Goal: Task Accomplishment & Management: Manage account settings

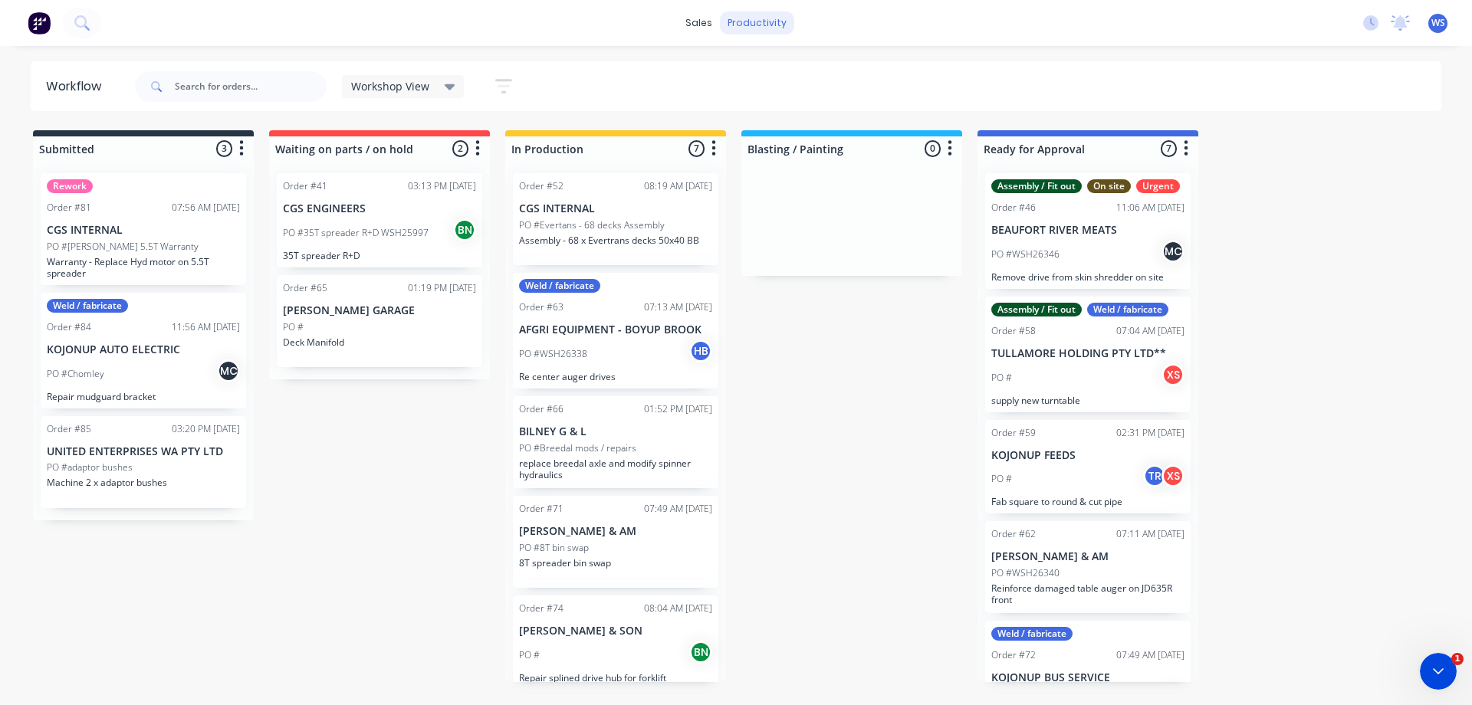
click at [758, 25] on div "productivity" at bounding box center [757, 23] width 74 height 23
click at [745, 22] on div "productivity" at bounding box center [757, 23] width 74 height 23
click at [741, 25] on div "productivity" at bounding box center [757, 23] width 74 height 23
click at [703, 24] on div "sales" at bounding box center [699, 23] width 42 height 23
click at [755, 21] on div "productivity" at bounding box center [757, 23] width 74 height 23
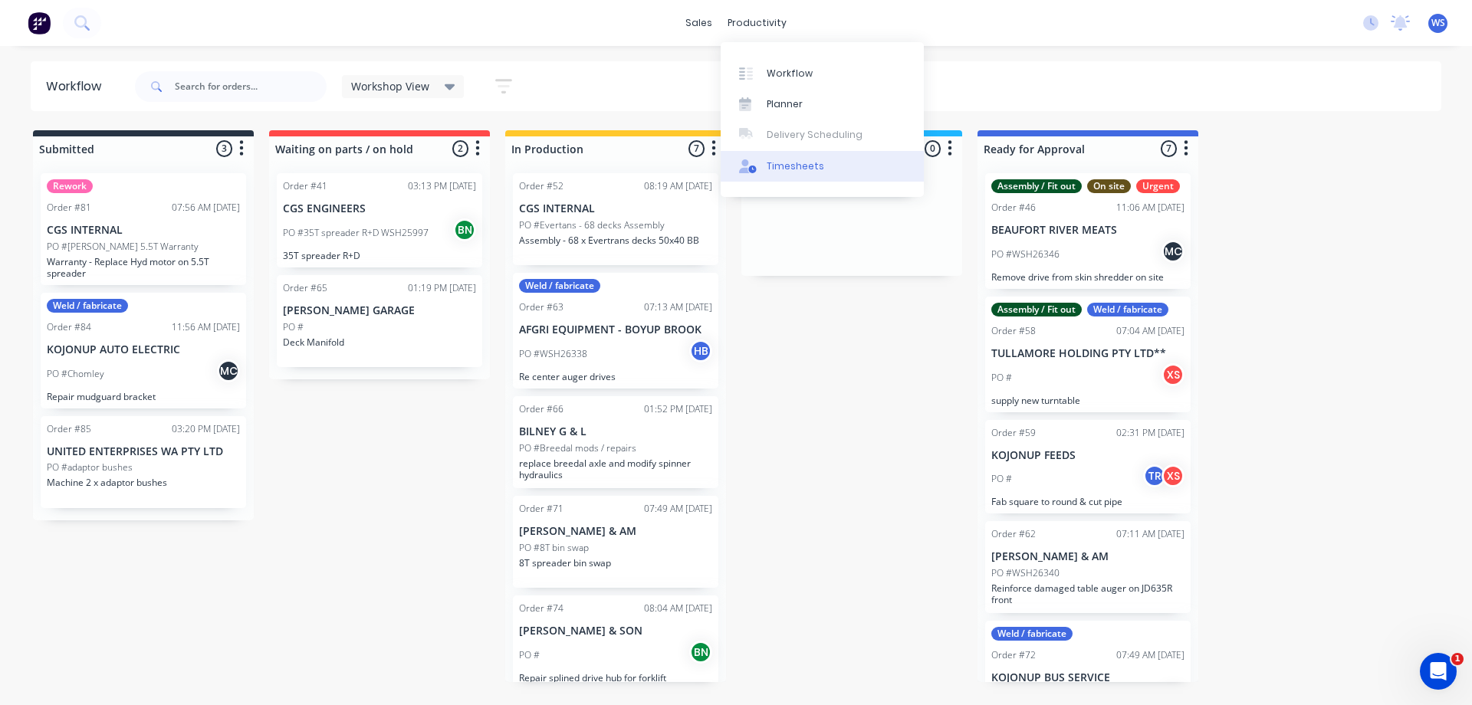
click at [778, 173] on link "Timesheets" at bounding box center [822, 166] width 203 height 31
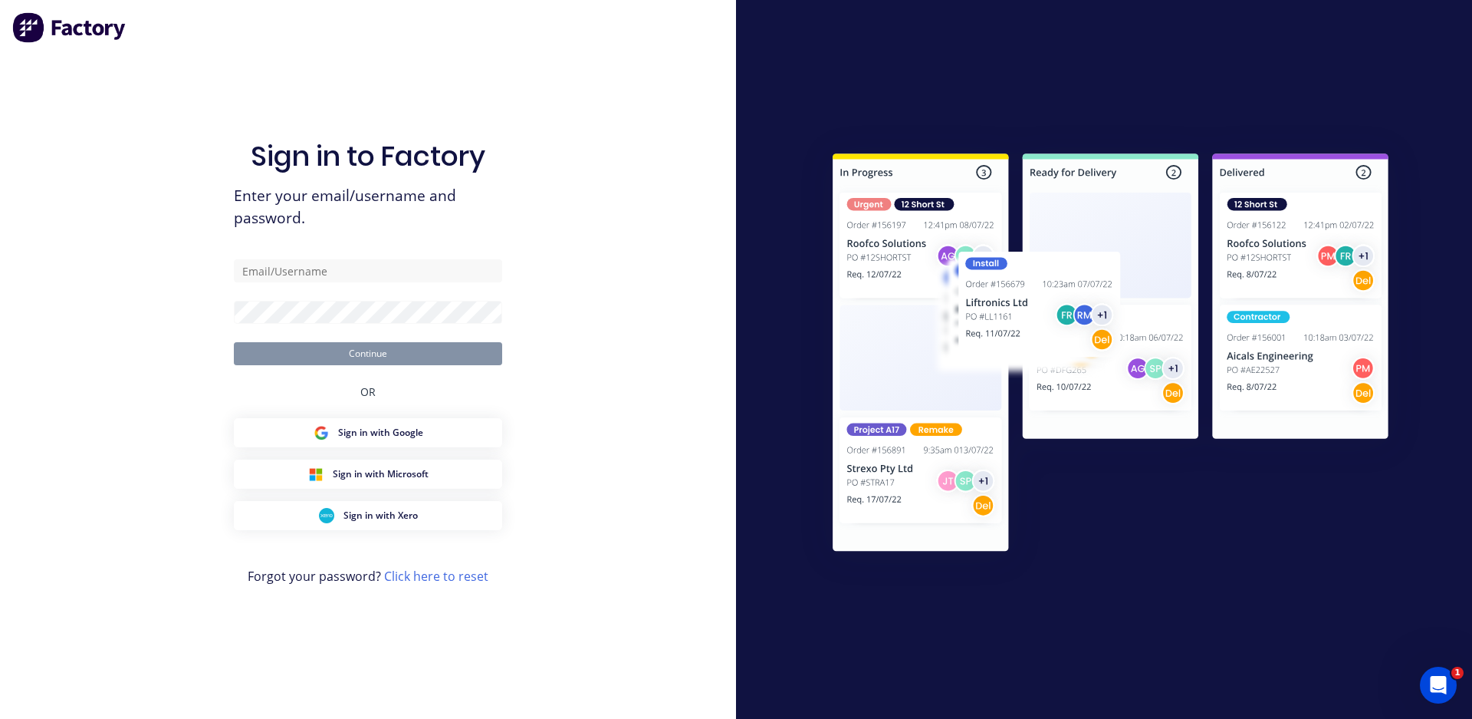
click at [719, 206] on div "Sign in to Factory Enter your email/username and password. Continue OR Sign in …" at bounding box center [368, 359] width 736 height 719
type input "[EMAIL_ADDRESS][DOMAIN_NAME]"
click at [424, 345] on button "Continue" at bounding box center [368, 353] width 268 height 23
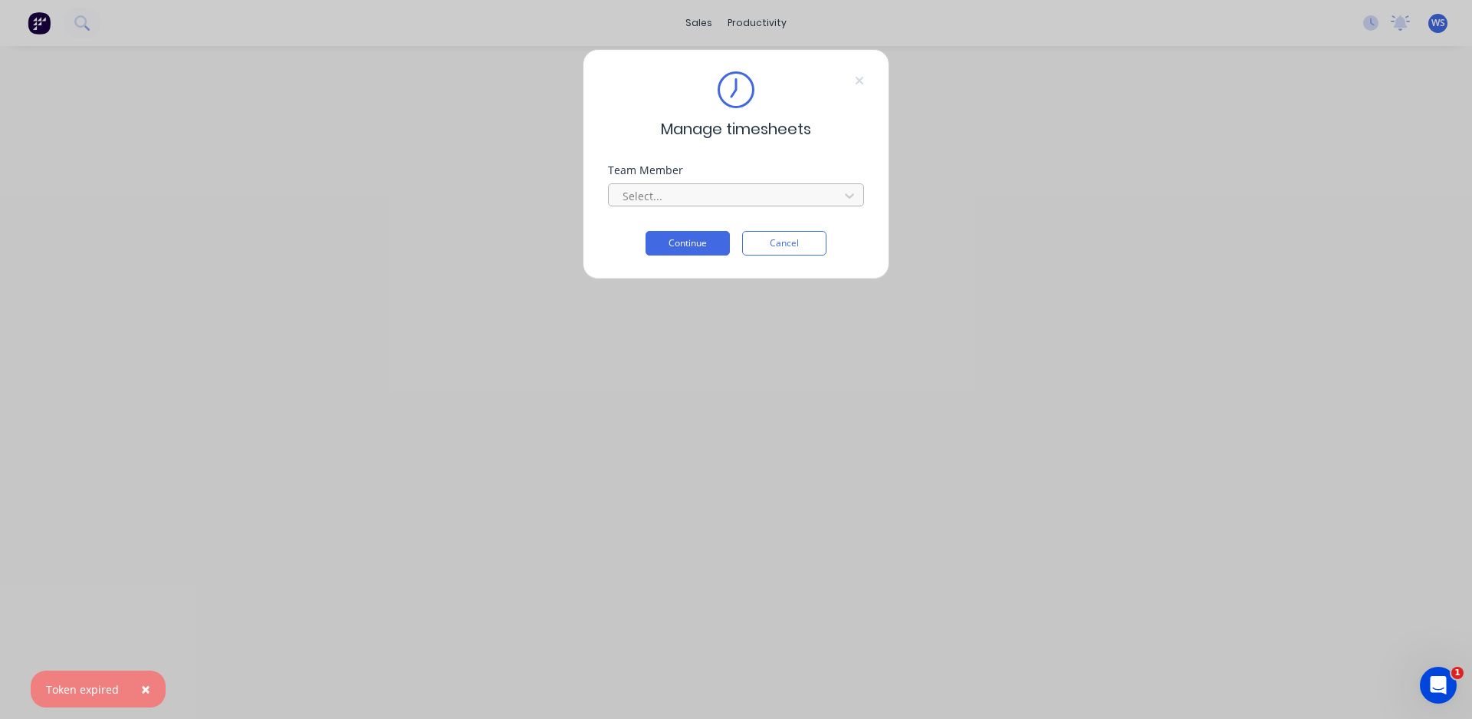
click at [706, 189] on div at bounding box center [726, 195] width 210 height 19
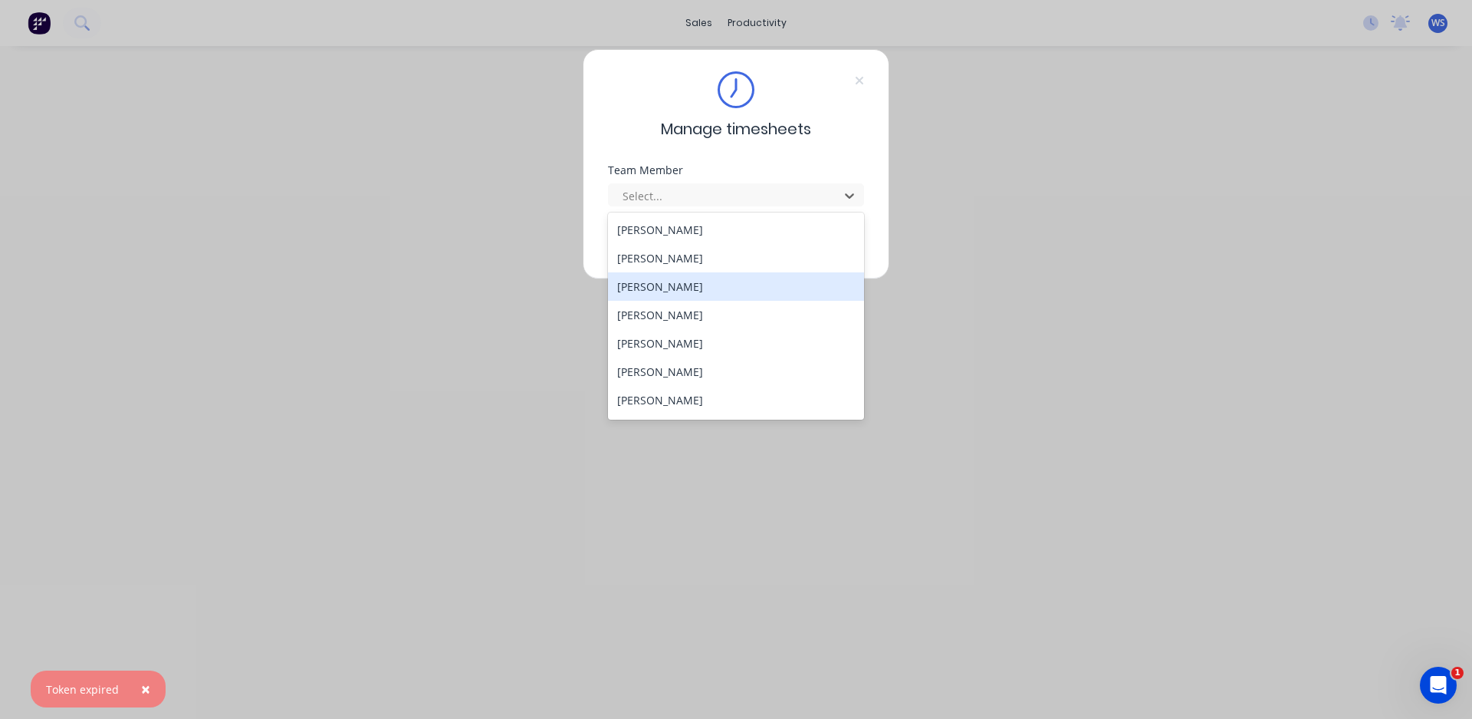
click at [665, 282] on div "[PERSON_NAME]" at bounding box center [736, 286] width 256 height 28
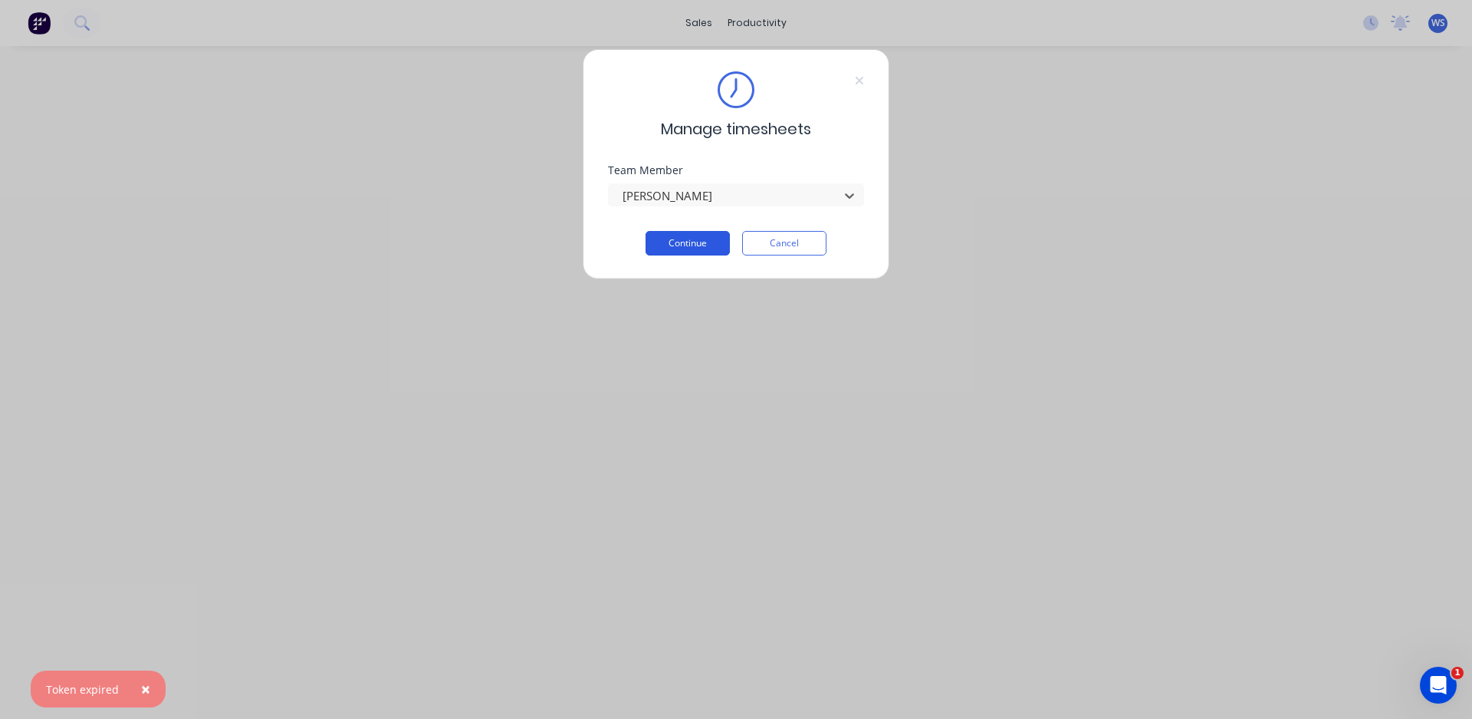
click at [670, 254] on button "Continue" at bounding box center [688, 243] width 84 height 25
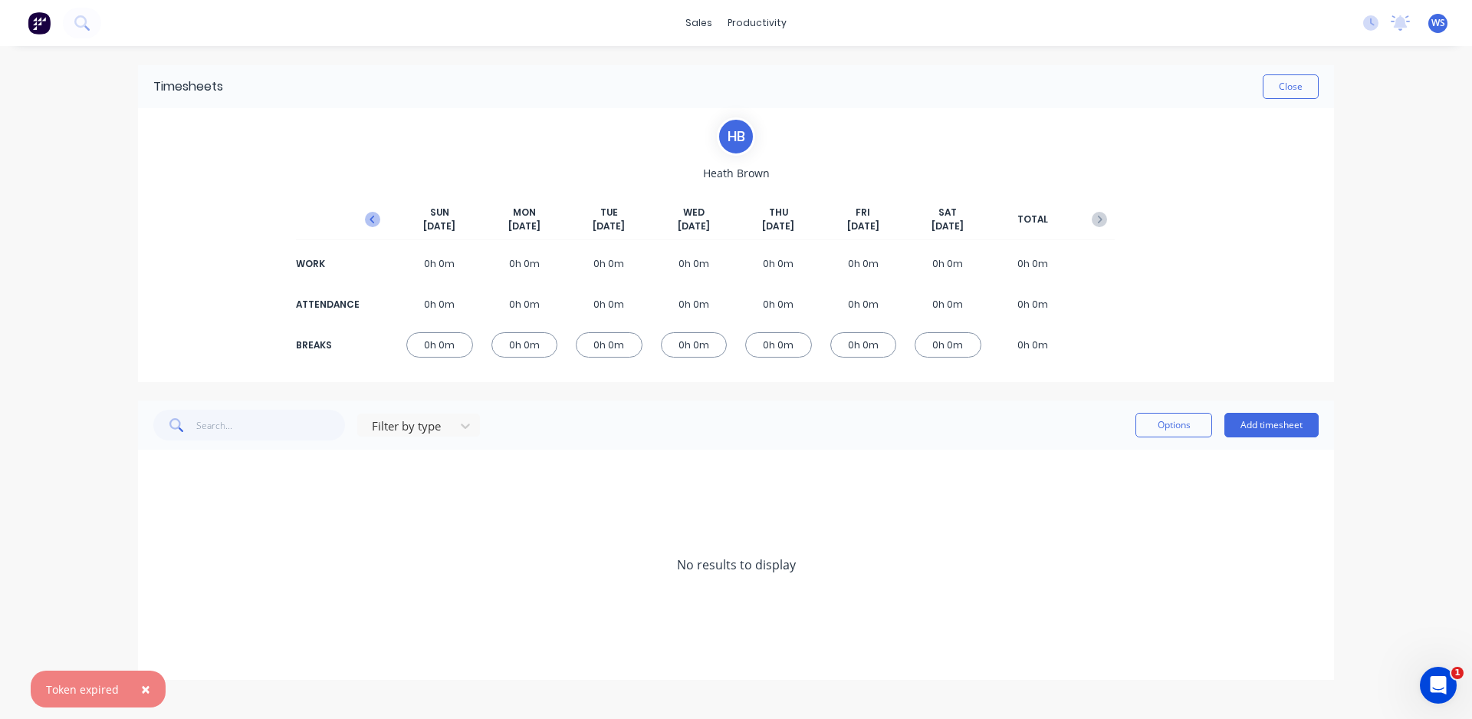
click at [372, 212] on icon "button" at bounding box center [372, 219] width 15 height 15
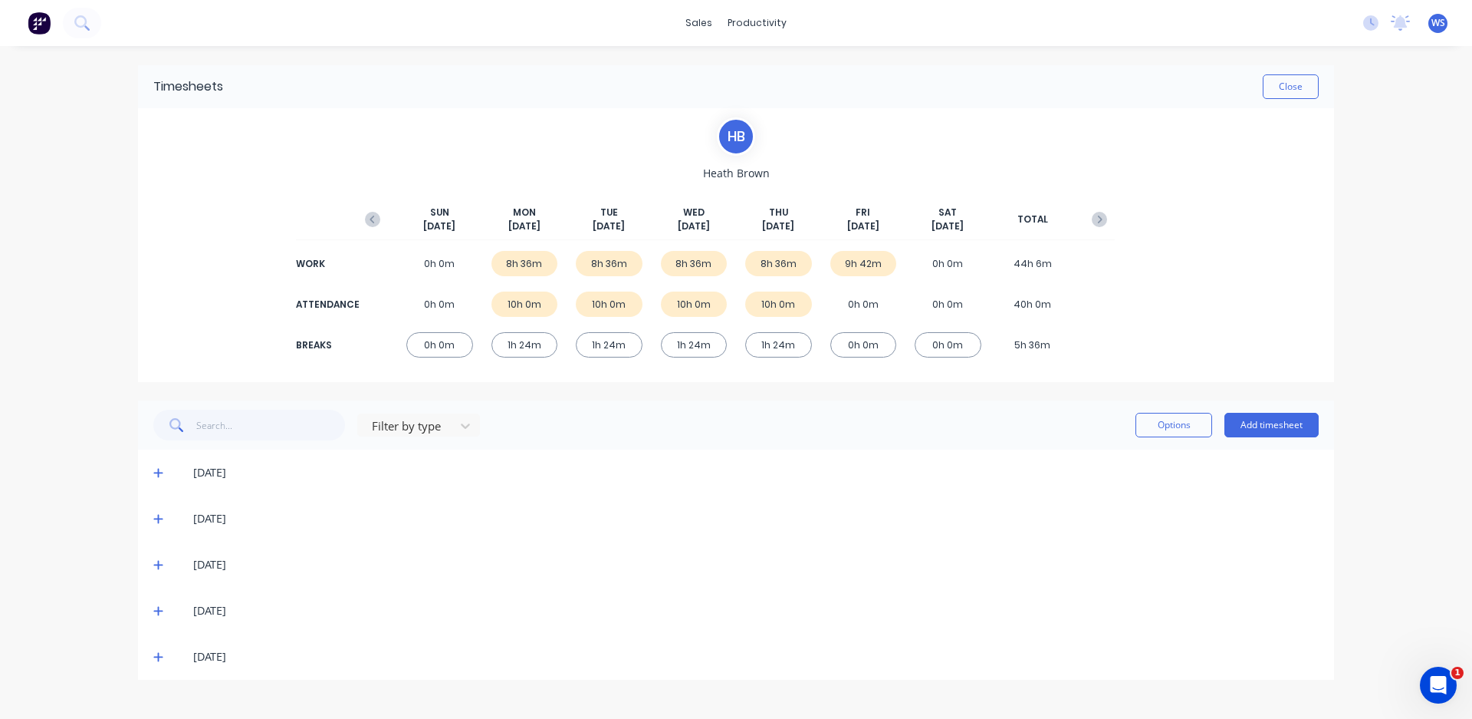
click at [161, 656] on icon at bounding box center [157, 657] width 9 height 9
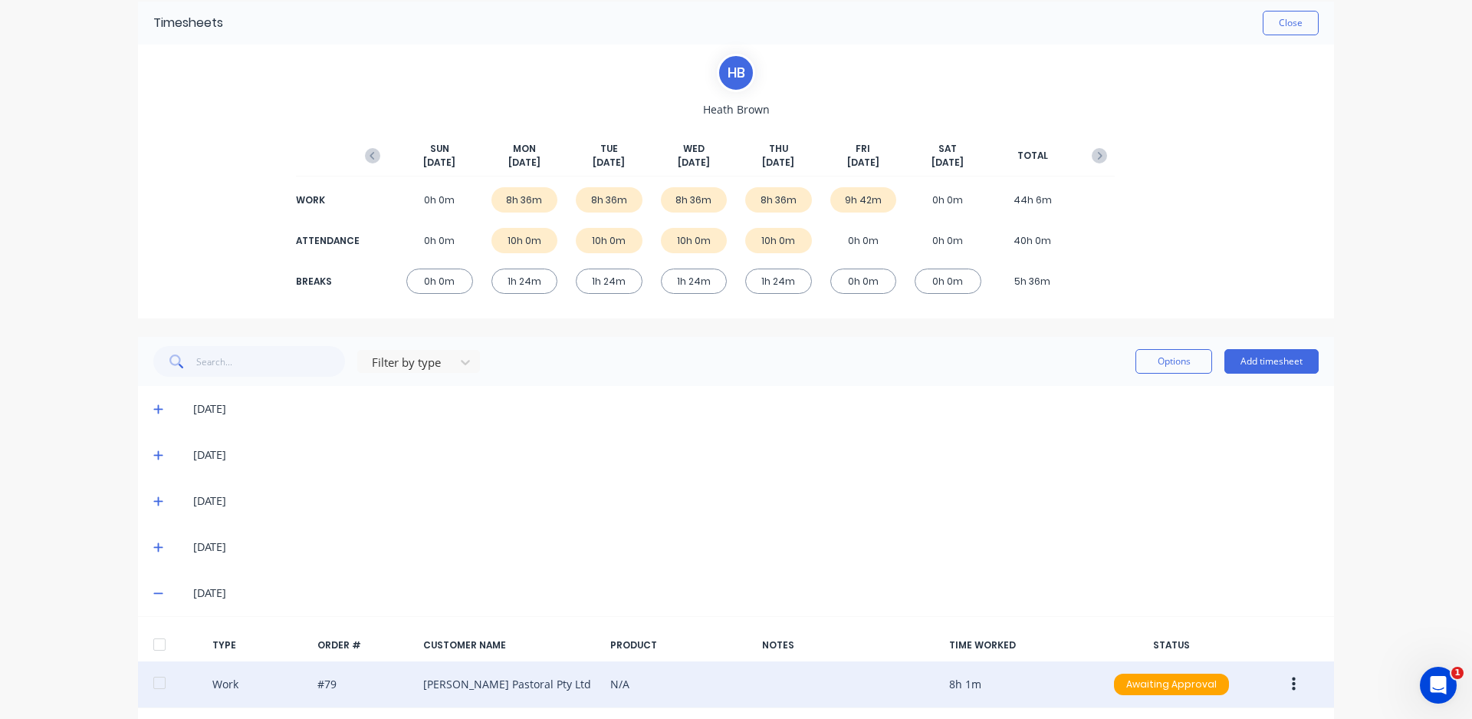
scroll to position [178, 0]
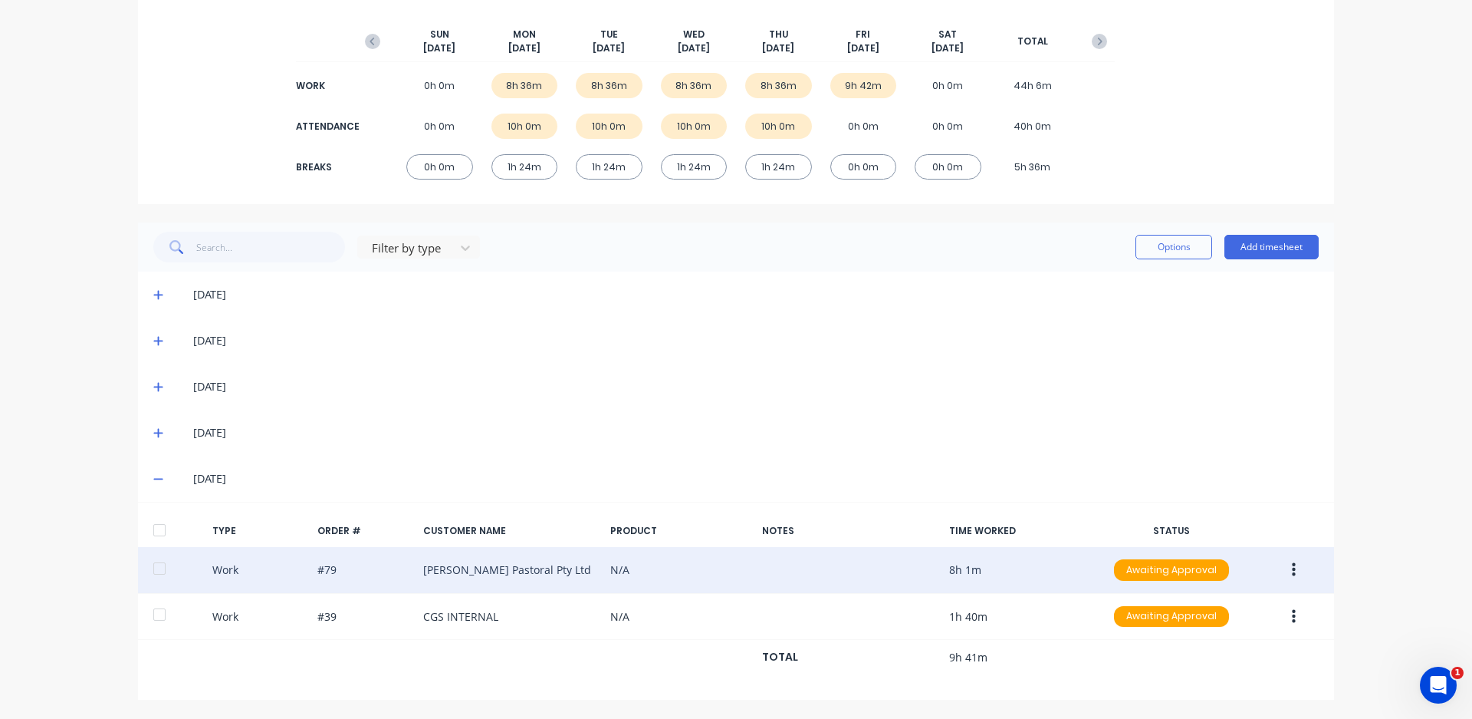
click at [788, 571] on div "Work #79 [PERSON_NAME] Pastoral Pty Ltd N/A 8h 1m Awaiting Approval" at bounding box center [736, 570] width 1196 height 47
click at [1282, 565] on button "button" at bounding box center [1294, 570] width 36 height 28
click at [1253, 548] on div "Edit" at bounding box center [1239, 542] width 118 height 22
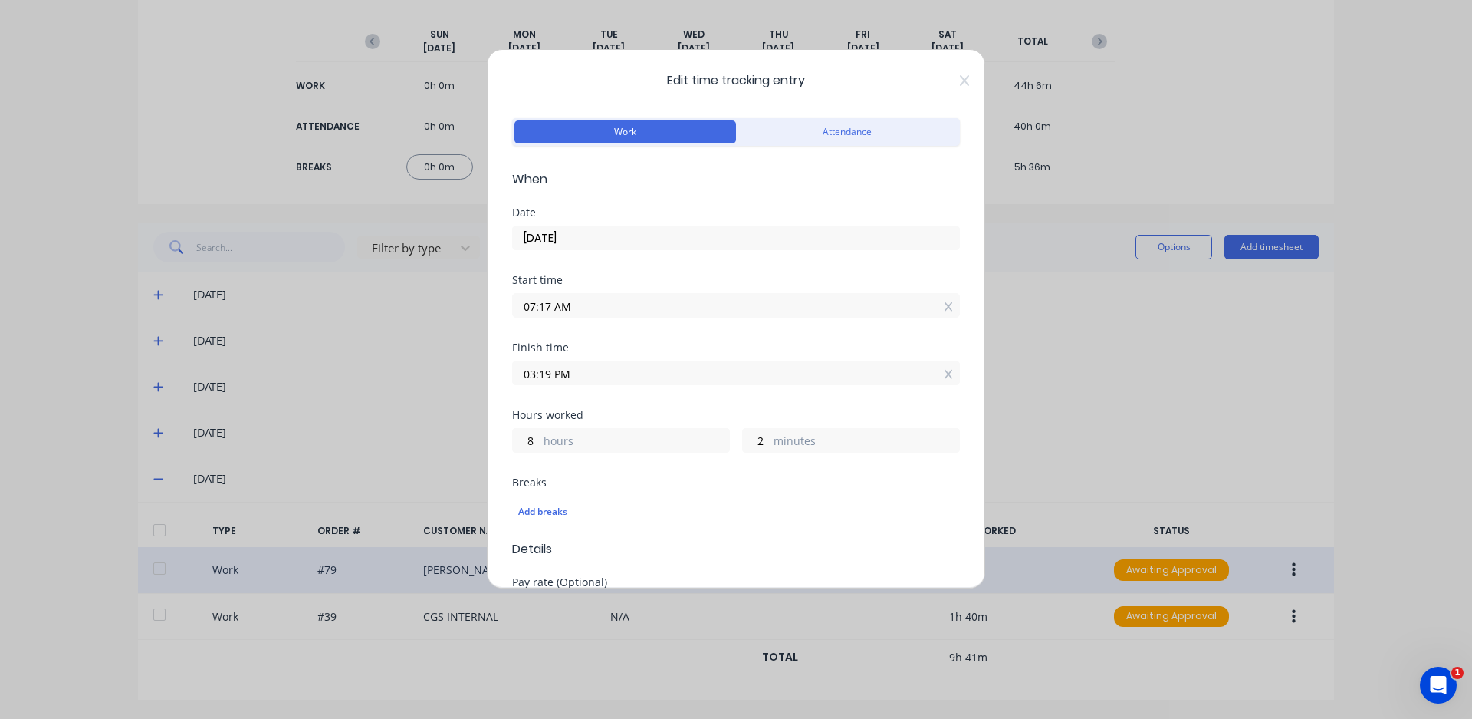
click at [551, 314] on input "07:17 AM" at bounding box center [736, 305] width 446 height 23
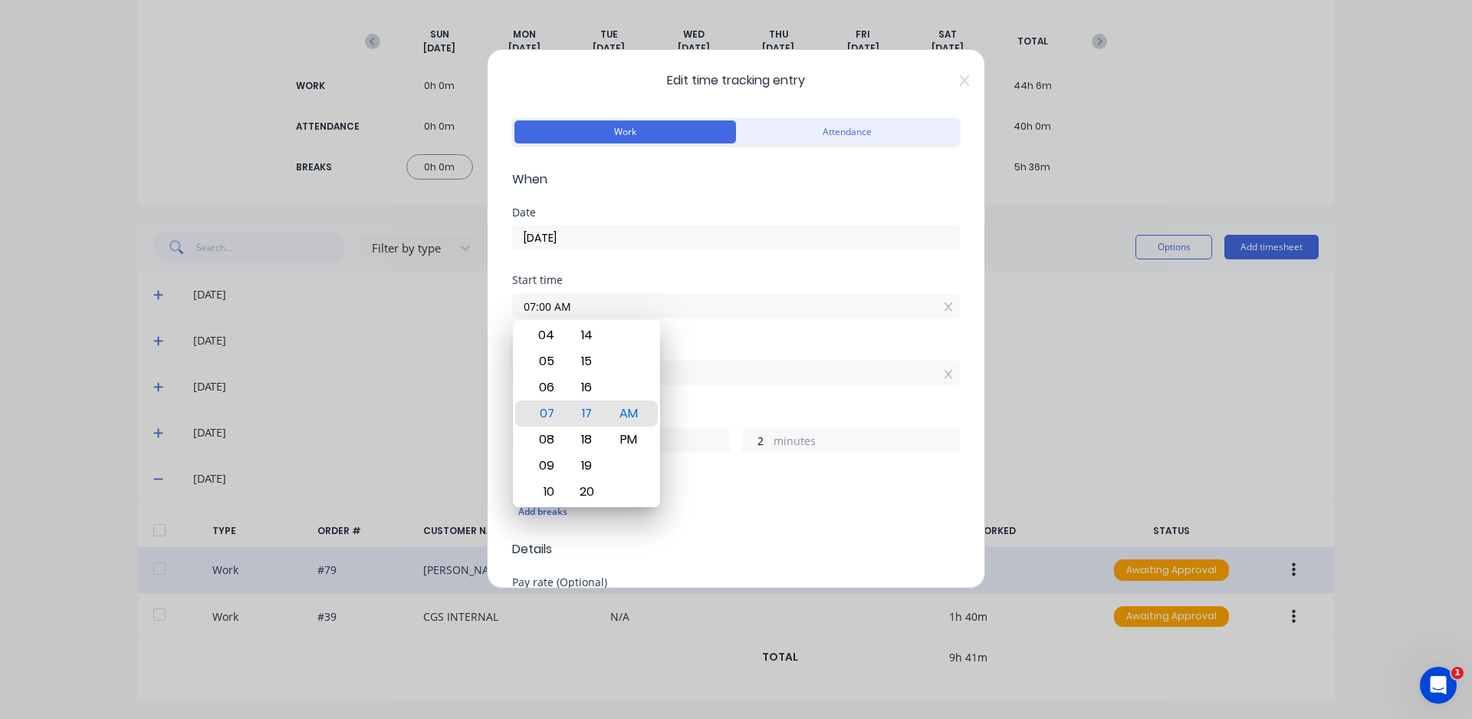
type input "07:00 AM"
type input "19"
click at [839, 346] on div "Finish time" at bounding box center [736, 347] width 448 height 11
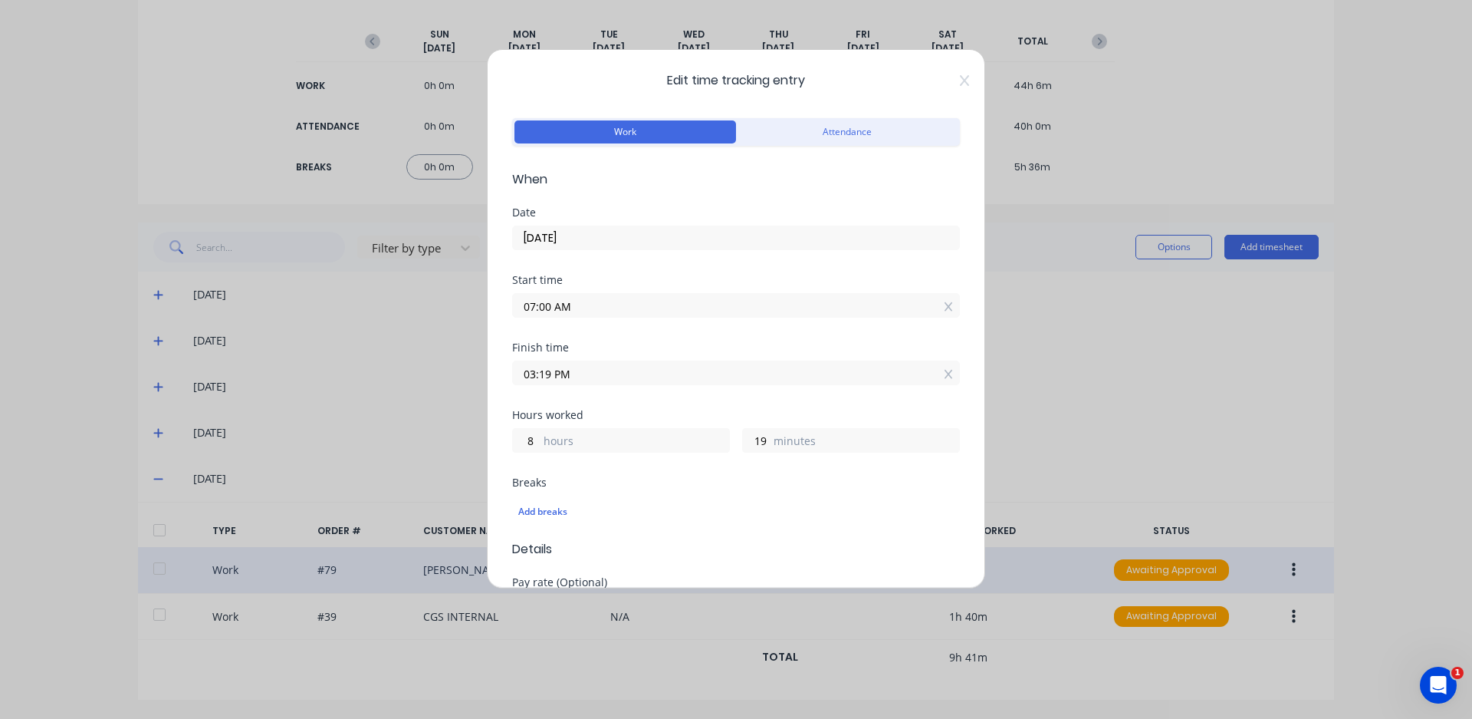
click at [550, 377] on input "03:19 PM" at bounding box center [736, 372] width 446 height 23
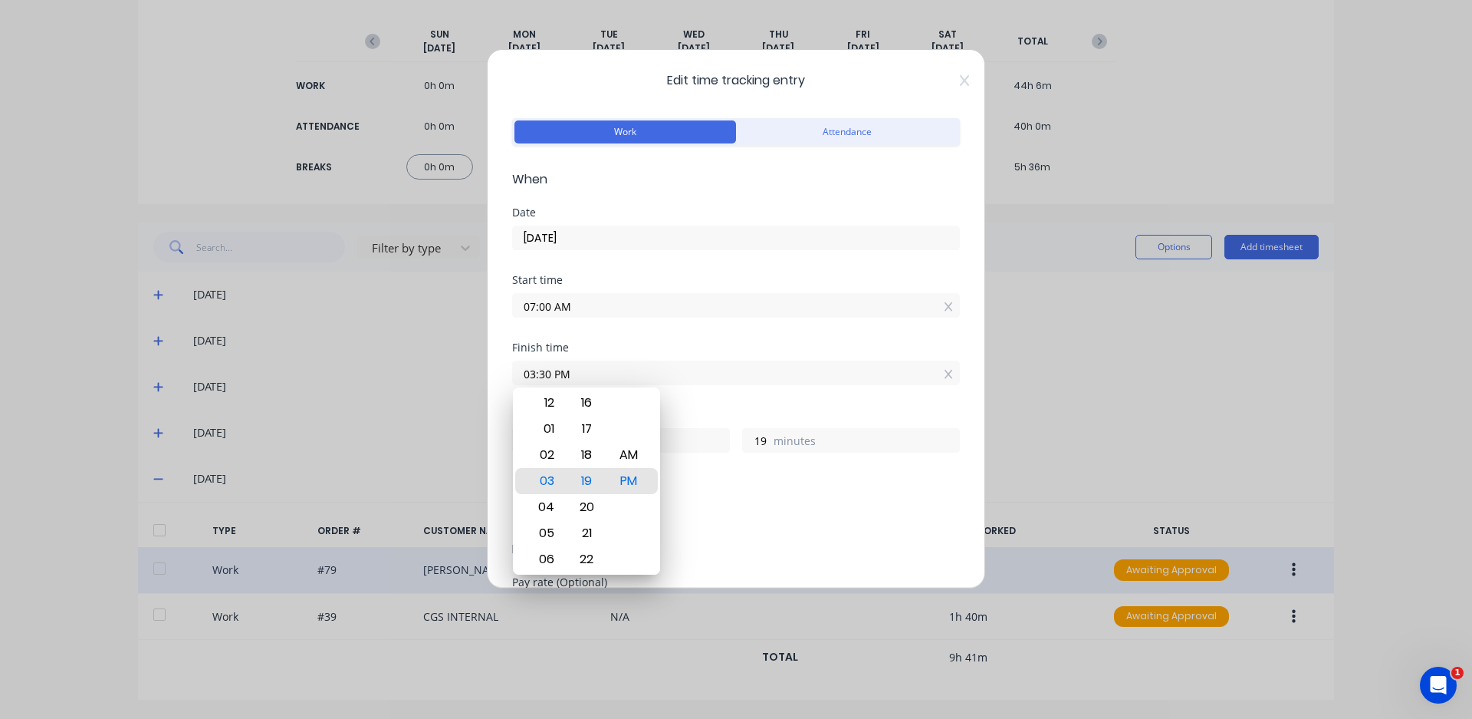
type input "03:30 PM"
type input "30"
click at [811, 416] on div "Hours worked" at bounding box center [736, 414] width 448 height 11
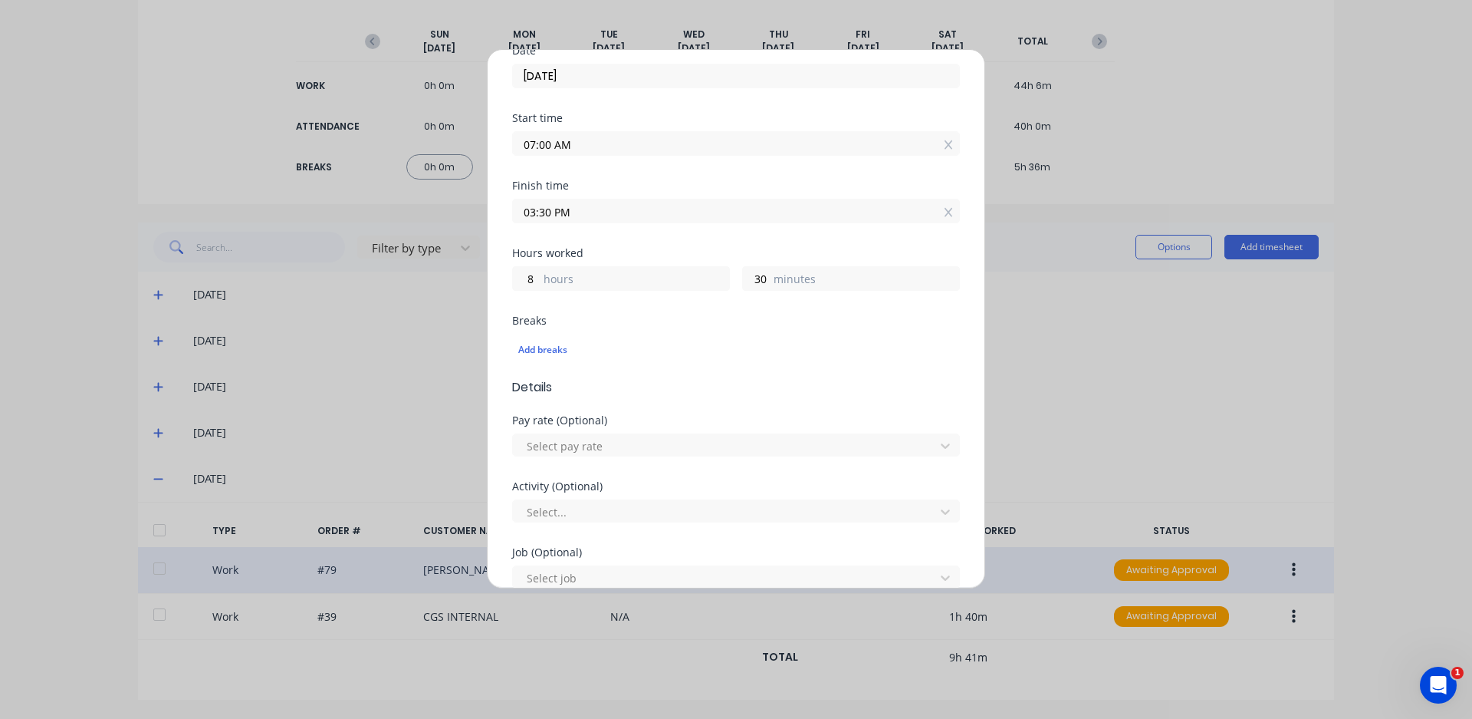
scroll to position [230, 0]
click at [567, 284] on div "Add breaks" at bounding box center [736, 281] width 436 height 20
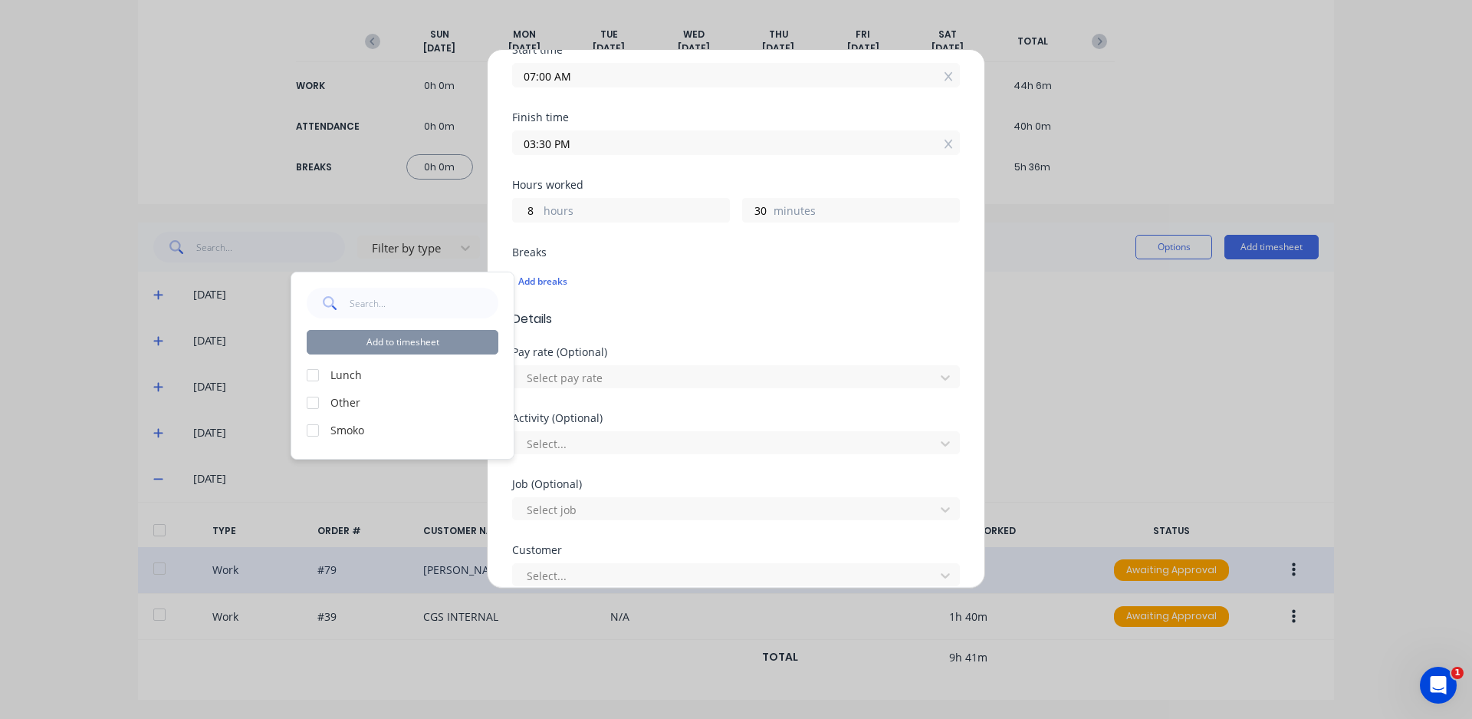
click at [349, 377] on label "Lunch" at bounding box center [415, 375] width 168 height 16
click at [308, 428] on div at bounding box center [313, 430] width 31 height 31
click at [309, 429] on div at bounding box center [313, 430] width 31 height 31
click at [310, 423] on div at bounding box center [313, 428] width 31 height 31
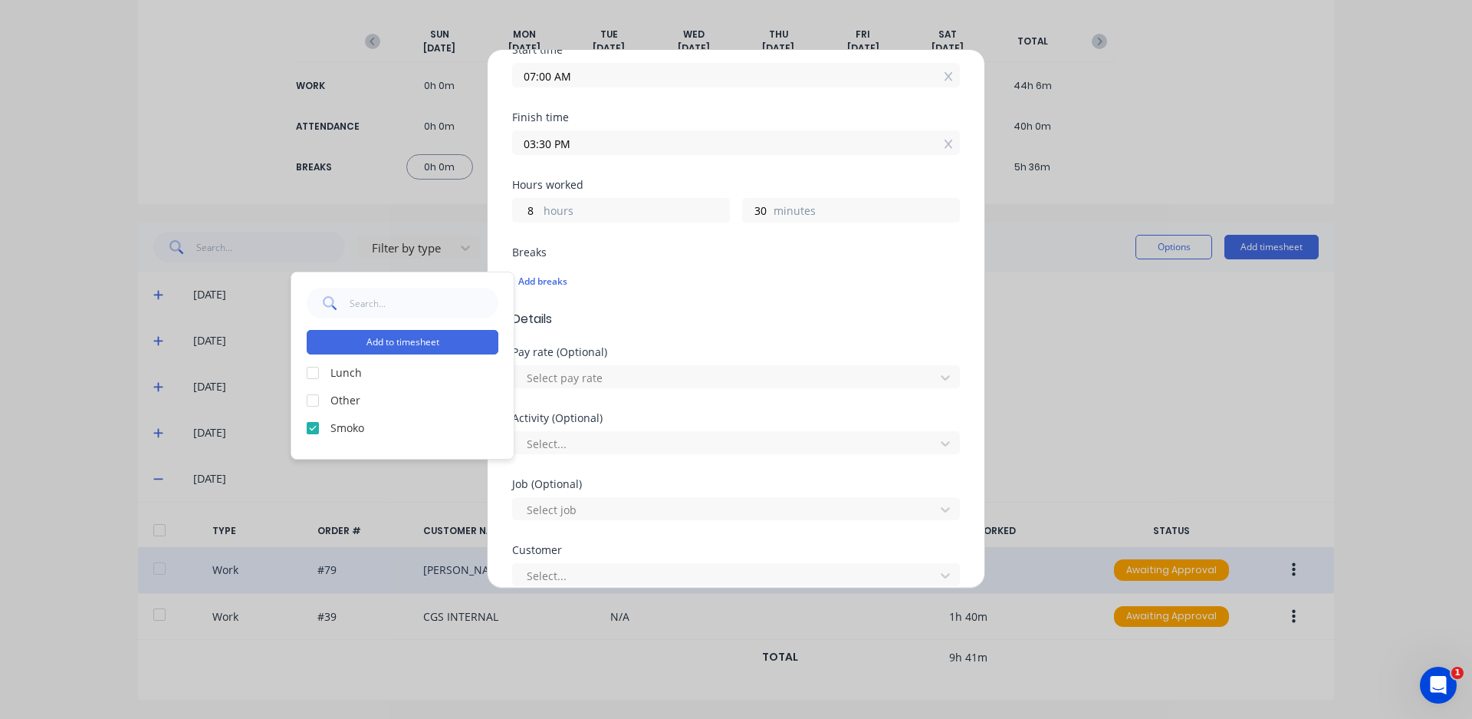
click at [314, 373] on div at bounding box center [313, 372] width 31 height 31
click at [393, 337] on button "Add to timesheet" at bounding box center [403, 342] width 192 height 25
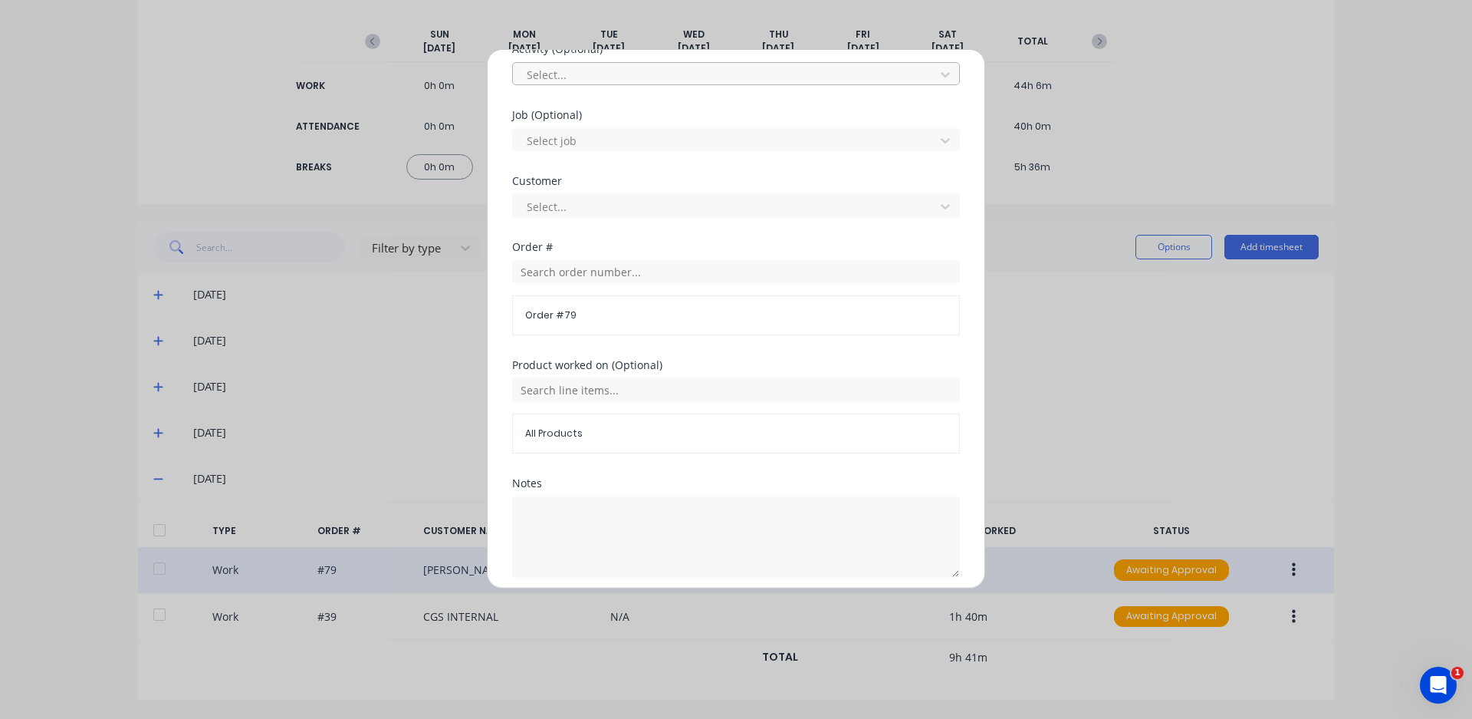
scroll to position [690, 0]
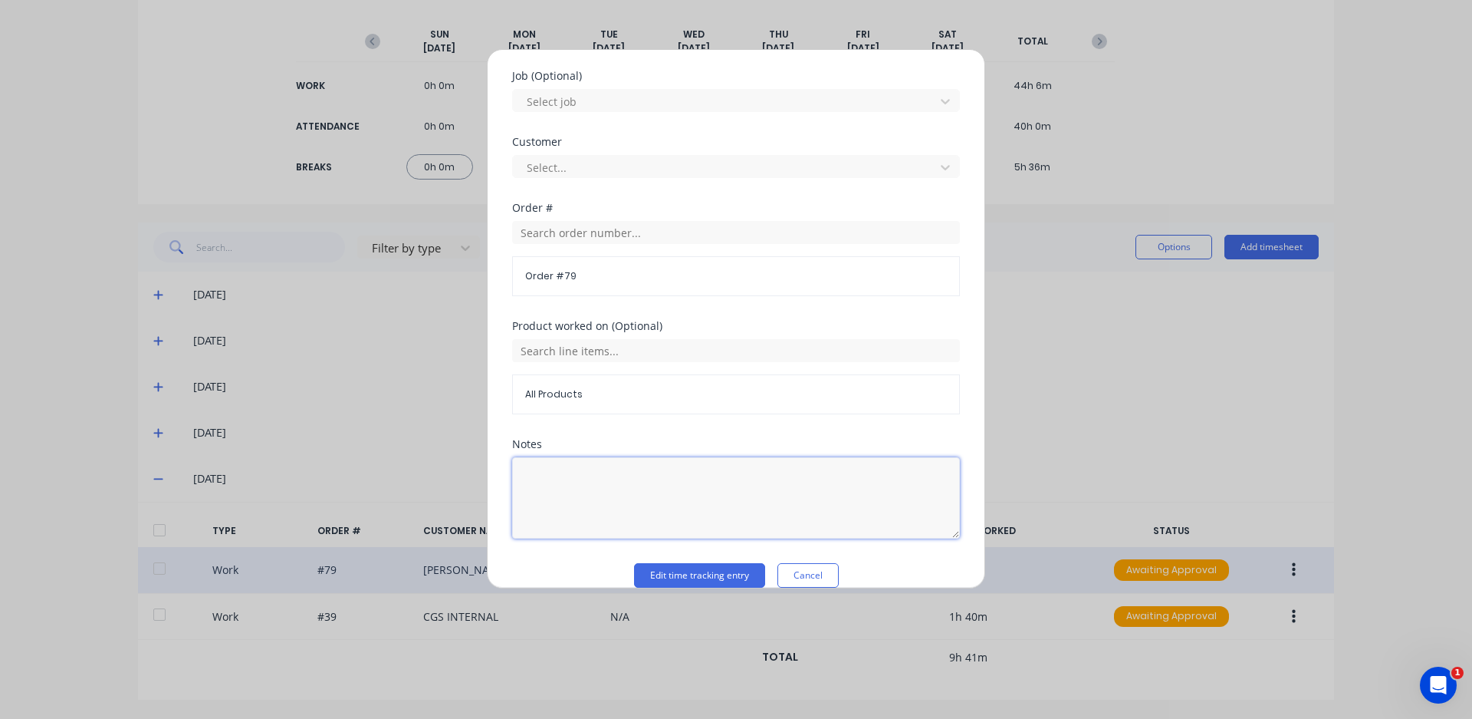
click at [766, 491] on textarea at bounding box center [736, 497] width 448 height 81
type textarea "finish frames off."
click at [662, 569] on button "Edit time tracking entry" at bounding box center [699, 575] width 131 height 25
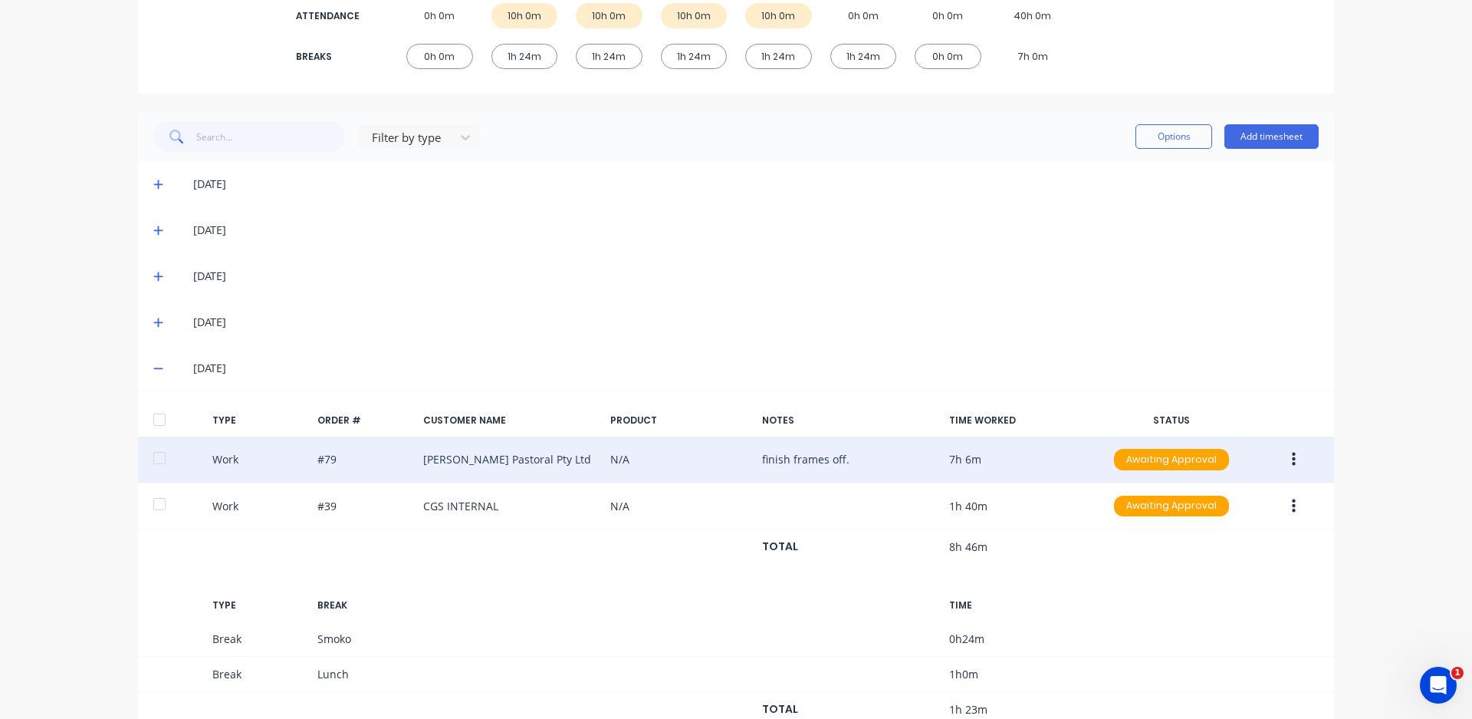
scroll to position [331, 0]
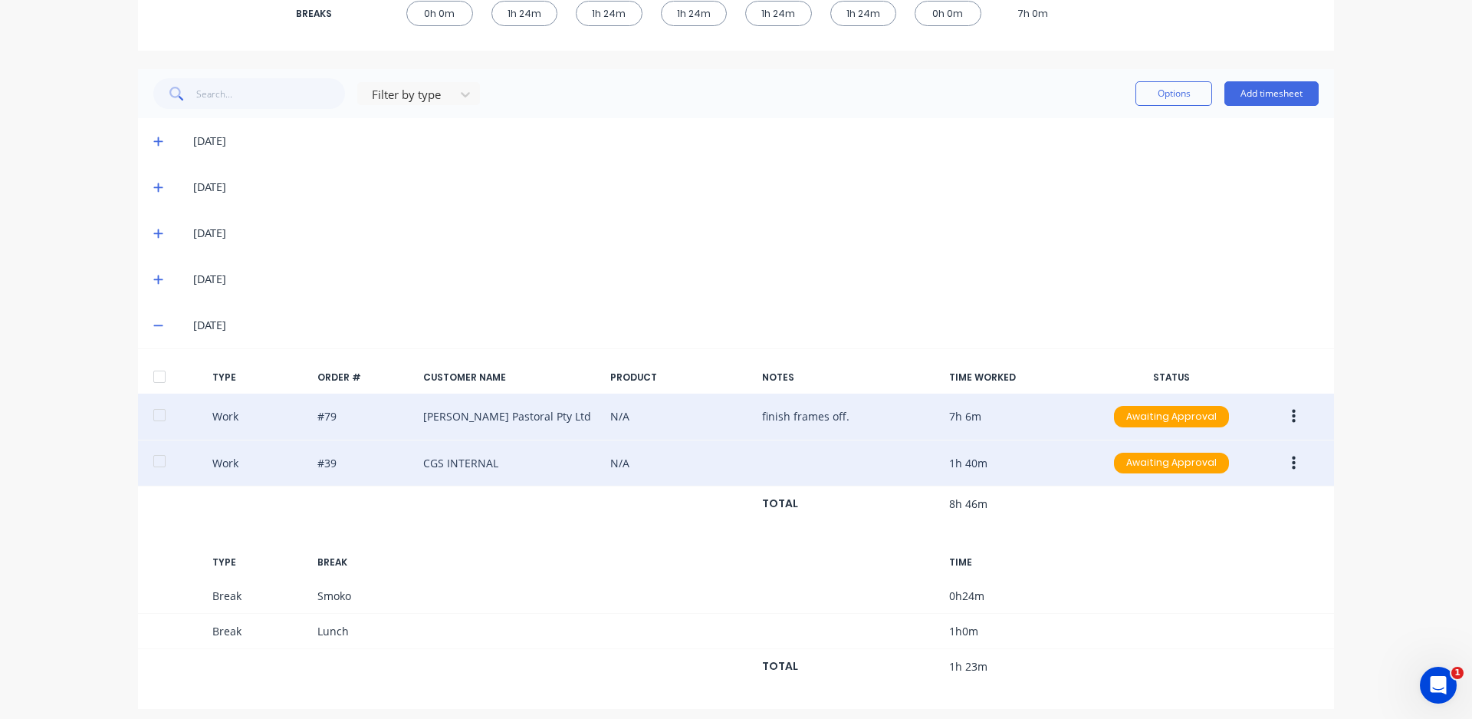
click at [736, 470] on div "Work #39 CGS INTERNAL N/A 1h 40m Awaiting Approval" at bounding box center [736, 463] width 1196 height 47
click at [1284, 465] on button "button" at bounding box center [1294, 463] width 36 height 28
click at [1232, 442] on div "Edit" at bounding box center [1239, 436] width 118 height 22
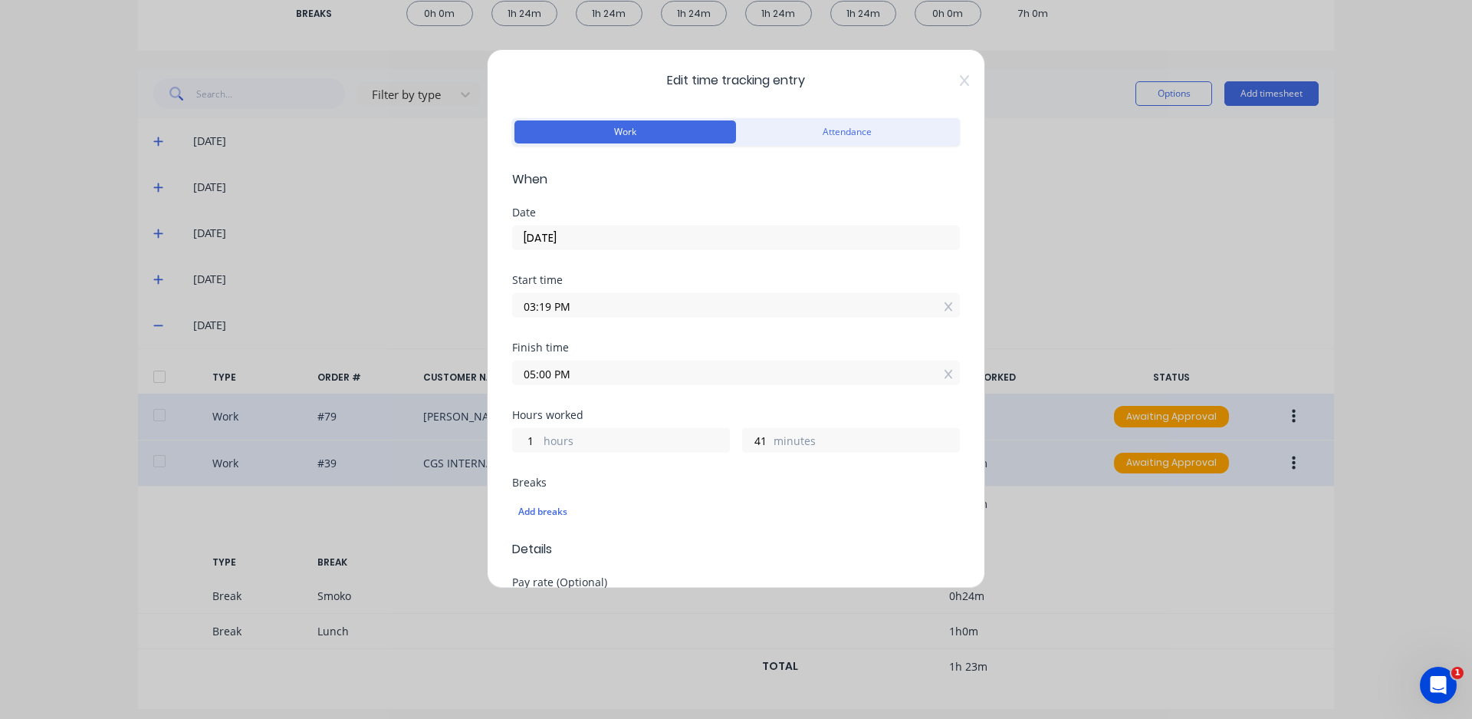
click at [548, 305] on input "03:19 PM" at bounding box center [736, 305] width 446 height 23
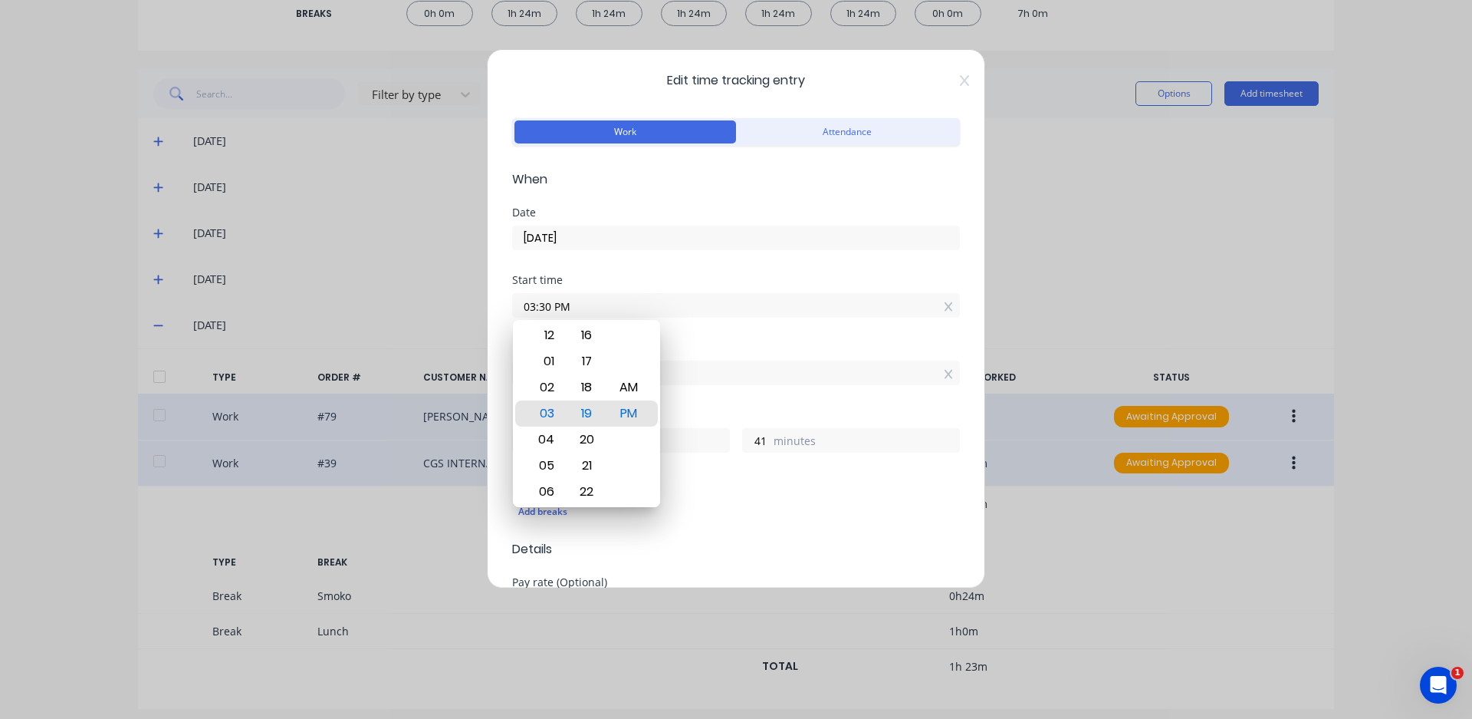
type input "03:30 PM"
type input "30"
click at [601, 276] on div "Start time" at bounding box center [736, 280] width 448 height 11
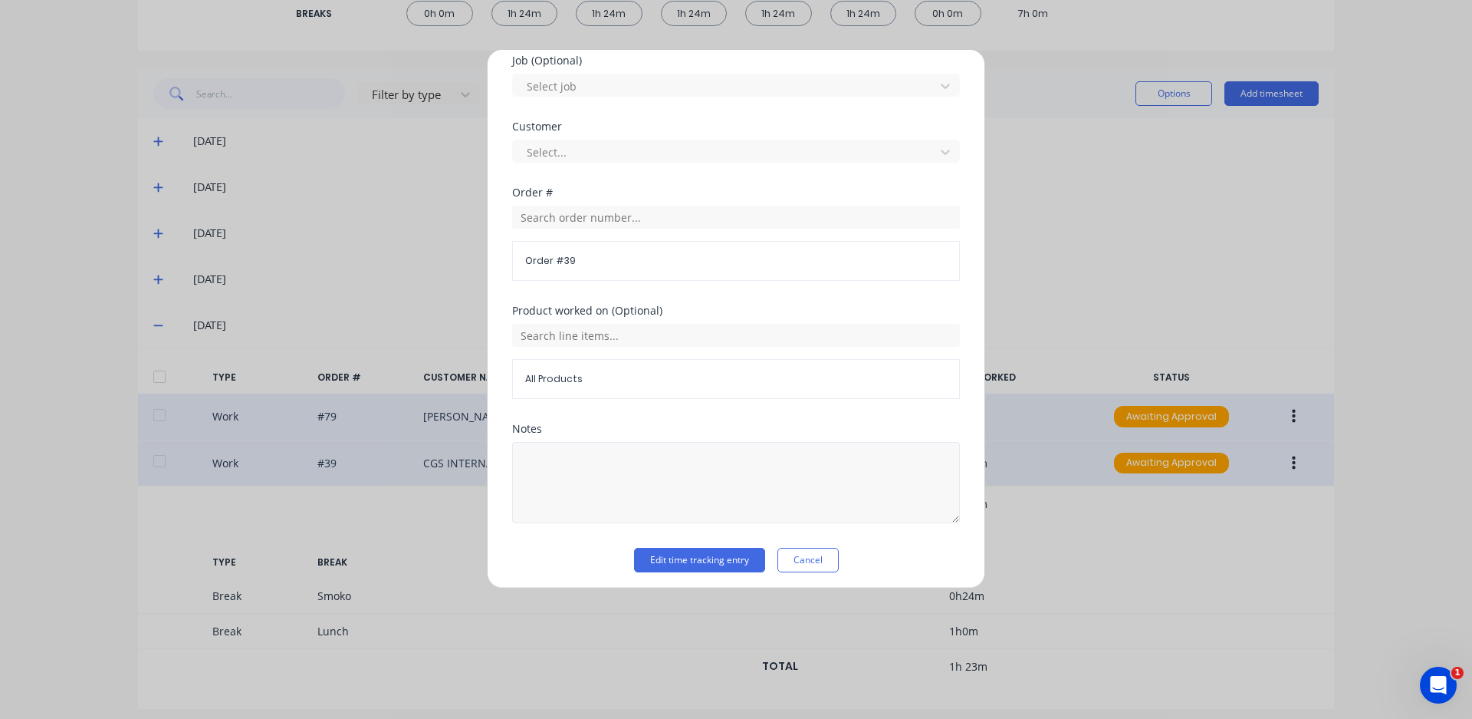
scroll to position [659, 0]
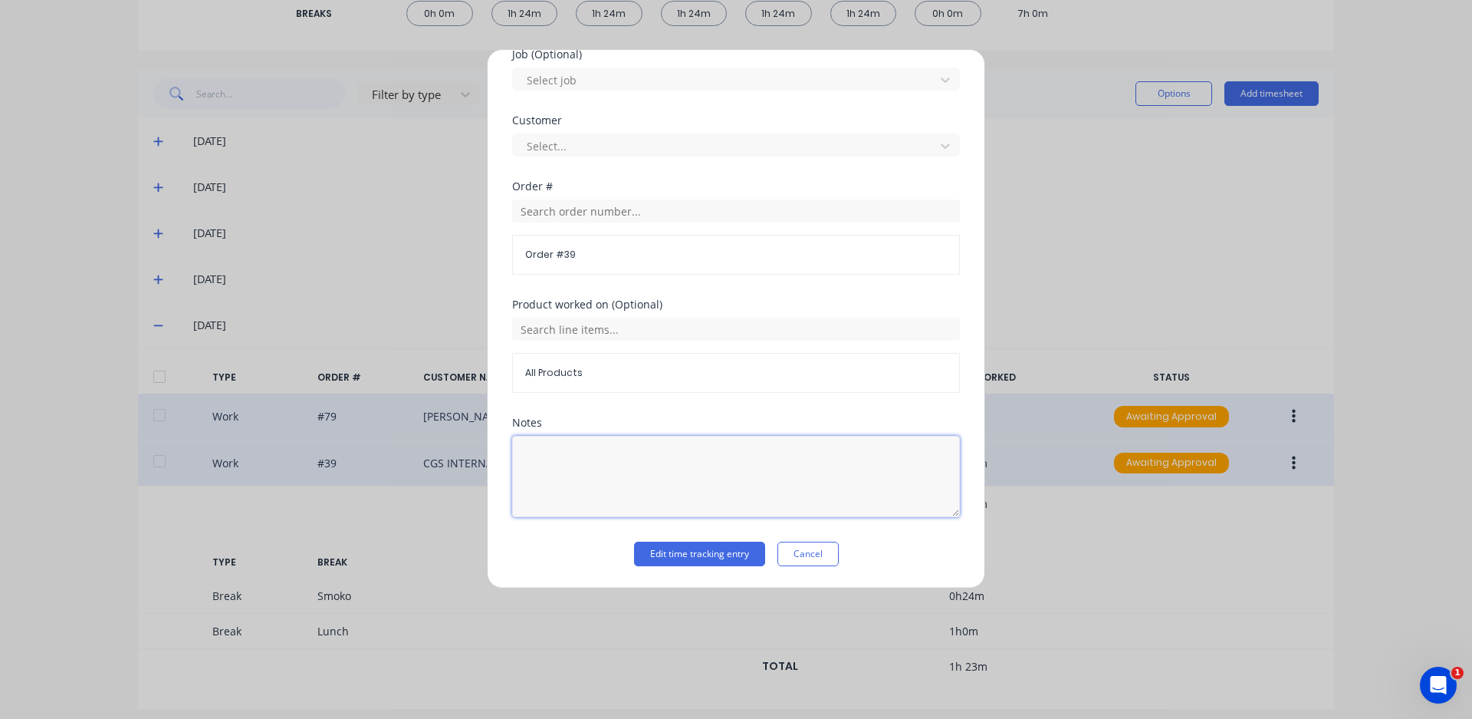
click at [578, 455] on textarea at bounding box center [736, 476] width 448 height 81
type textarea "spray weeds and move parts."
click at [652, 554] on button "Edit time tracking entry" at bounding box center [699, 553] width 131 height 25
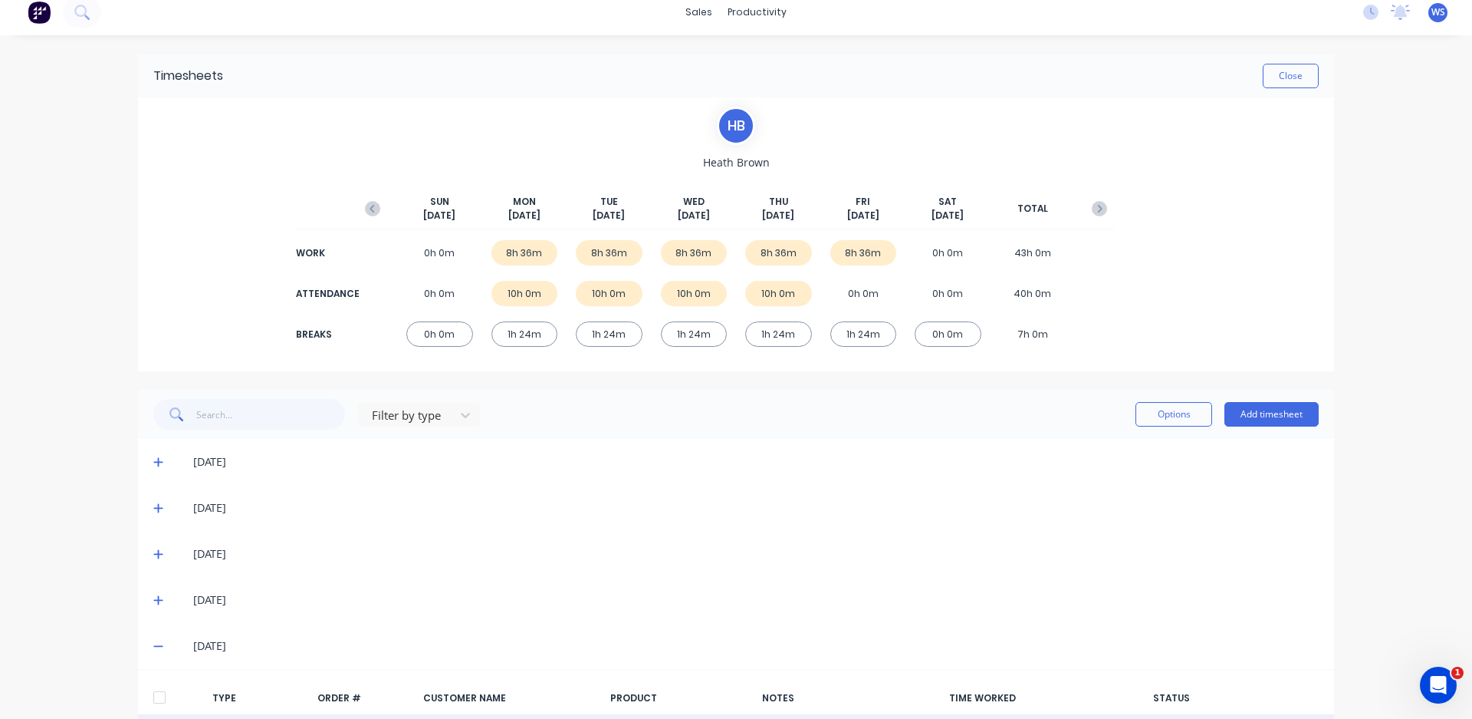
scroll to position [0, 0]
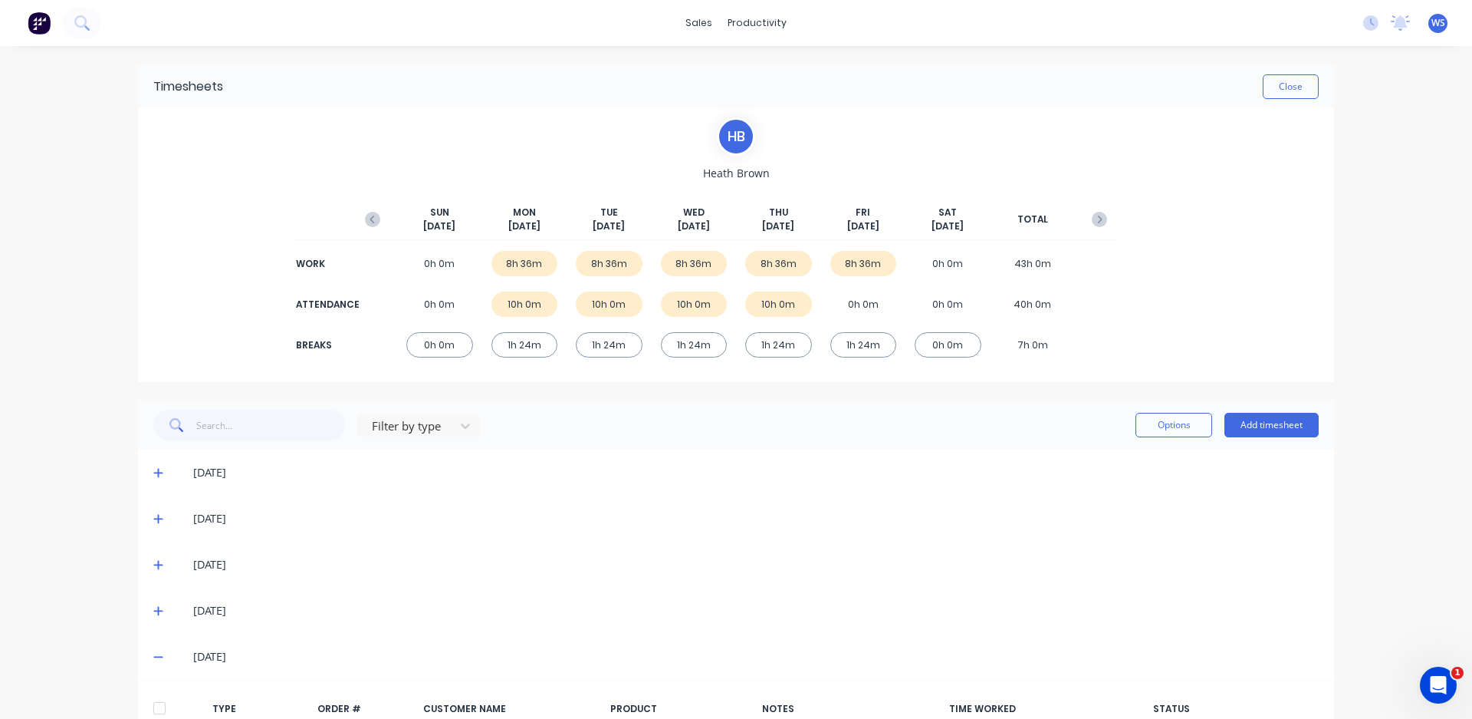
click at [860, 305] on div "0h 0m" at bounding box center [863, 303] width 67 height 25
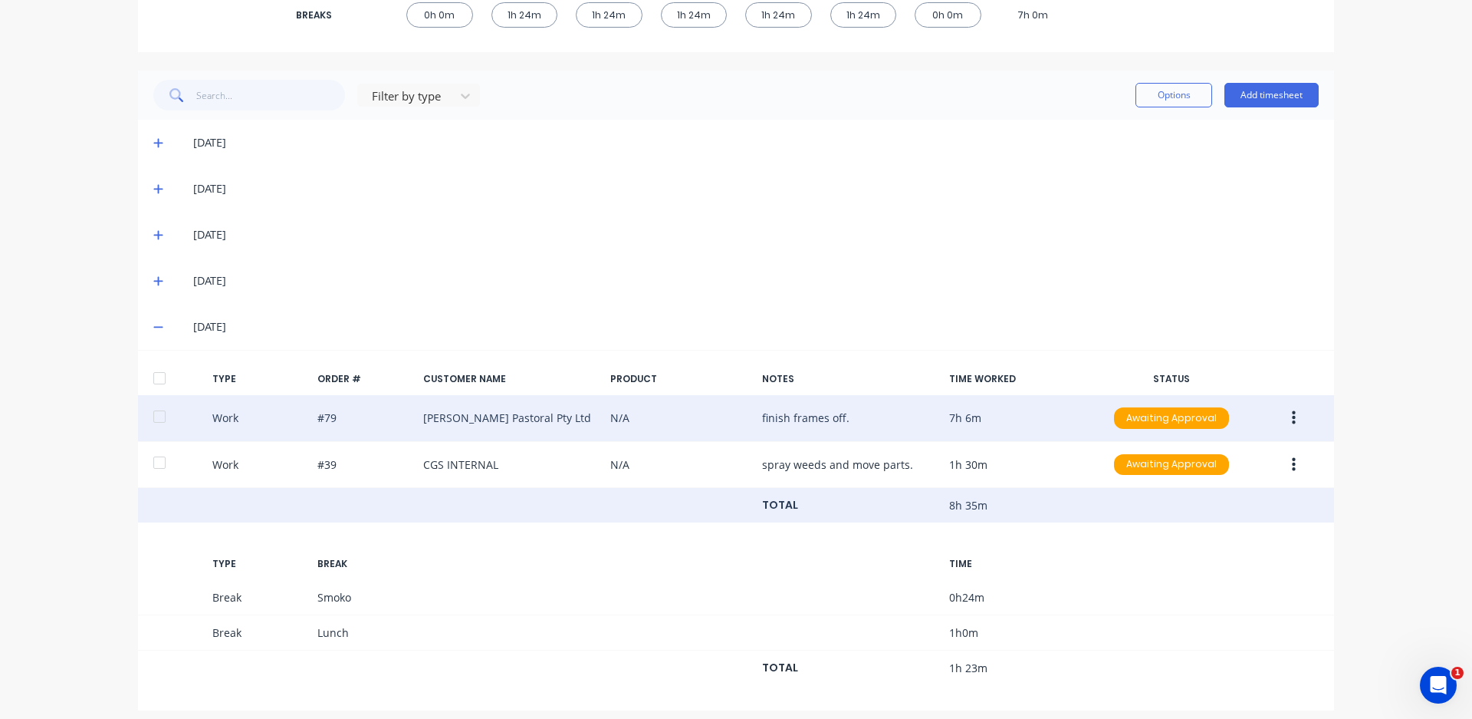
scroll to position [340, 0]
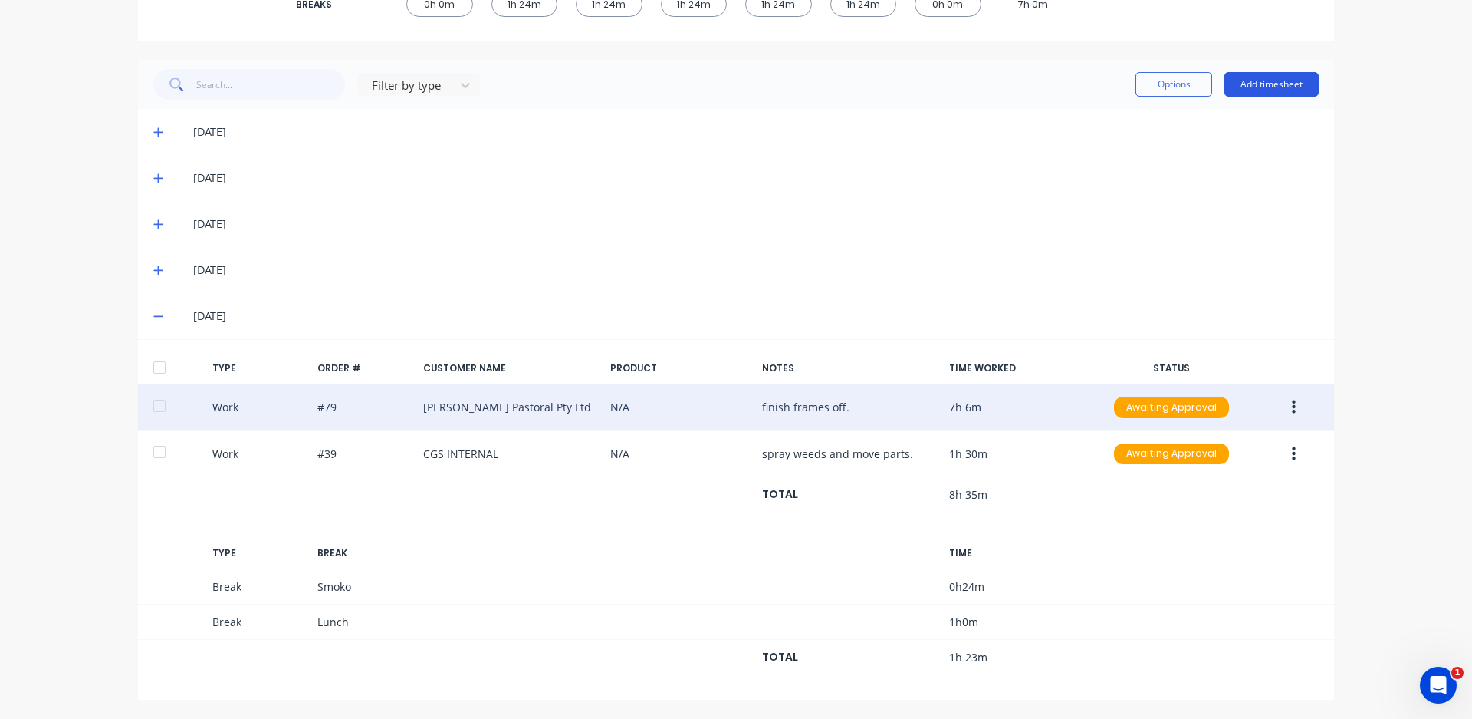
click at [1252, 77] on button "Add timesheet" at bounding box center [1272, 84] width 94 height 25
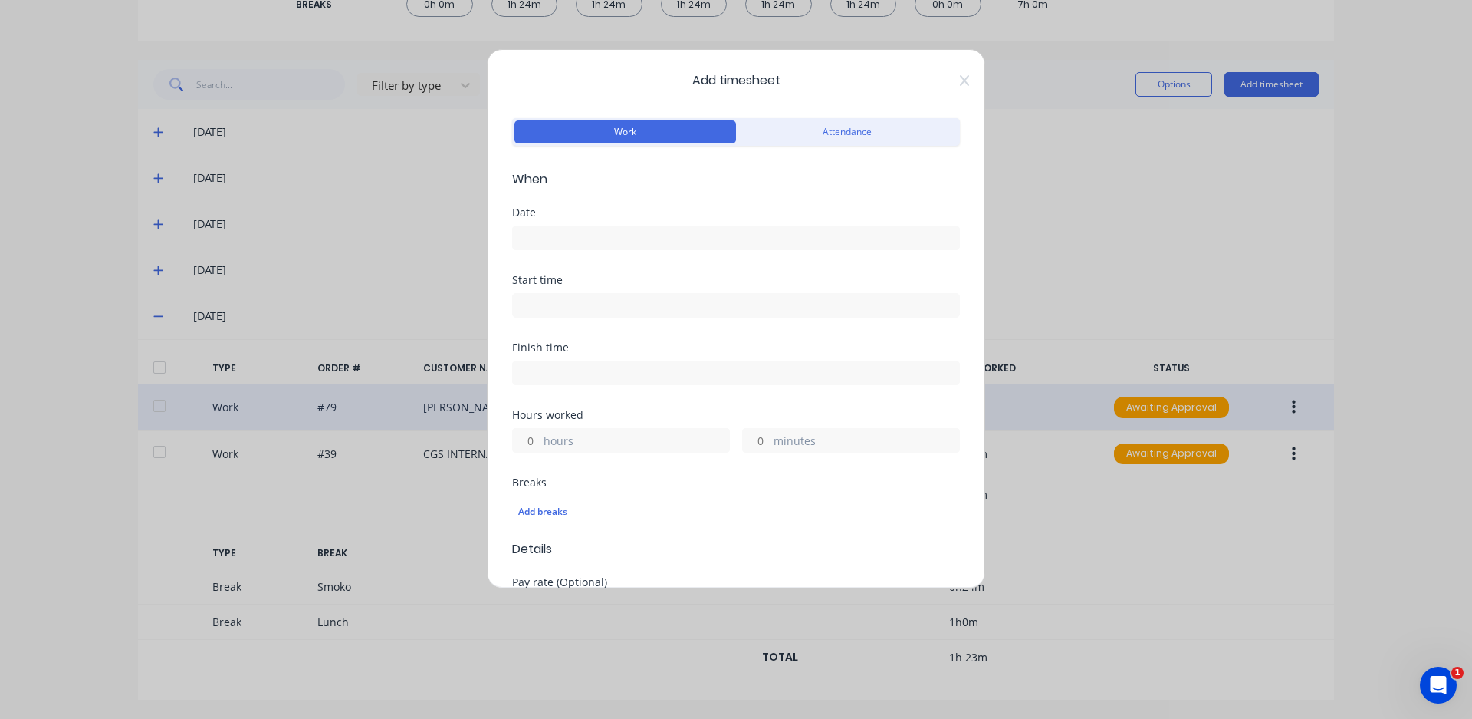
click at [728, 242] on input at bounding box center [736, 237] width 446 height 23
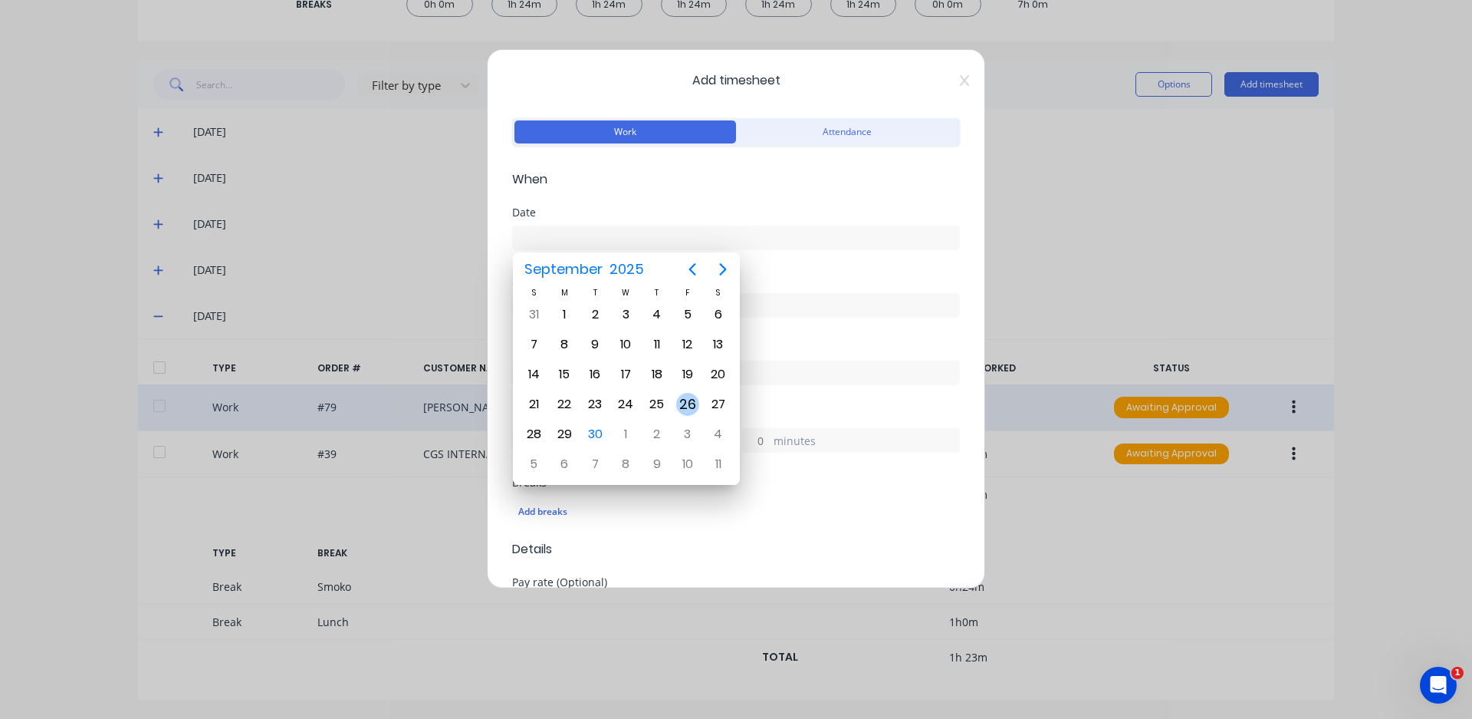
click at [680, 396] on div "26" at bounding box center [687, 404] width 23 height 23
type input "[DATE]"
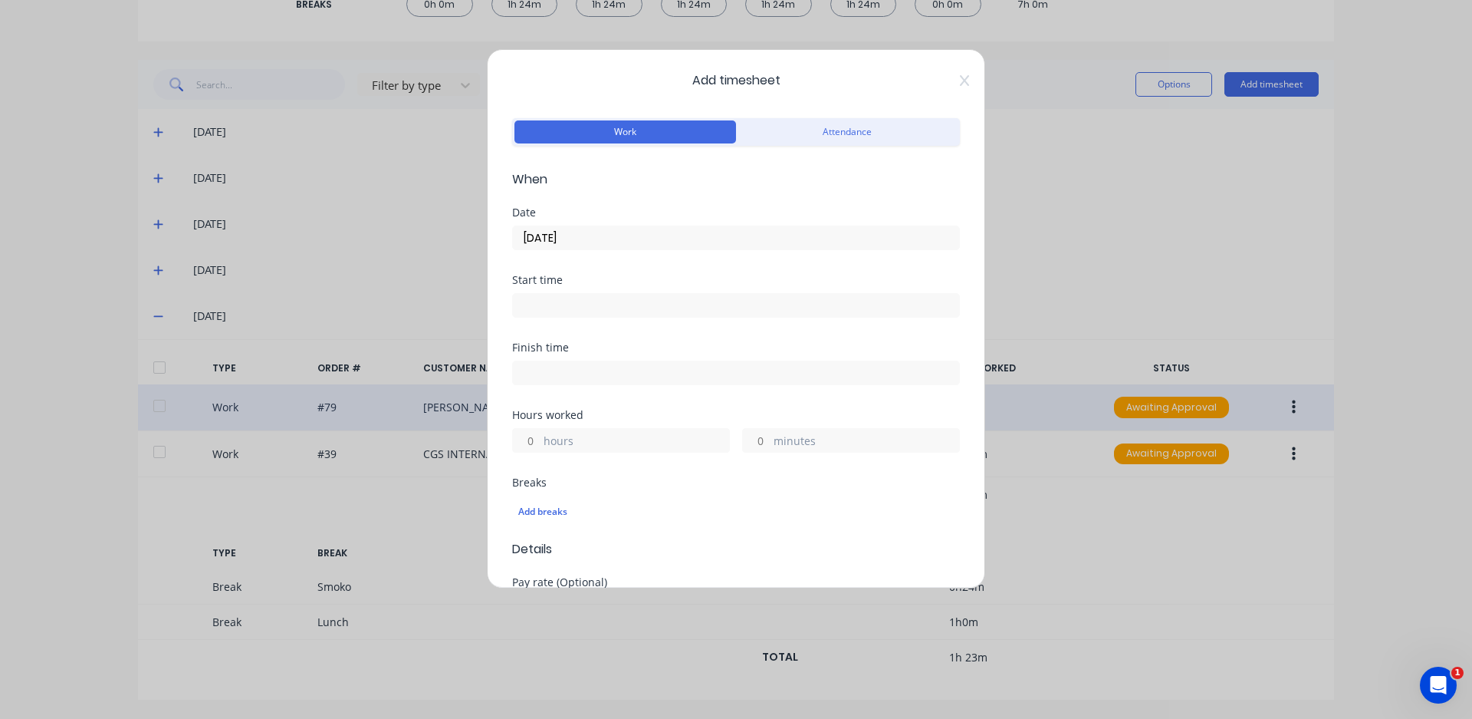
click at [636, 309] on input at bounding box center [736, 305] width 446 height 23
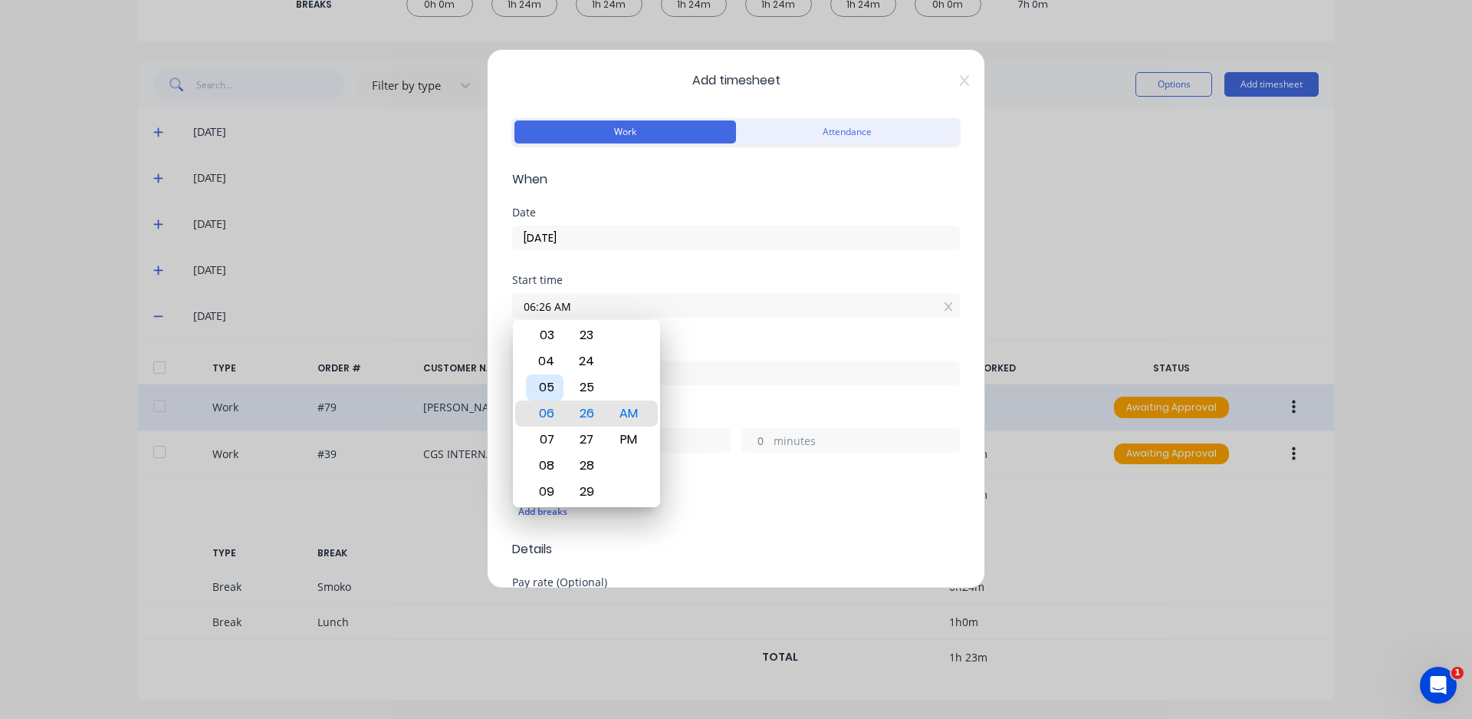
click at [556, 389] on div "05" at bounding box center [545, 387] width 38 height 26
click at [585, 387] on div "00" at bounding box center [587, 387] width 38 height 26
click at [540, 457] on div "07" at bounding box center [545, 465] width 38 height 26
type input "07:00 AM"
click at [705, 391] on div "Finish time" at bounding box center [736, 375] width 448 height 67
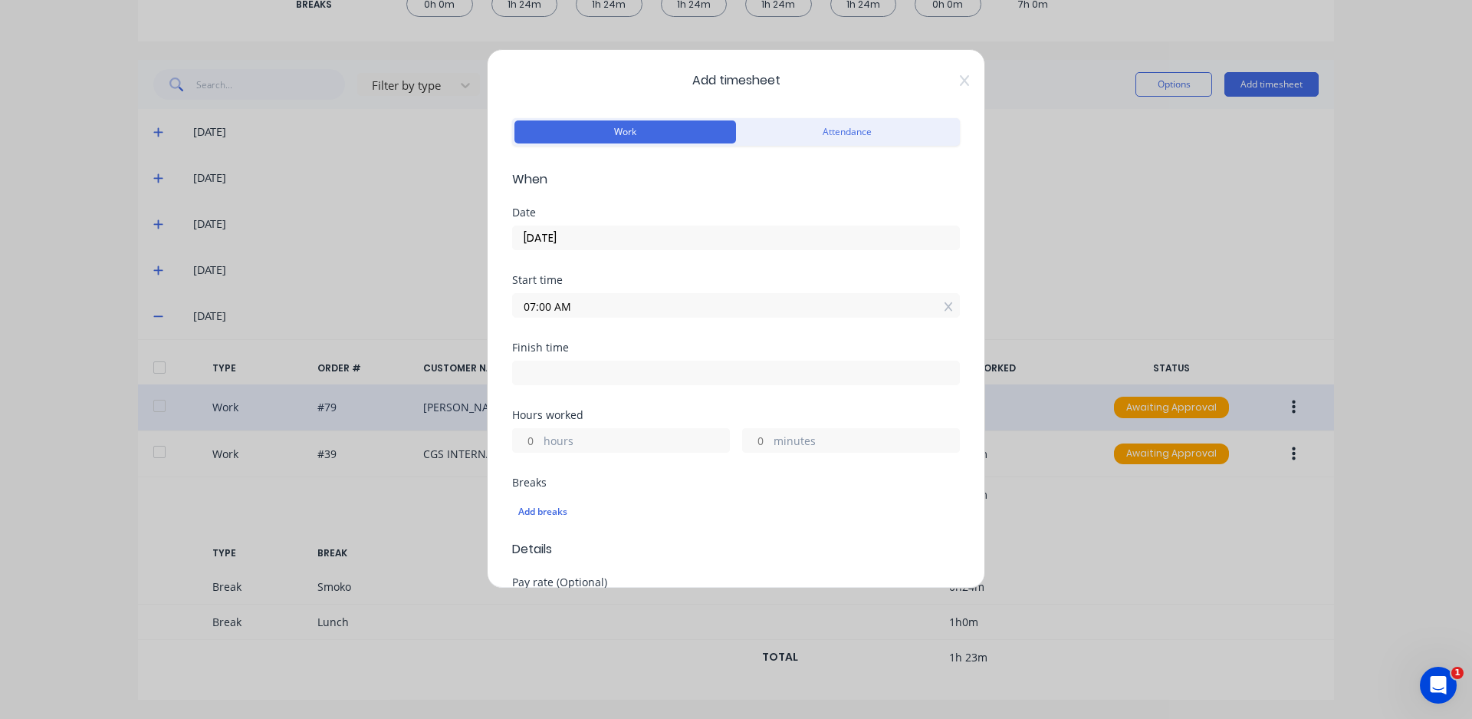
click at [683, 376] on input at bounding box center [736, 372] width 446 height 23
type input "06:26 AM"
type input "23"
type input "26"
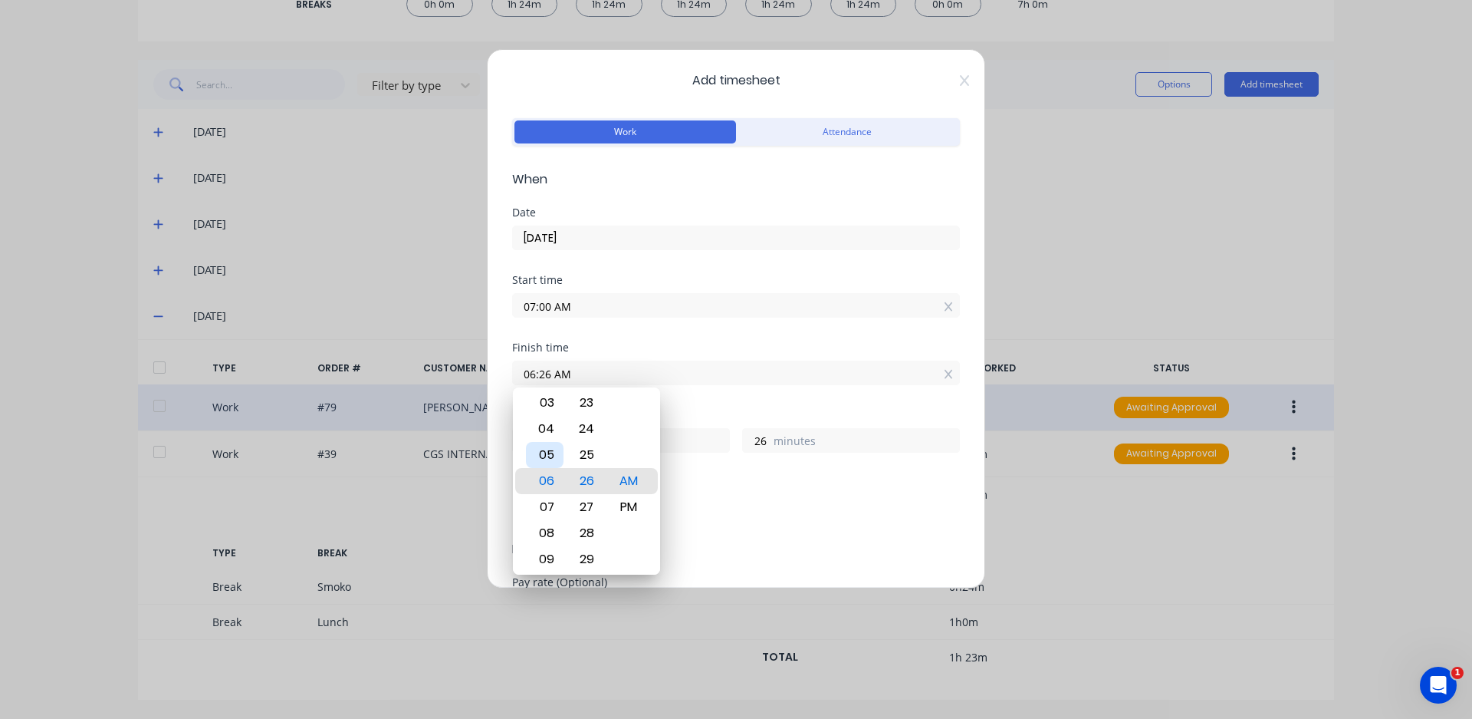
click at [543, 453] on div "05" at bounding box center [545, 455] width 38 height 26
type input "05:26 AM"
type input "22"
type input "05:21 AM"
type input "21"
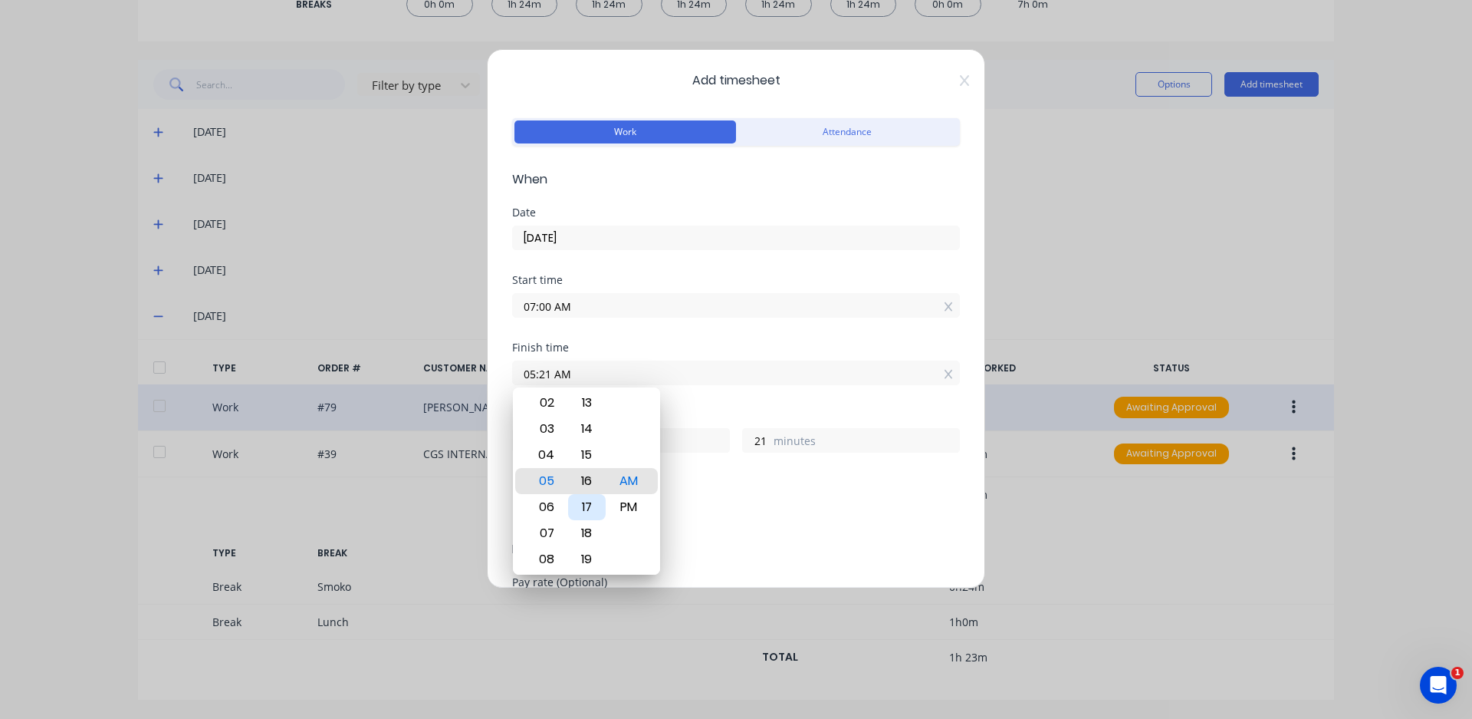
type input "05:16 AM"
type input "16"
type input "05:11 AM"
type input "11"
type input "05:05 AM"
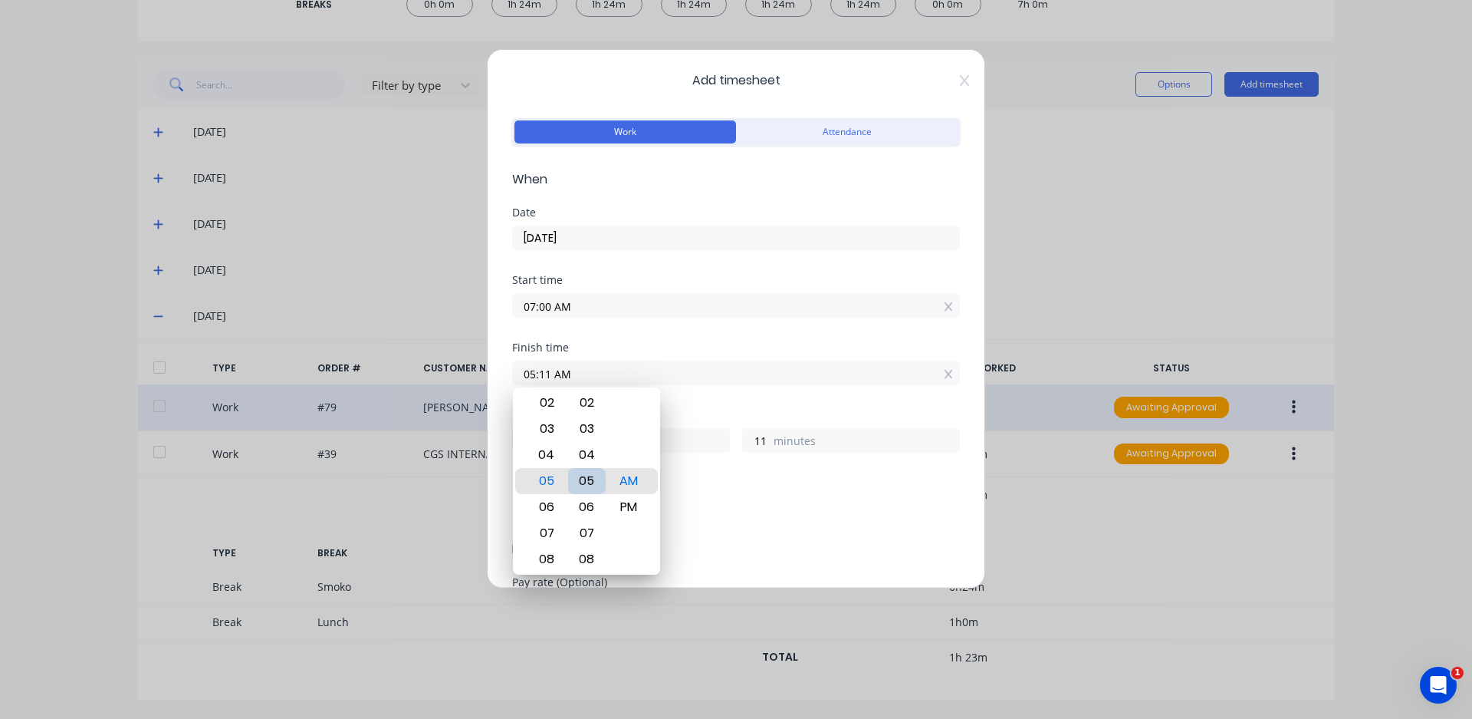
type input "5"
type input "05:00 AM"
type input "0"
click at [580, 482] on div "00" at bounding box center [587, 481] width 38 height 26
click at [632, 505] on div "PM" at bounding box center [629, 507] width 38 height 26
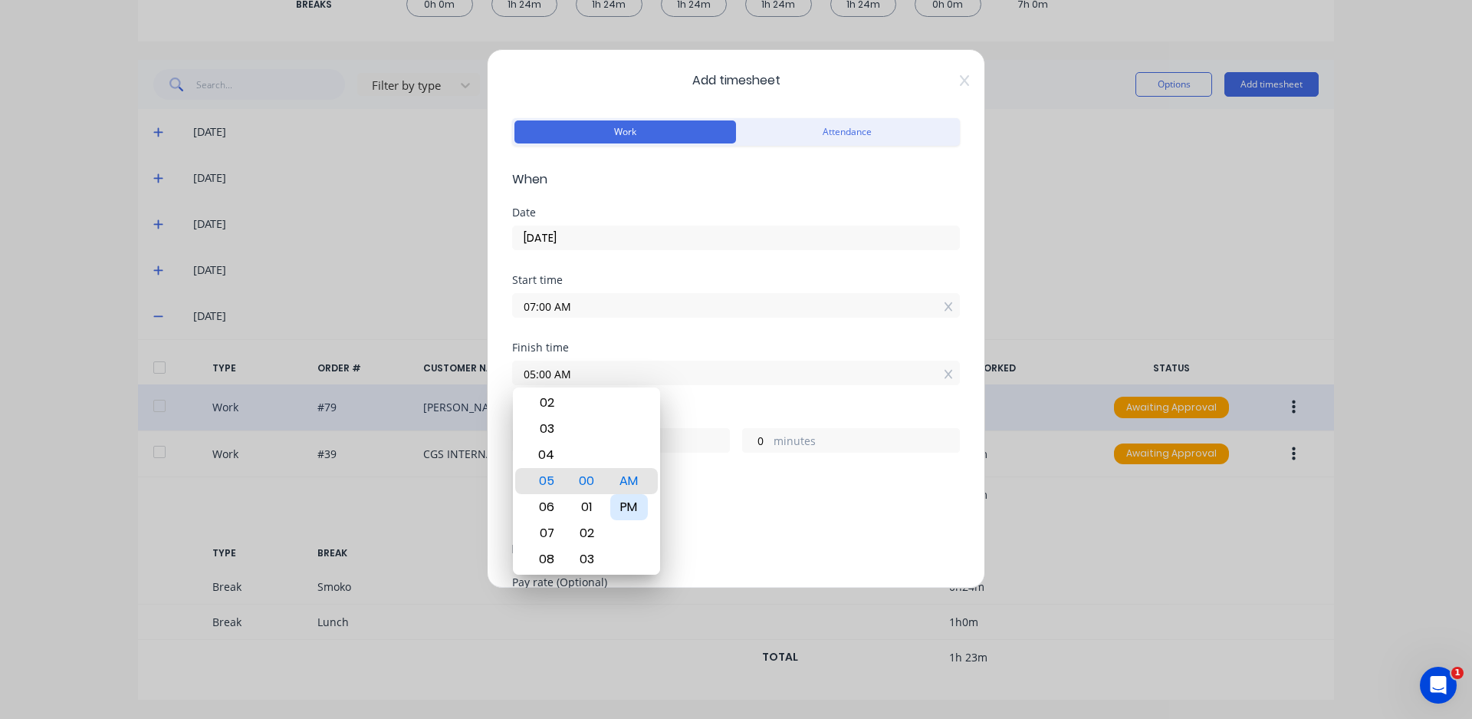
type input "05:00 PM"
type input "10"
click at [692, 520] on div "Add breaks" at bounding box center [736, 512] width 436 height 20
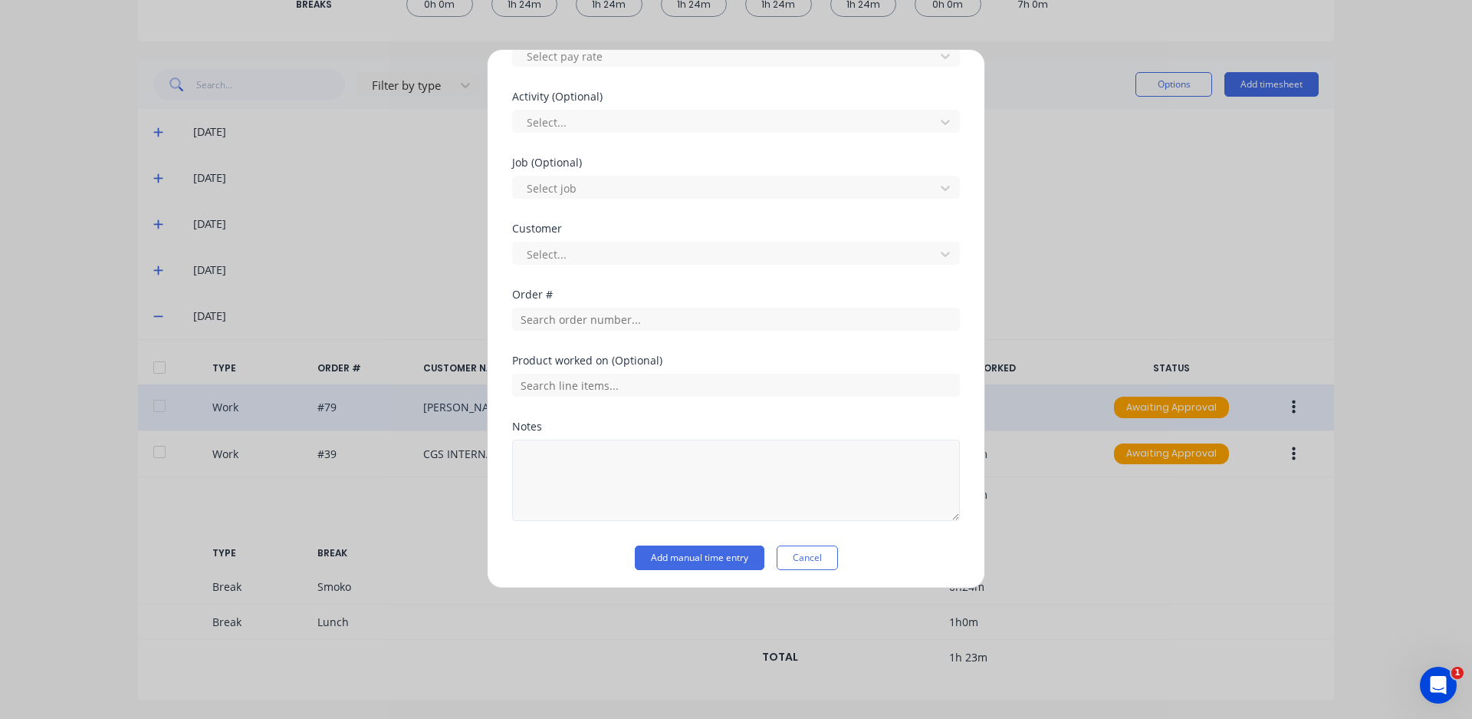
scroll to position [555, 0]
click at [698, 543] on button "Add manual time entry" at bounding box center [700, 553] width 130 height 25
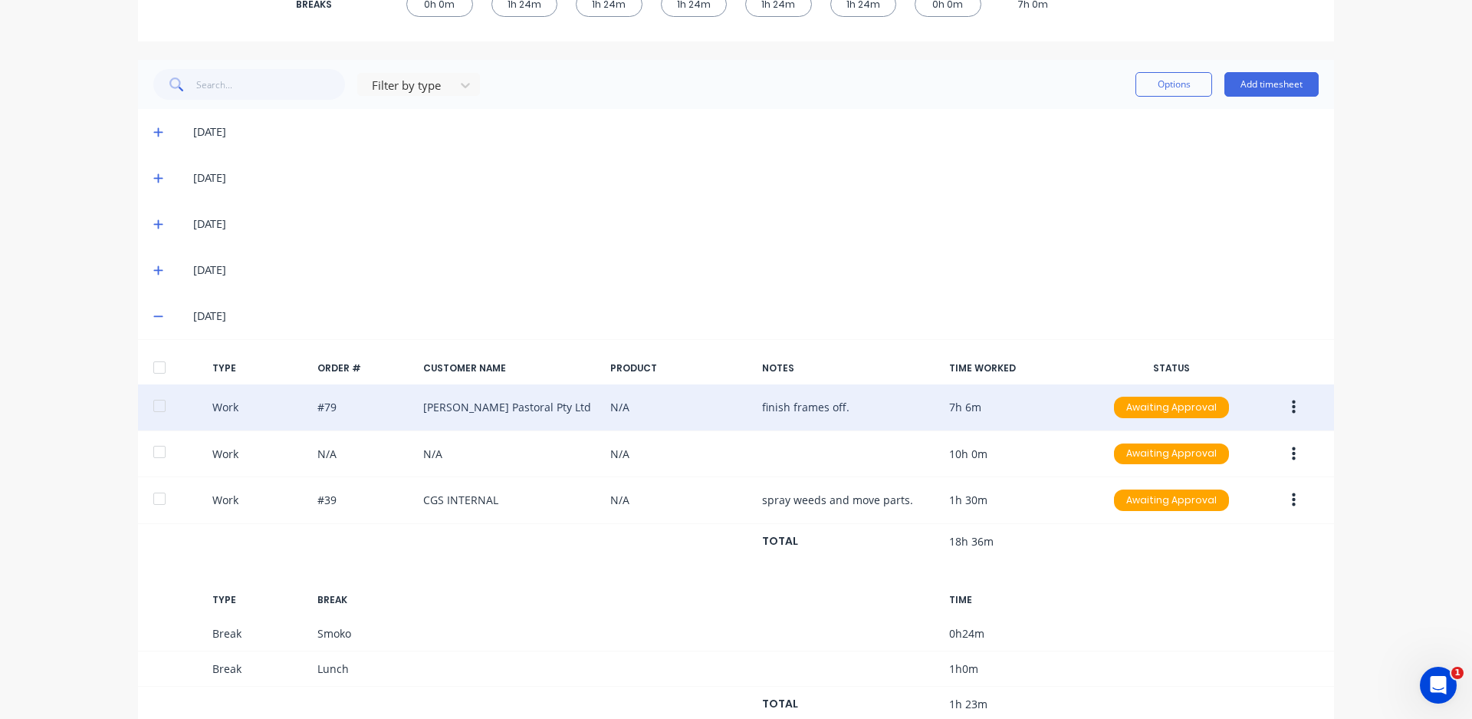
scroll to position [387, 0]
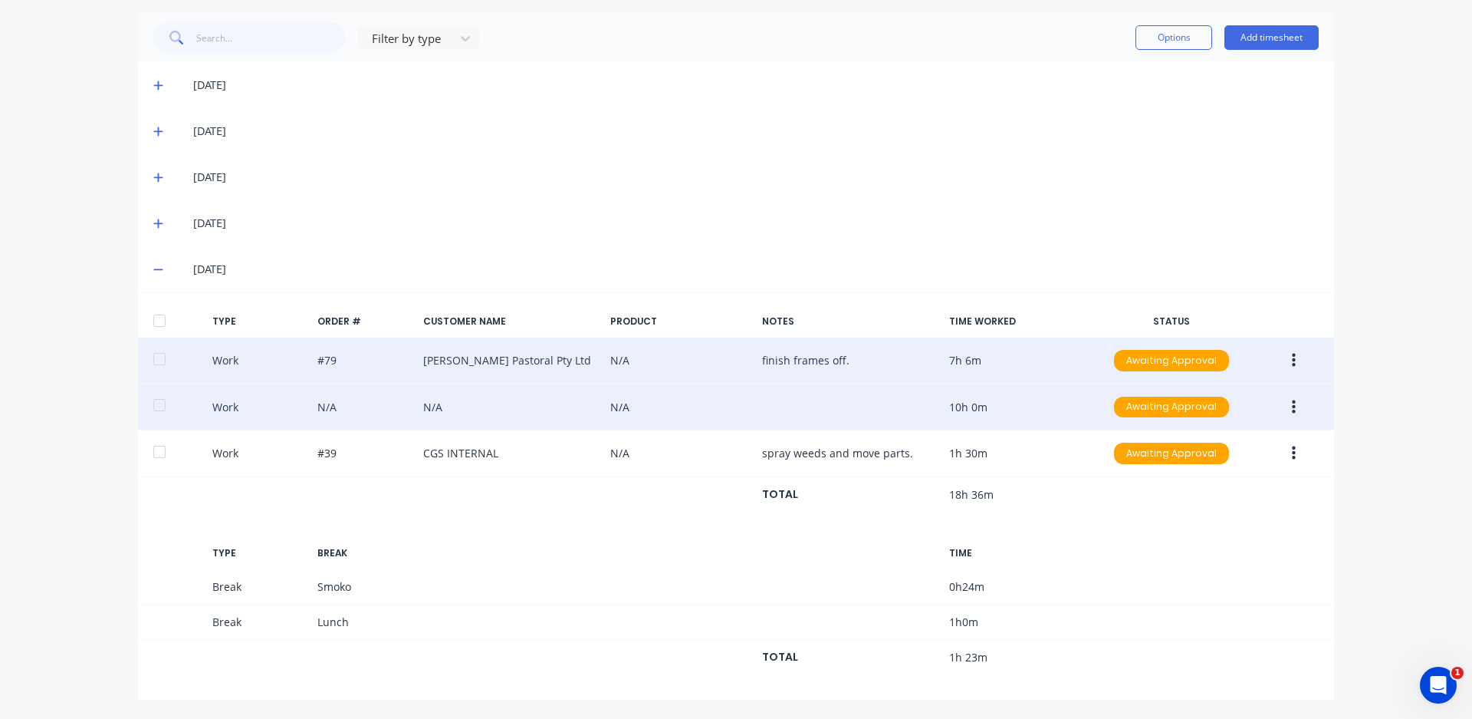
click at [672, 406] on div "Work N/A N/A N/A 10h 0m Awaiting Approval" at bounding box center [736, 407] width 1196 height 47
click at [1286, 407] on button "button" at bounding box center [1294, 407] width 36 height 28
click at [1236, 380] on div "Edit" at bounding box center [1239, 380] width 118 height 22
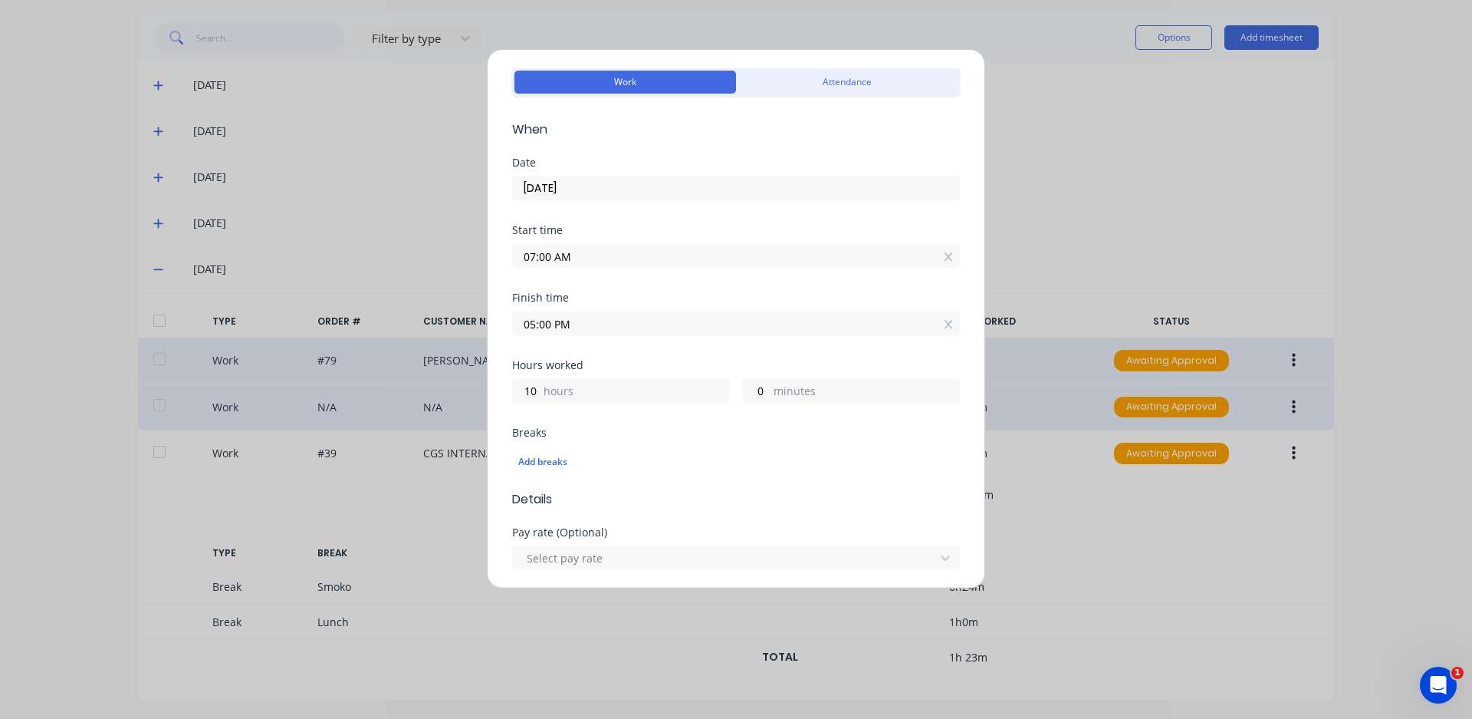
scroll to position [153, 0]
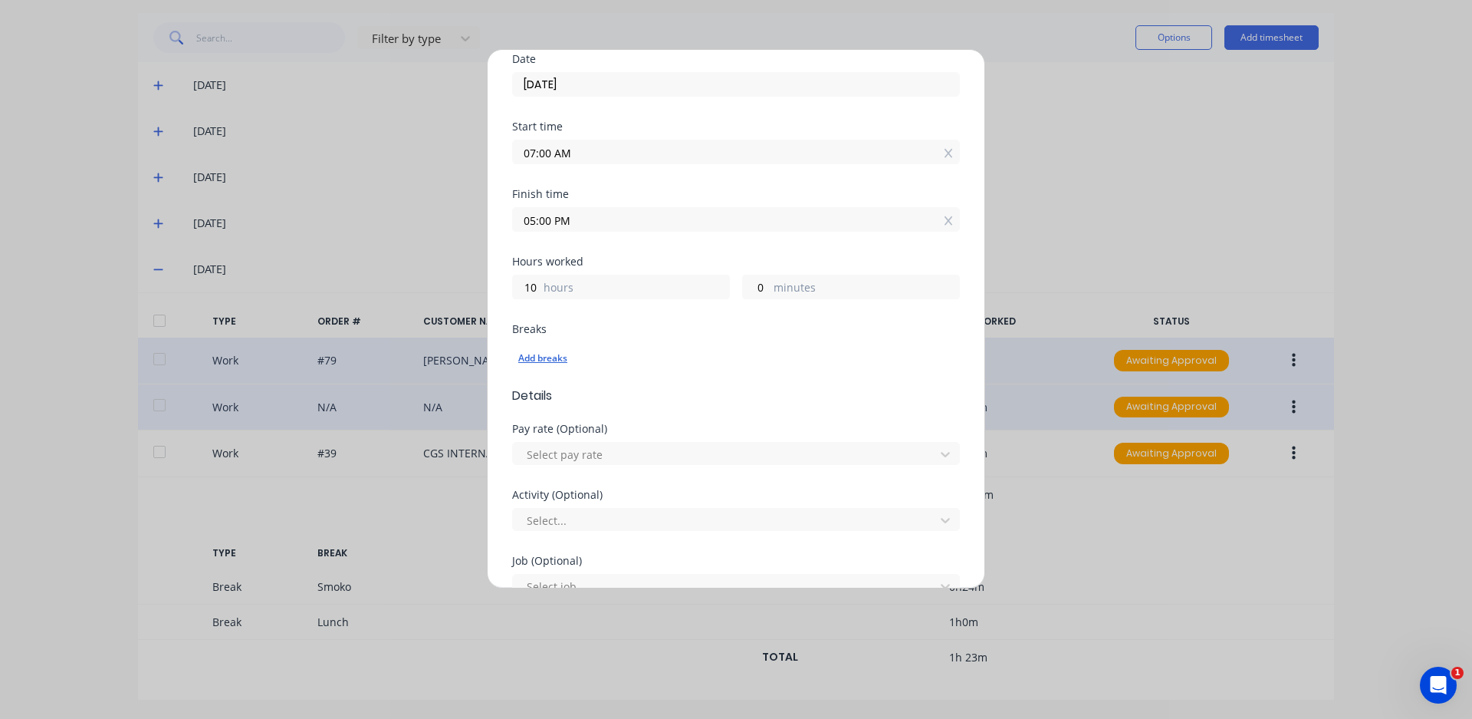
click at [584, 355] on div "Add breaks" at bounding box center [736, 358] width 436 height 20
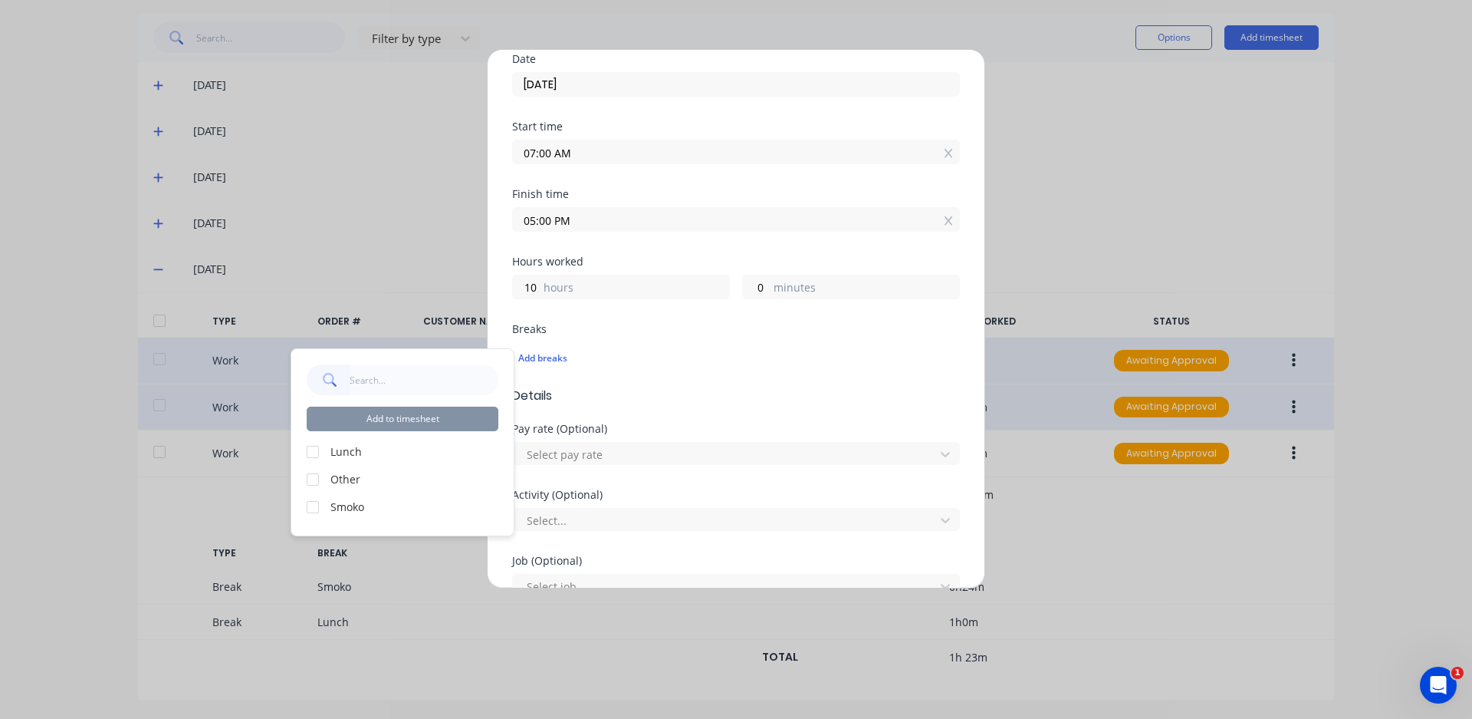
click at [311, 454] on div at bounding box center [313, 451] width 31 height 31
click at [317, 505] on div at bounding box center [313, 507] width 31 height 31
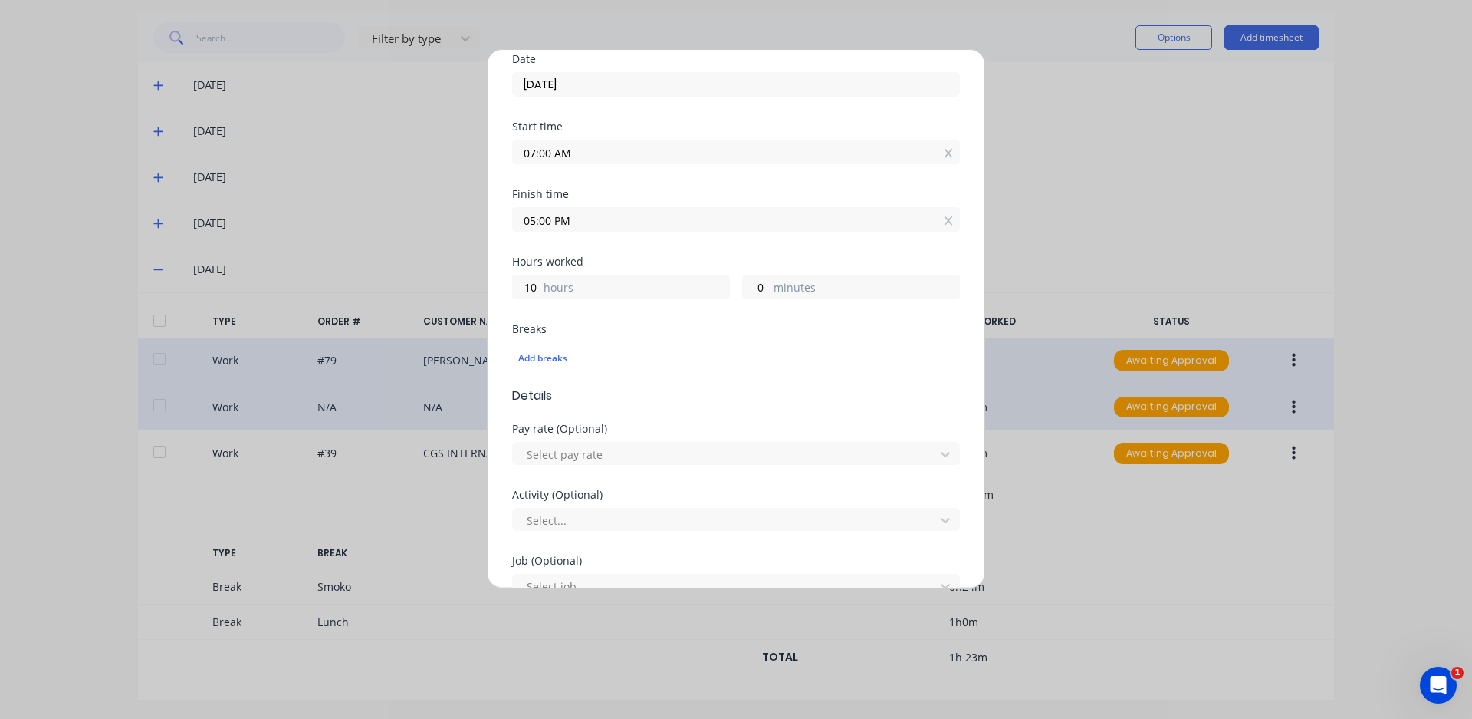
click at [1218, 250] on div "Edit time tracking entry Work Attendance When Date [DATE] Start time 07:00 AM F…" at bounding box center [736, 359] width 1472 height 719
click at [537, 343] on div "Add breaks" at bounding box center [736, 358] width 448 height 32
click at [543, 357] on div "Add breaks" at bounding box center [736, 358] width 436 height 20
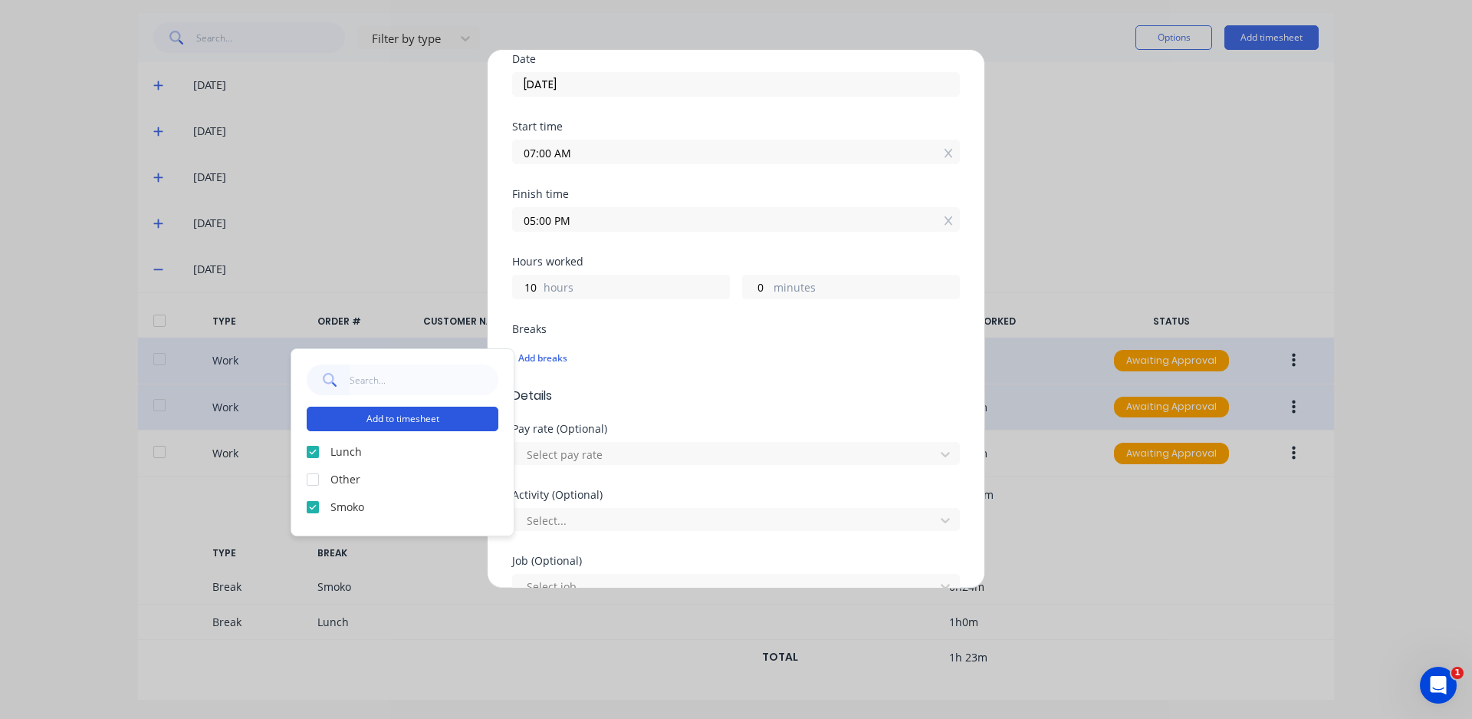
click at [479, 409] on button "Add to timesheet" at bounding box center [403, 418] width 192 height 25
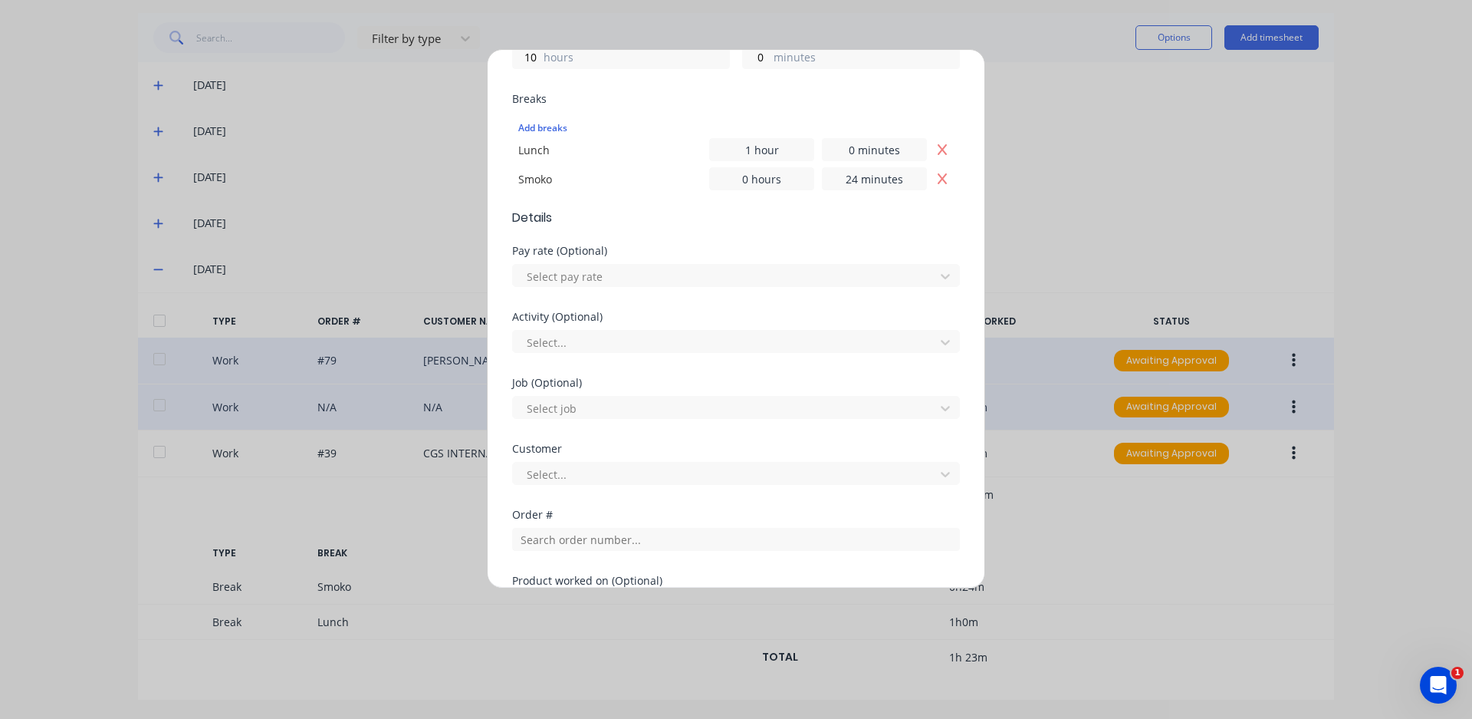
scroll to position [659, 0]
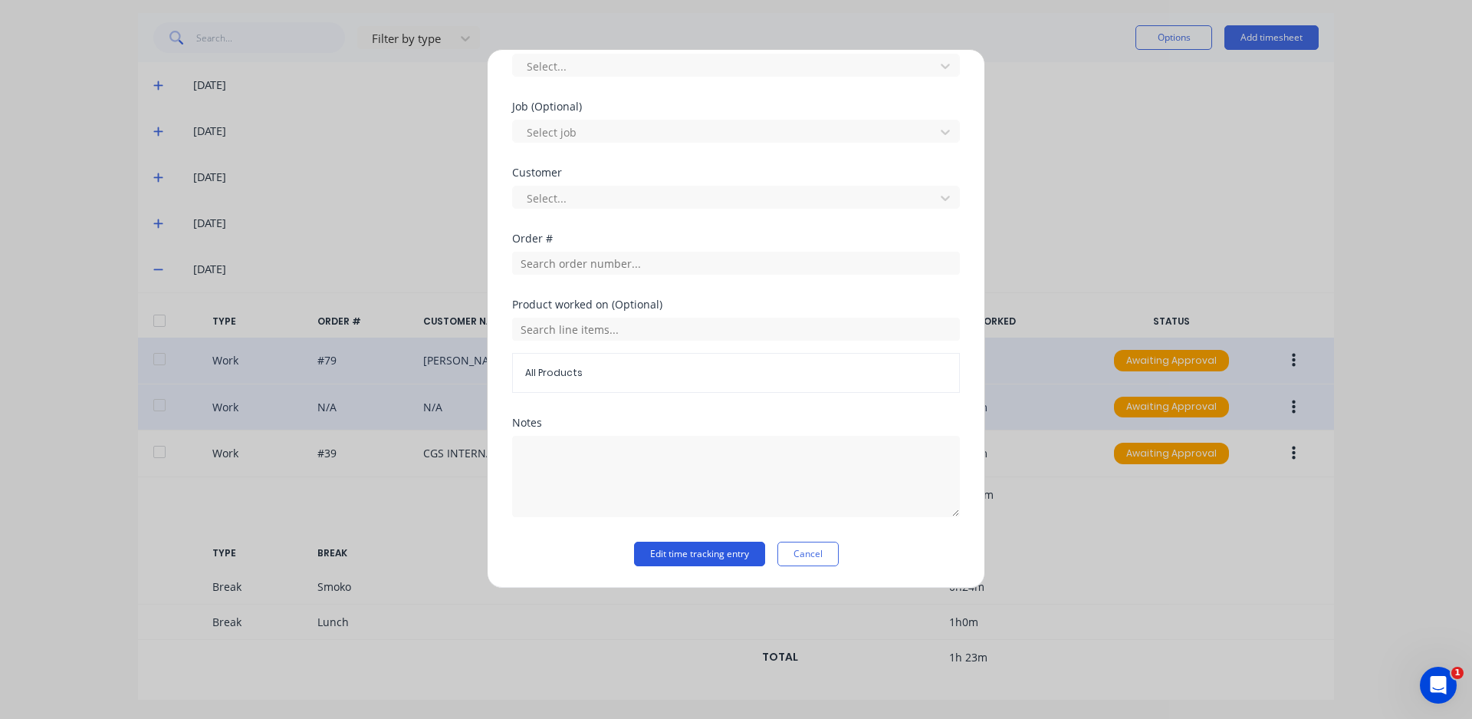
click at [677, 556] on button "Edit time tracking entry" at bounding box center [699, 553] width 131 height 25
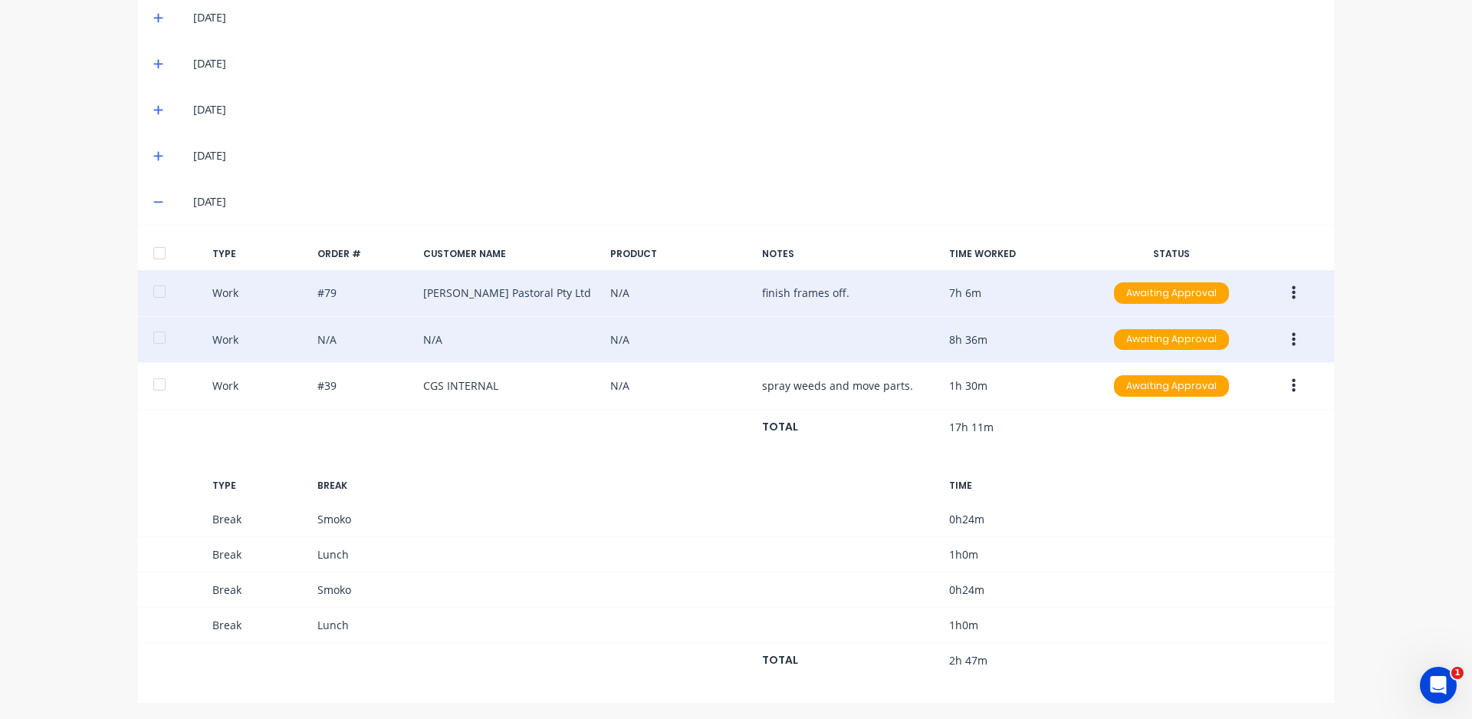
scroll to position [458, 0]
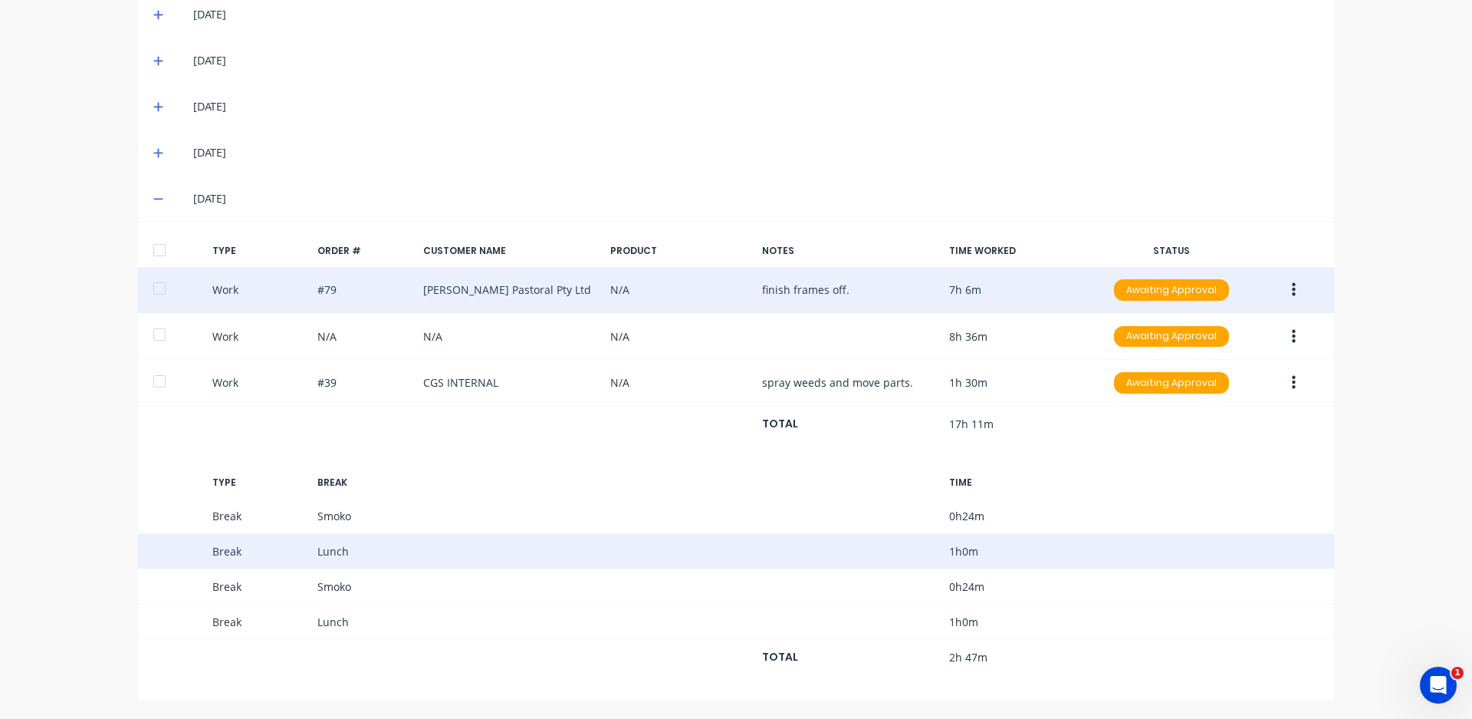
drag, startPoint x: 1048, startPoint y: 555, endPoint x: 993, endPoint y: 557, distance: 55.2
click at [993, 557] on div "Break Lunch 1 h 0 m" at bounding box center [736, 551] width 1196 height 35
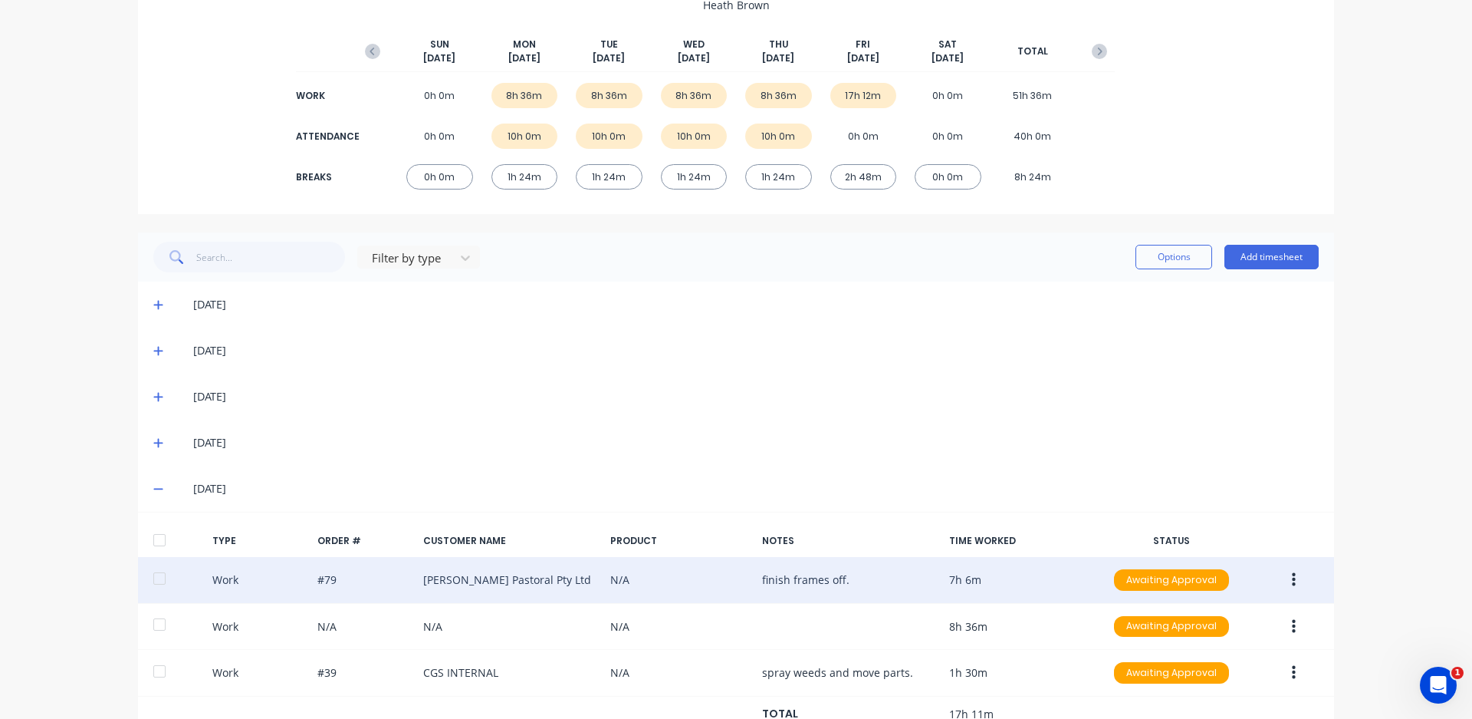
scroll to position [151, 0]
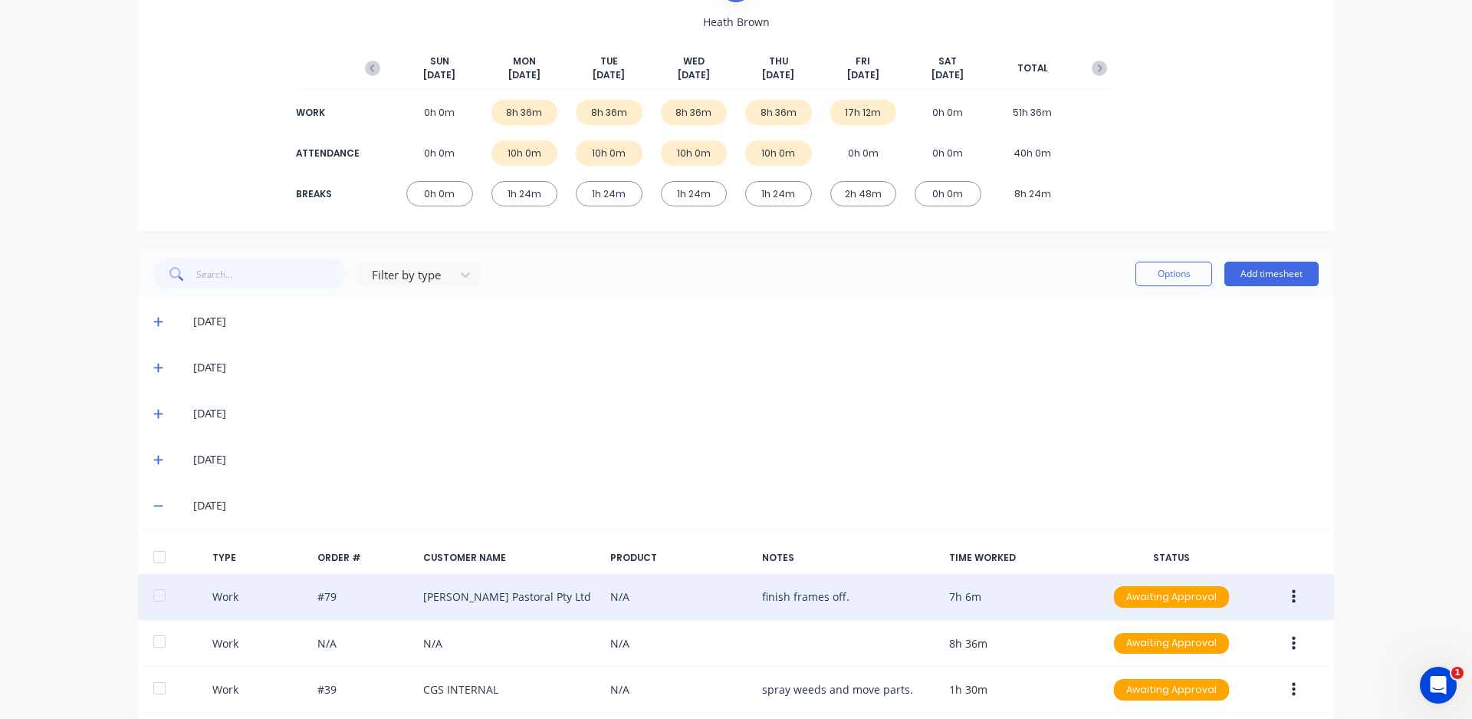
click at [1403, 426] on div "sales productivity sales Sales Orders Customers Price Level Manager productivit…" at bounding box center [736, 359] width 1472 height 719
click at [146, 505] on div "[DATE]" at bounding box center [736, 505] width 1196 height 46
click at [150, 495] on div "[DATE]" at bounding box center [736, 505] width 1196 height 46
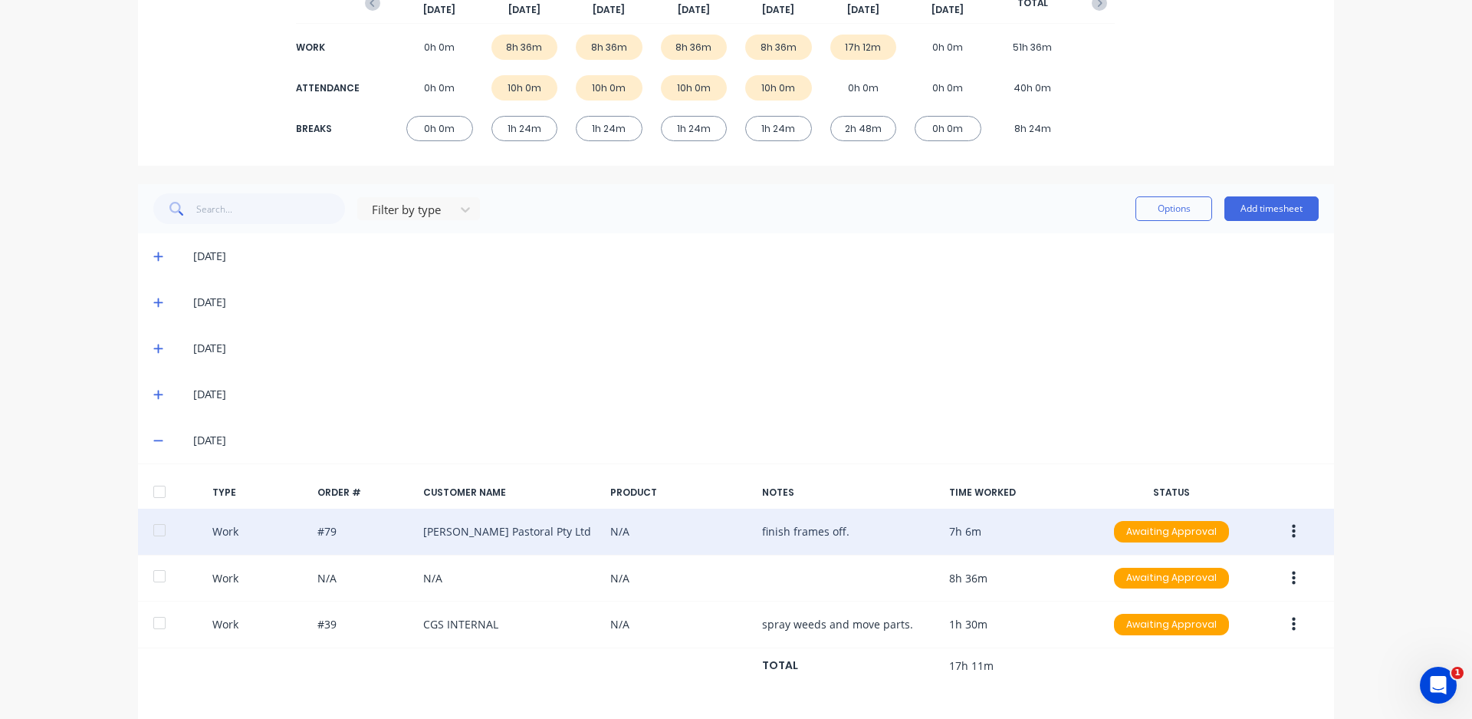
scroll to position [458, 0]
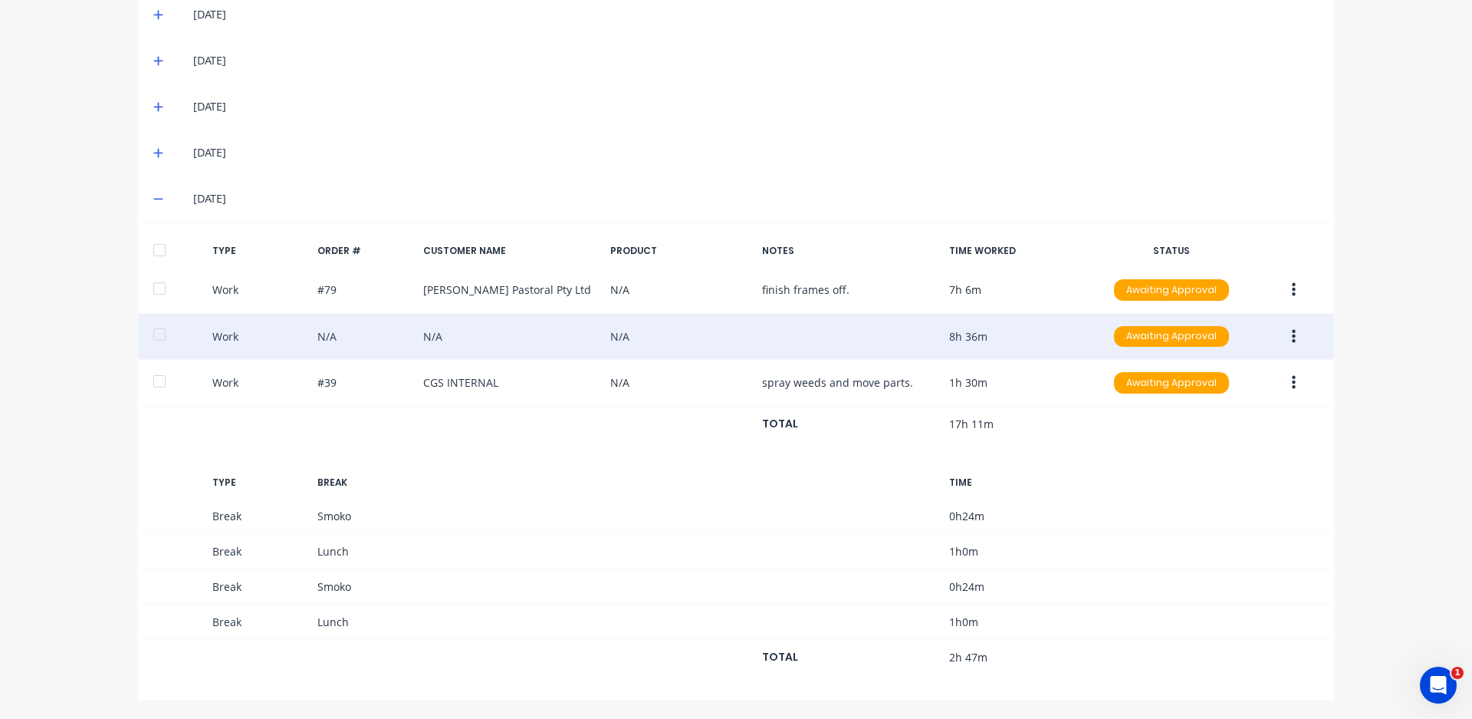
drag, startPoint x: 902, startPoint y: 334, endPoint x: 783, endPoint y: 334, distance: 118.9
click at [783, 334] on div "Work N/A N/A N/A 8h 36m Awaiting Approval" at bounding box center [736, 337] width 1196 height 47
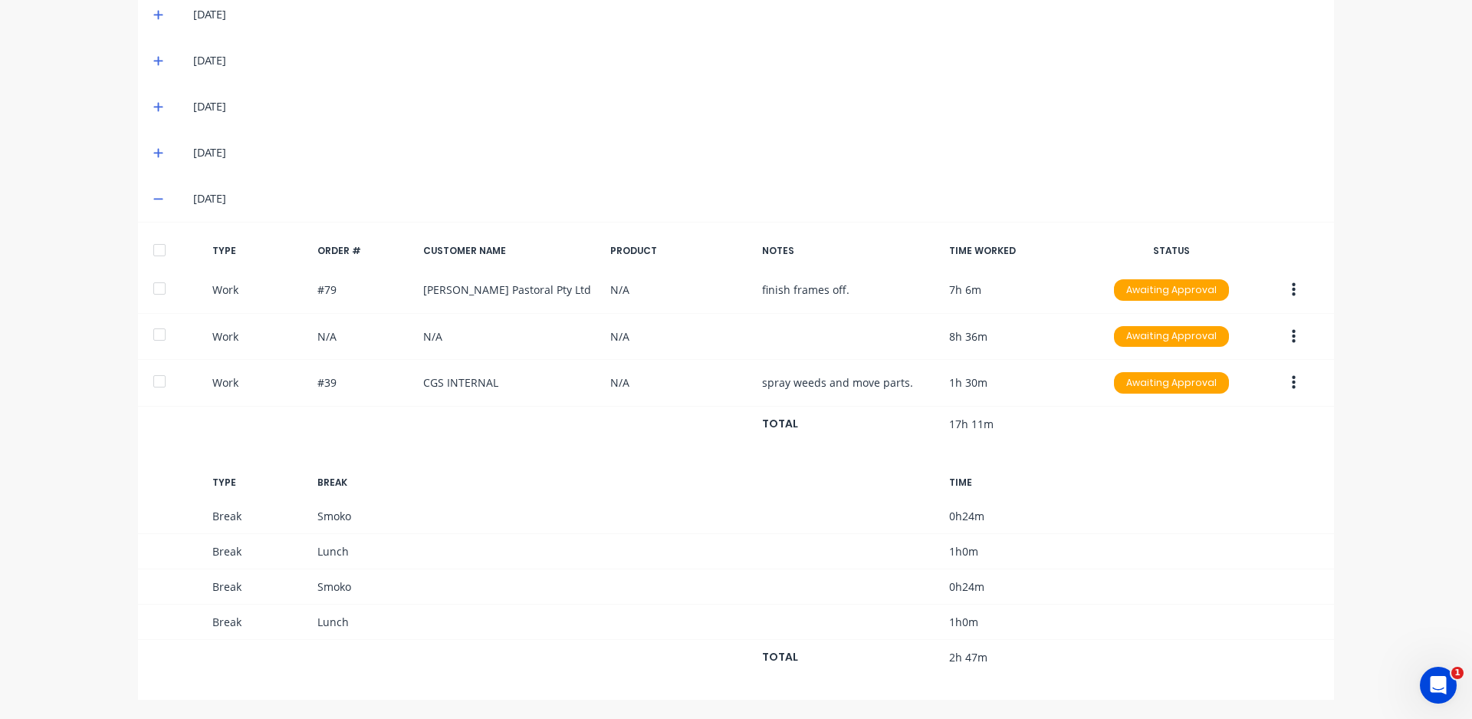
click at [1293, 336] on button "button" at bounding box center [1294, 337] width 36 height 28
click at [1231, 315] on div "Edit" at bounding box center [1239, 309] width 118 height 22
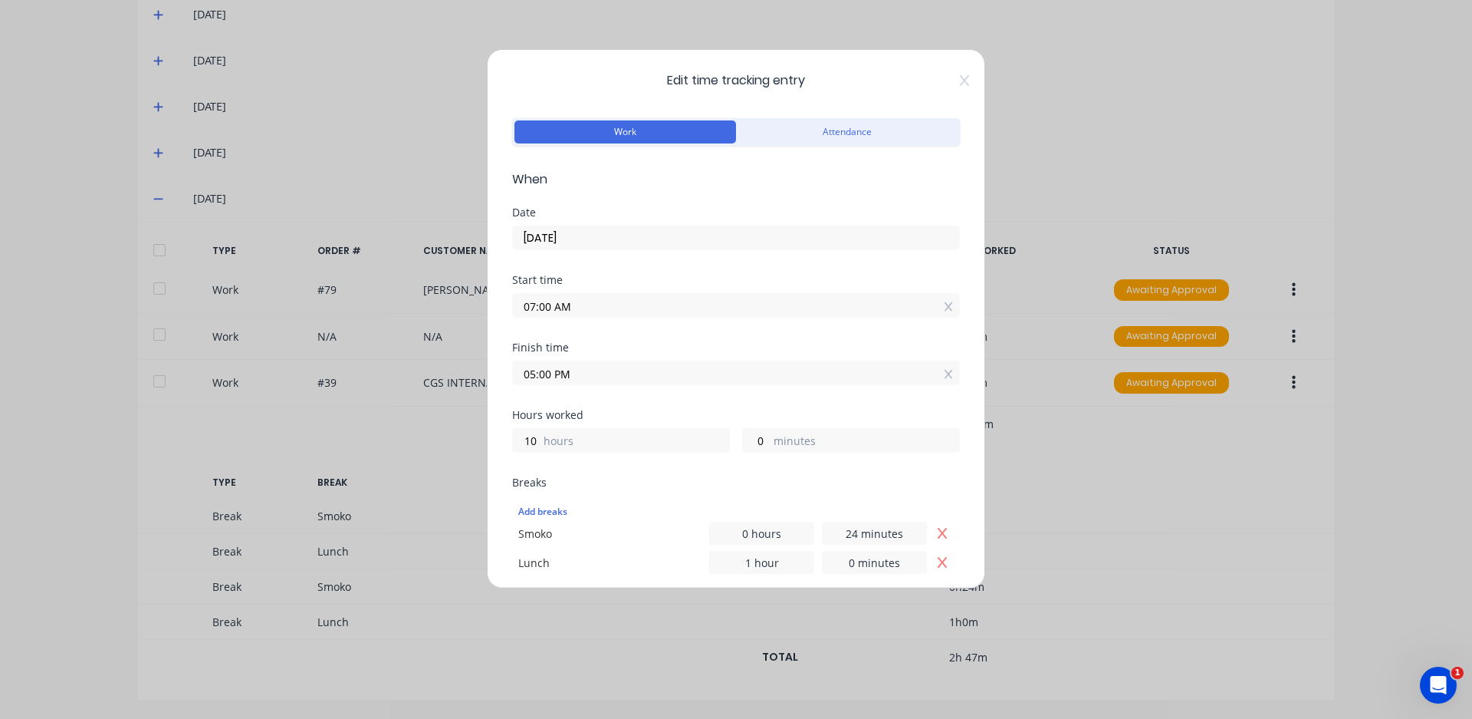
click at [1189, 190] on div "Edit time tracking entry Work Attendance When Date [DATE] Start time 07:00 AM F…" at bounding box center [736, 359] width 1472 height 719
click at [960, 85] on icon at bounding box center [964, 80] width 9 height 11
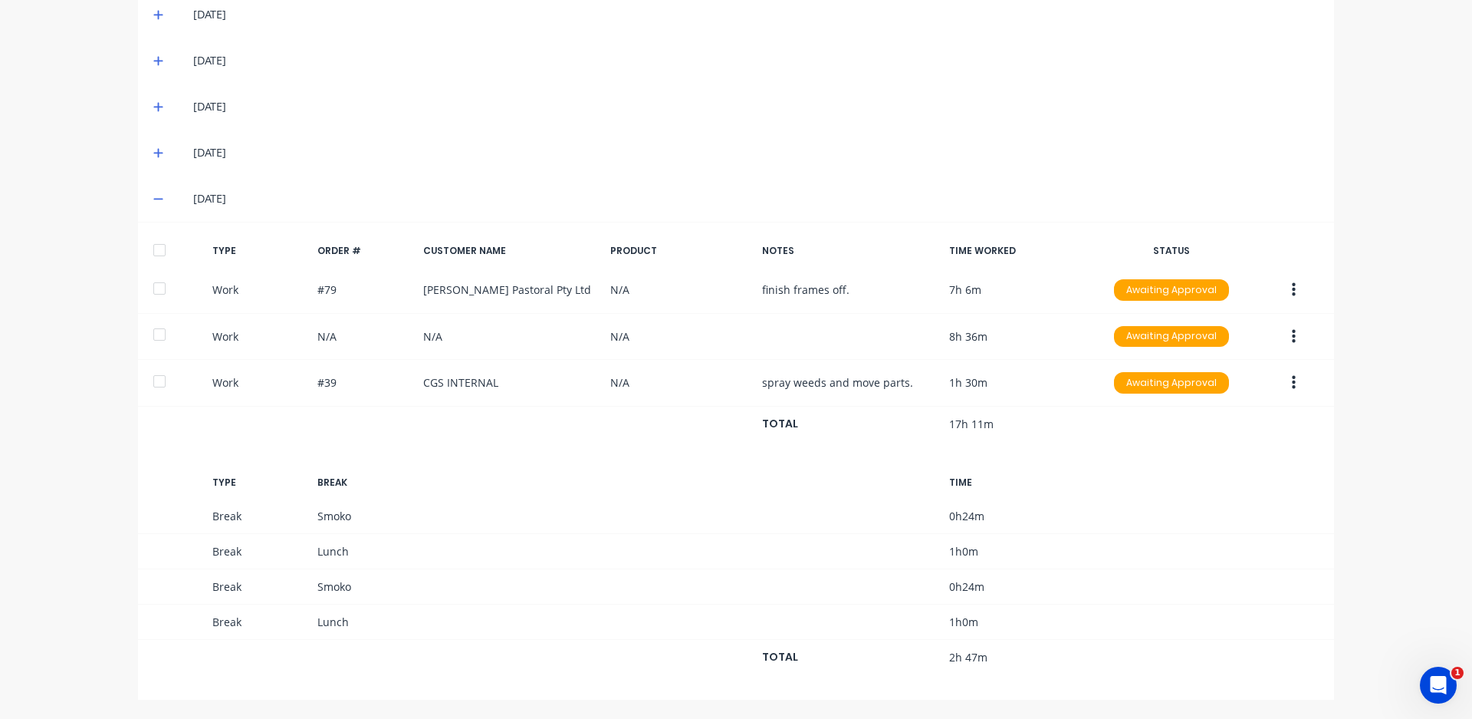
click at [1290, 334] on button "button" at bounding box center [1294, 337] width 36 height 28
click at [1248, 313] on div "Edit" at bounding box center [1239, 309] width 118 height 22
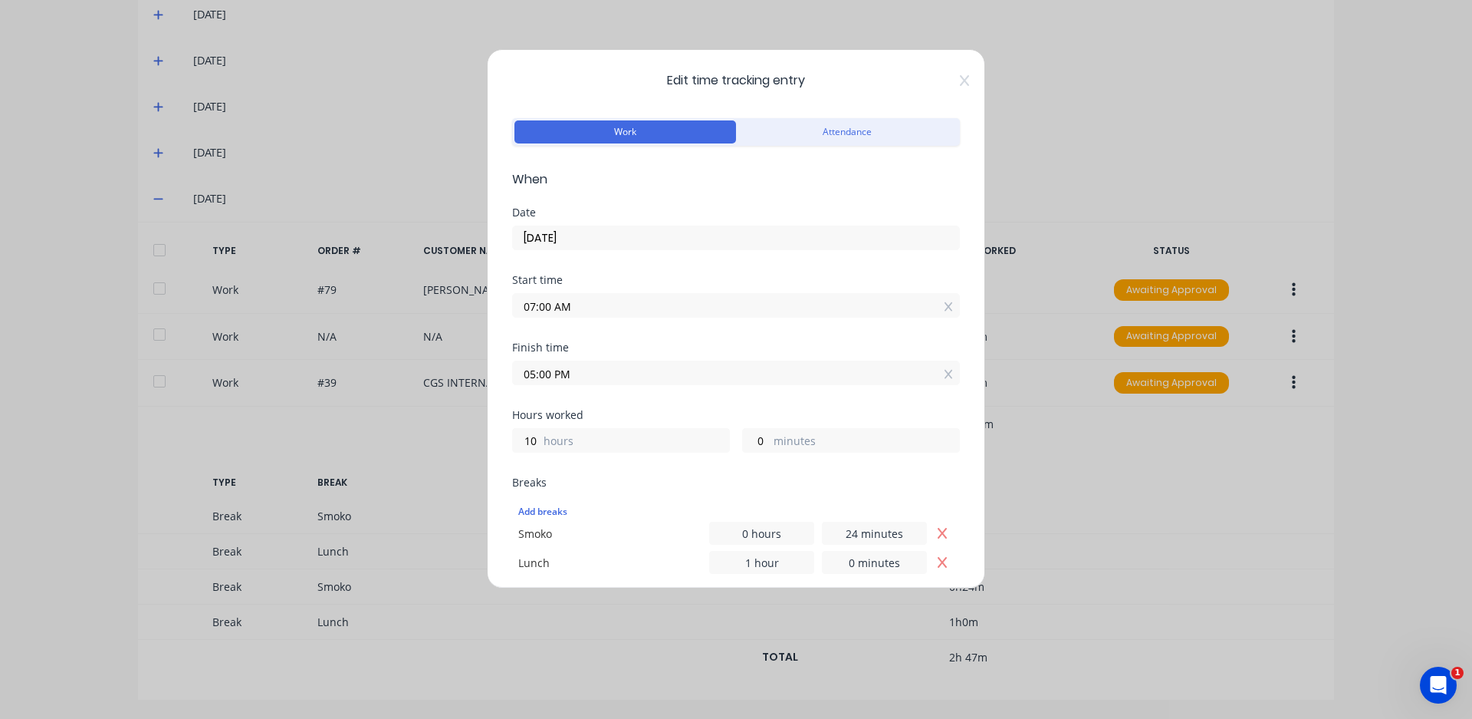
click at [1187, 232] on div "Edit time tracking entry Work Attendance When Date [DATE] Start time 07:00 AM F…" at bounding box center [736, 359] width 1472 height 719
click at [1315, 428] on div "Edit time tracking entry Work Attendance When Date [DATE] Start time 07:00 AM F…" at bounding box center [736, 359] width 1472 height 719
click at [957, 82] on div "Edit time tracking entry Work Attendance When Date [DATE] Start time 07:00 AM F…" at bounding box center [736, 318] width 498 height 539
click at [960, 81] on icon at bounding box center [964, 80] width 9 height 12
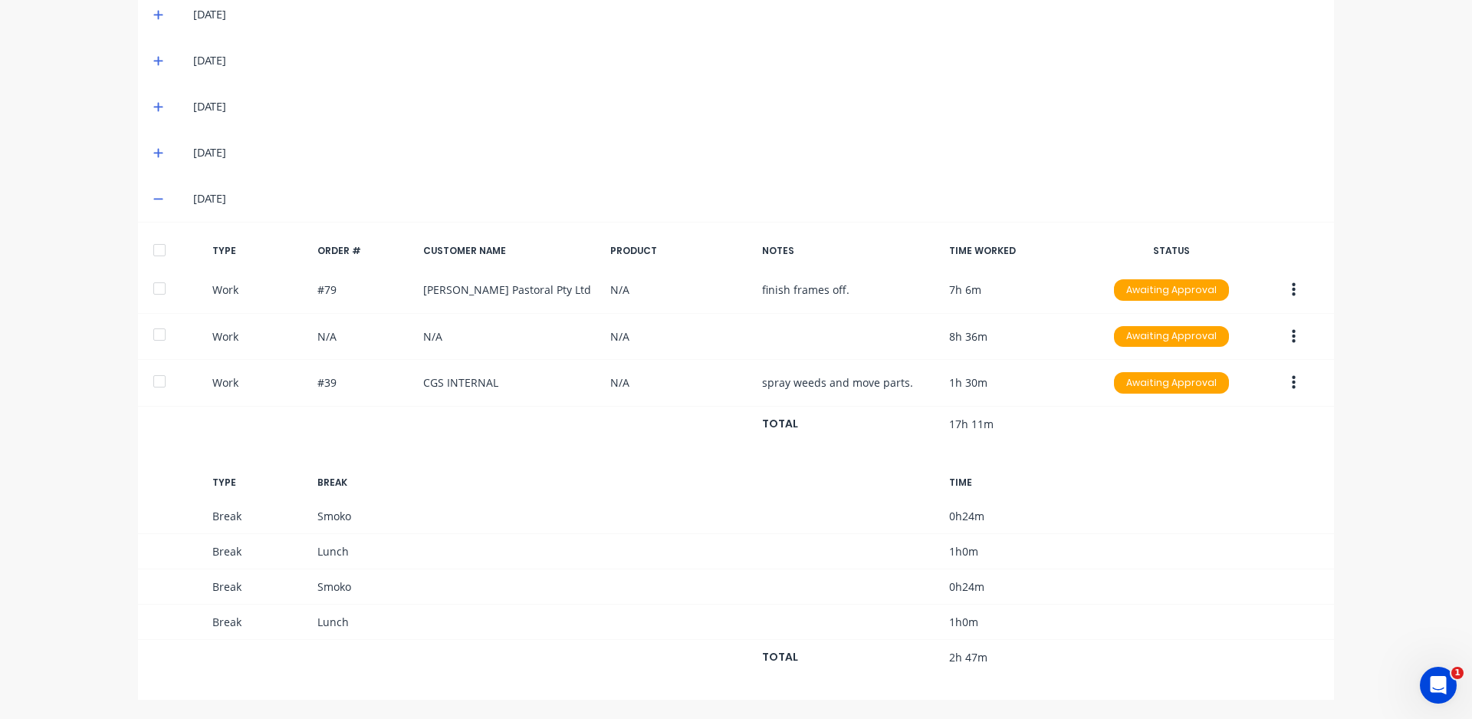
click at [1292, 333] on icon "button" at bounding box center [1294, 336] width 4 height 17
click at [1258, 365] on div "Delete" at bounding box center [1239, 371] width 118 height 22
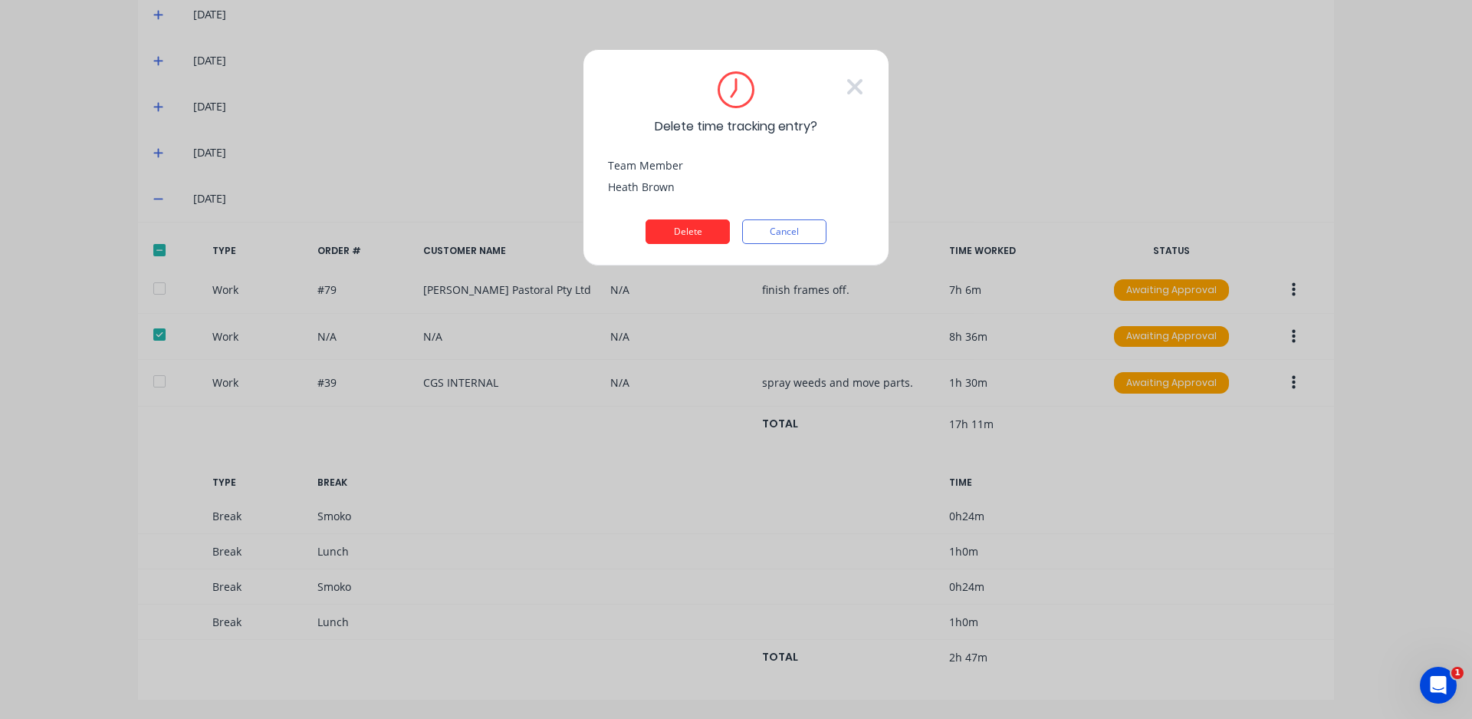
click at [709, 228] on button "Delete" at bounding box center [688, 231] width 84 height 25
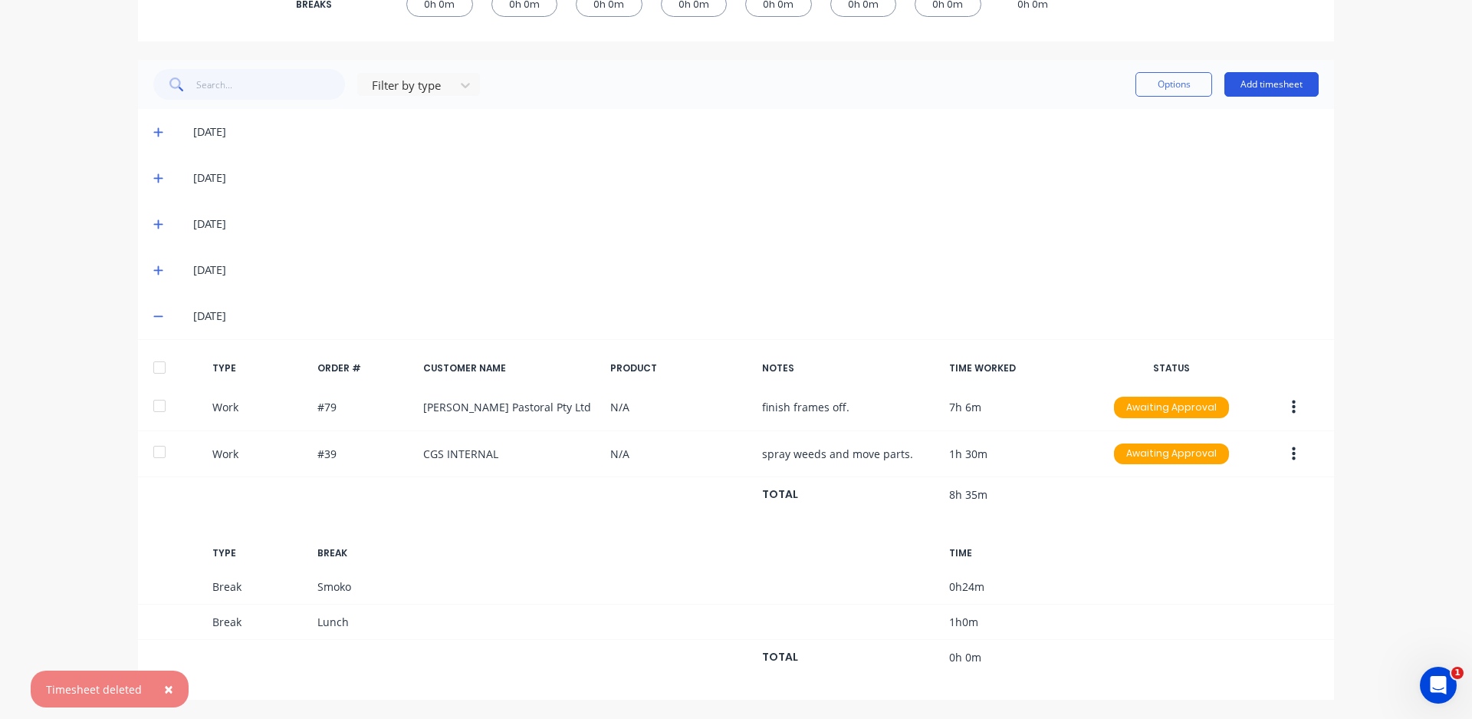
click at [1279, 76] on button "Add timesheet" at bounding box center [1272, 84] width 94 height 25
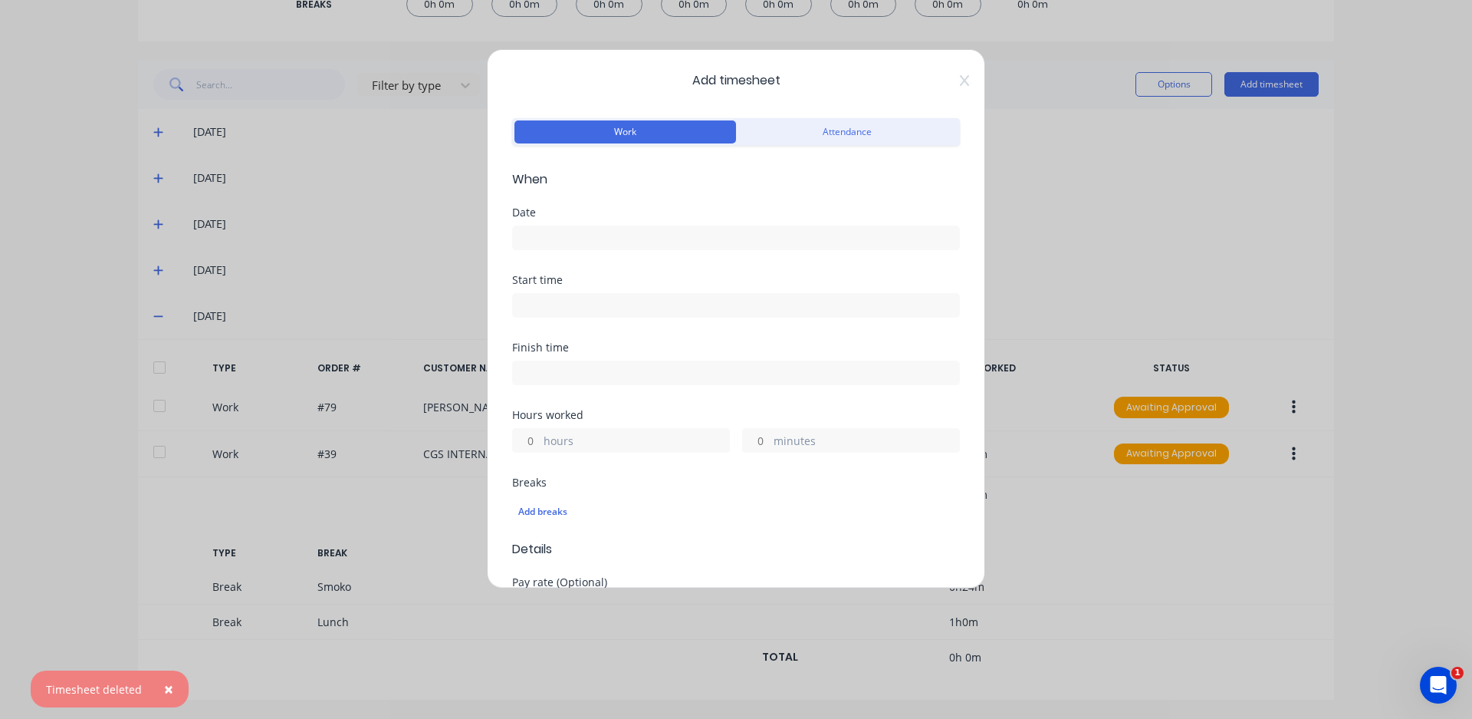
click at [581, 239] on input at bounding box center [736, 237] width 446 height 23
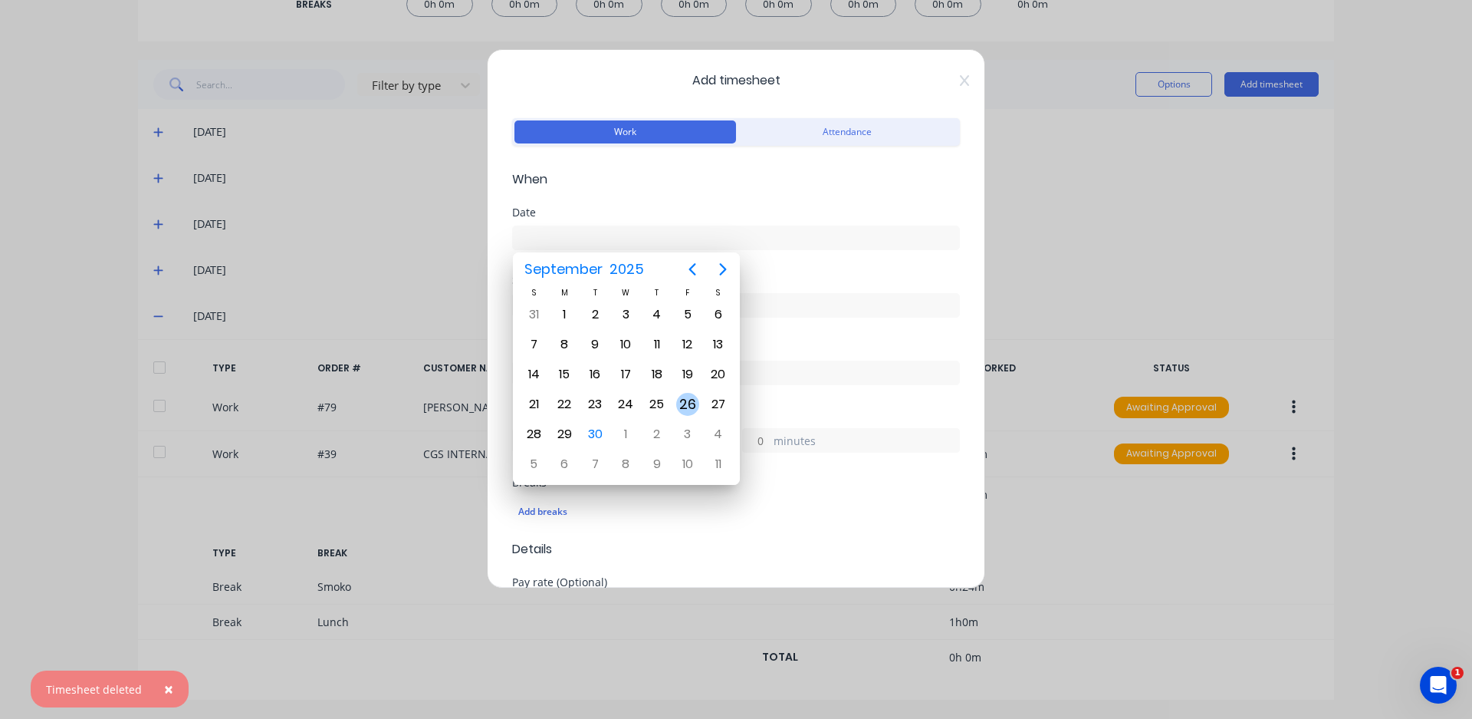
click at [689, 403] on div "26" at bounding box center [687, 404] width 23 height 23
type input "[DATE]"
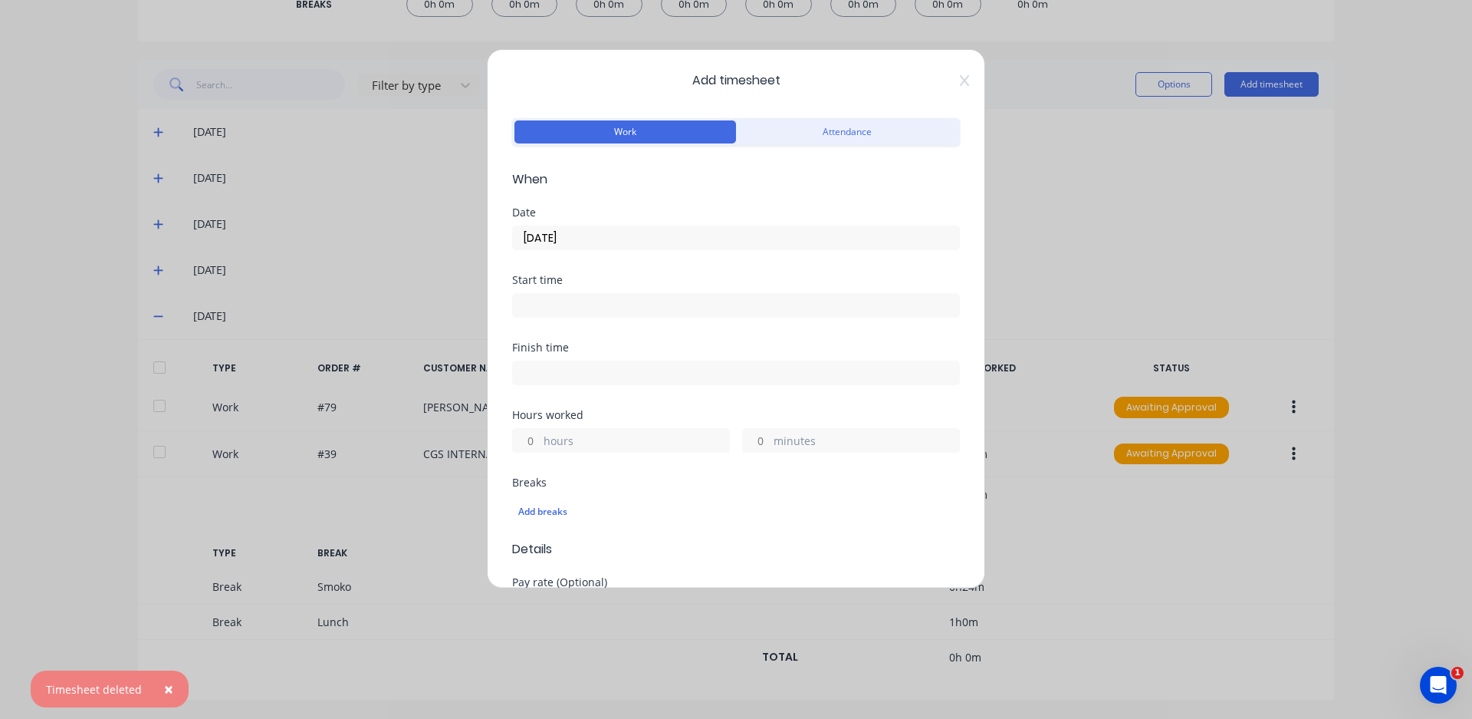
click at [629, 307] on input at bounding box center [736, 305] width 446 height 23
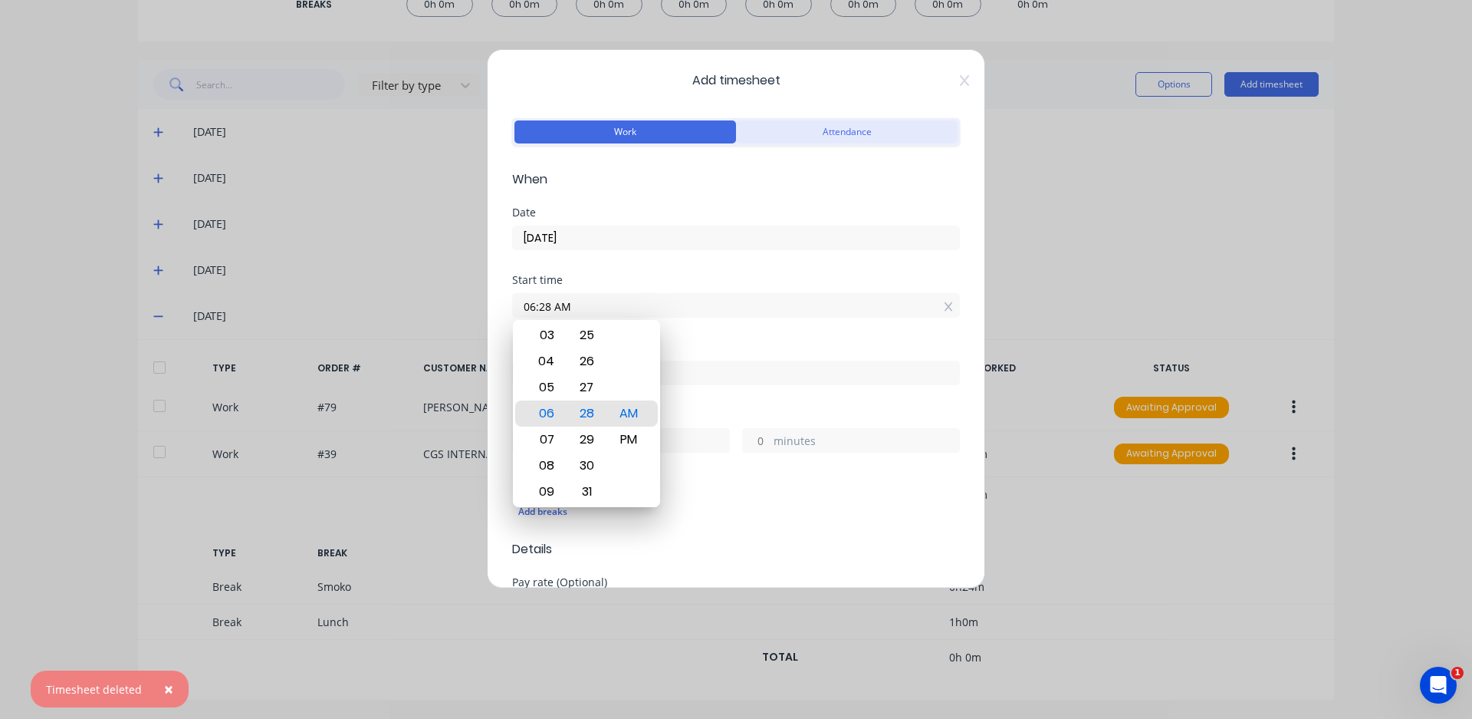
click at [832, 123] on button "Attendance" at bounding box center [847, 131] width 222 height 23
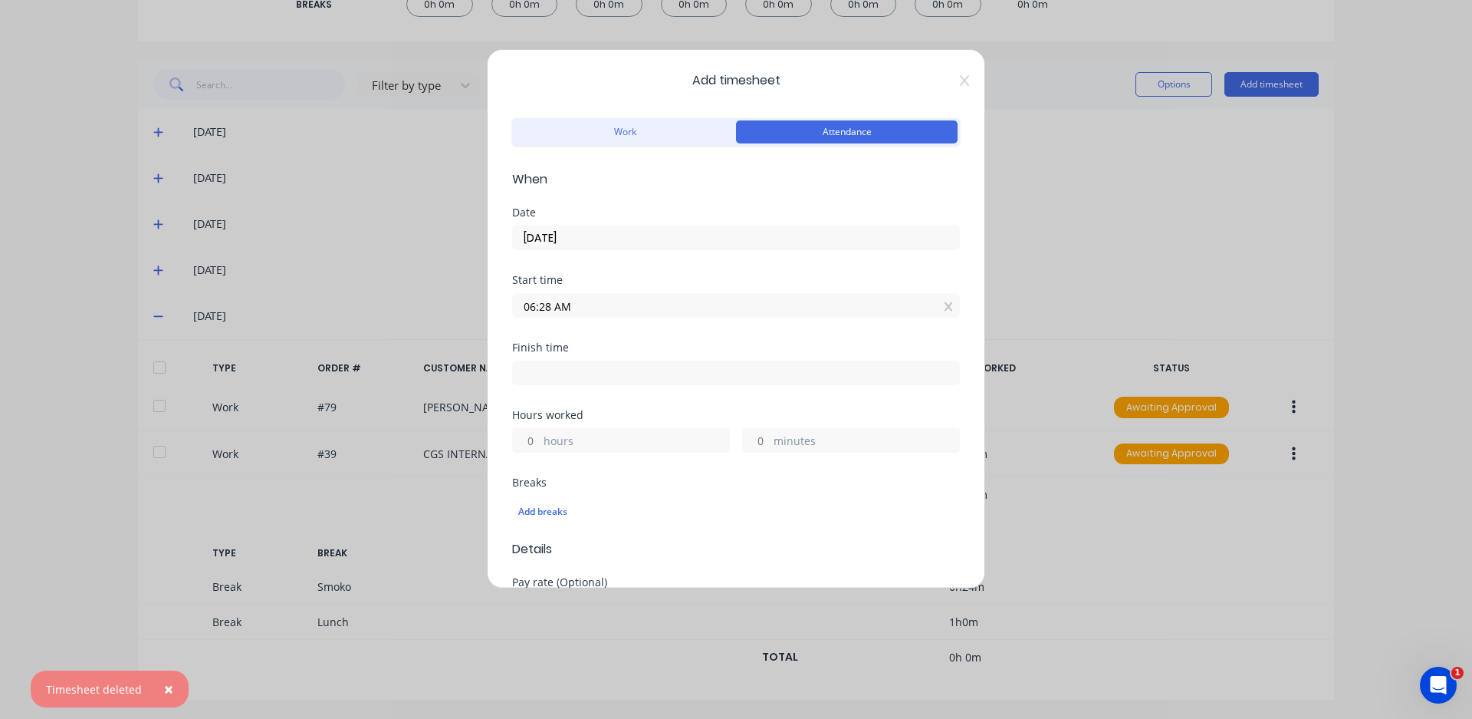
click at [534, 304] on input "06:28 AM" at bounding box center [736, 305] width 446 height 23
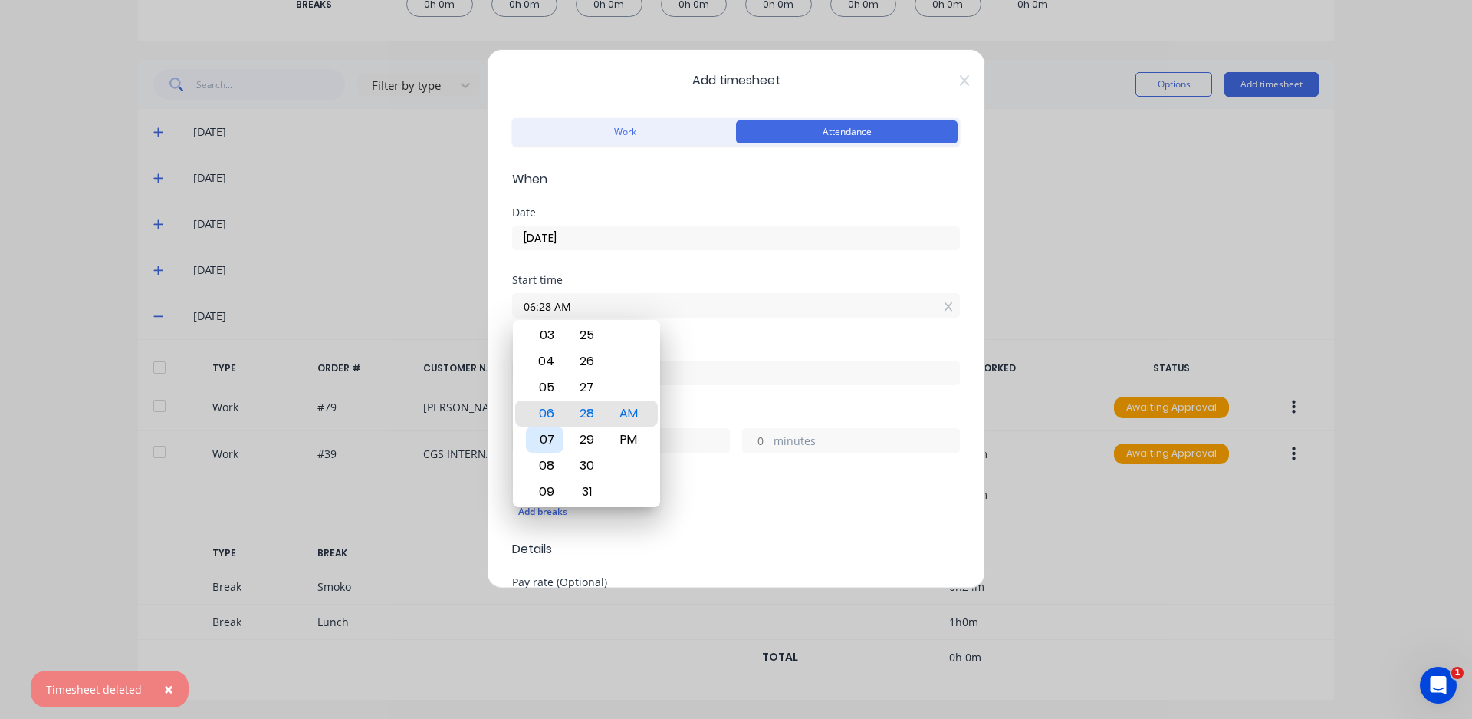
click at [550, 433] on div "07" at bounding box center [545, 439] width 38 height 26
type input "07:00 AM"
click at [589, 409] on div "00" at bounding box center [587, 413] width 38 height 26
click at [847, 354] on div "Finish time" at bounding box center [736, 363] width 448 height 43
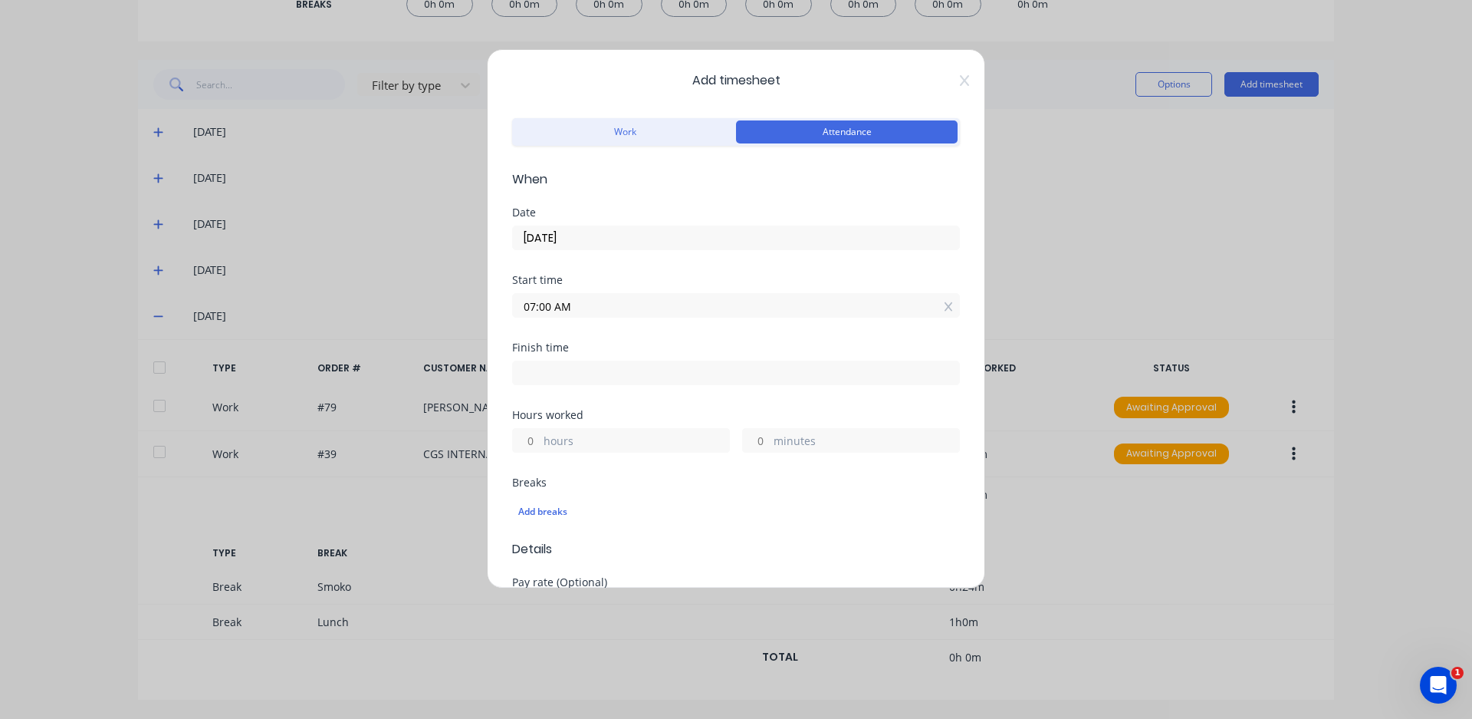
click at [830, 362] on input at bounding box center [736, 372] width 446 height 23
type input "06:28 AM"
type input "23"
type input "28"
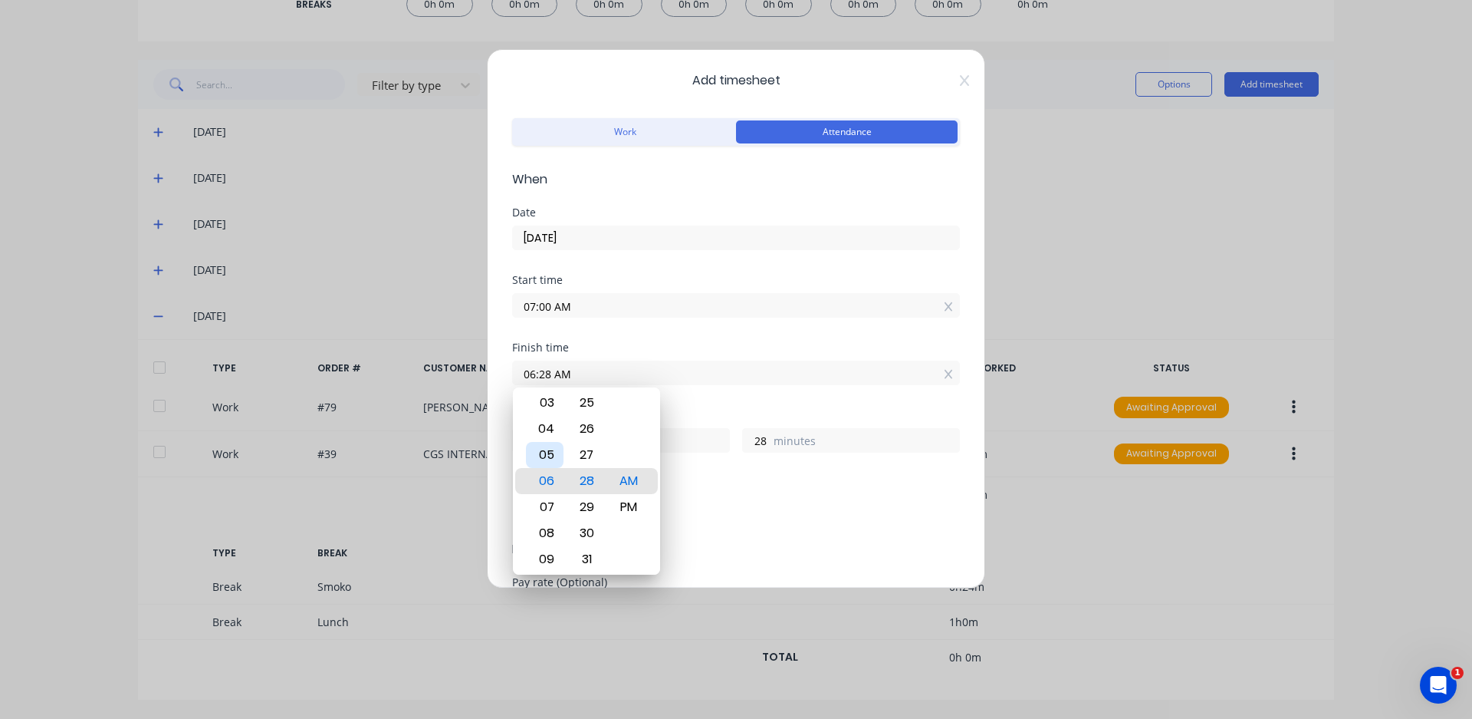
click at [560, 456] on div "05" at bounding box center [545, 455] width 38 height 26
type input "05:28 AM"
type input "22"
type input "05:23 AM"
type input "23"
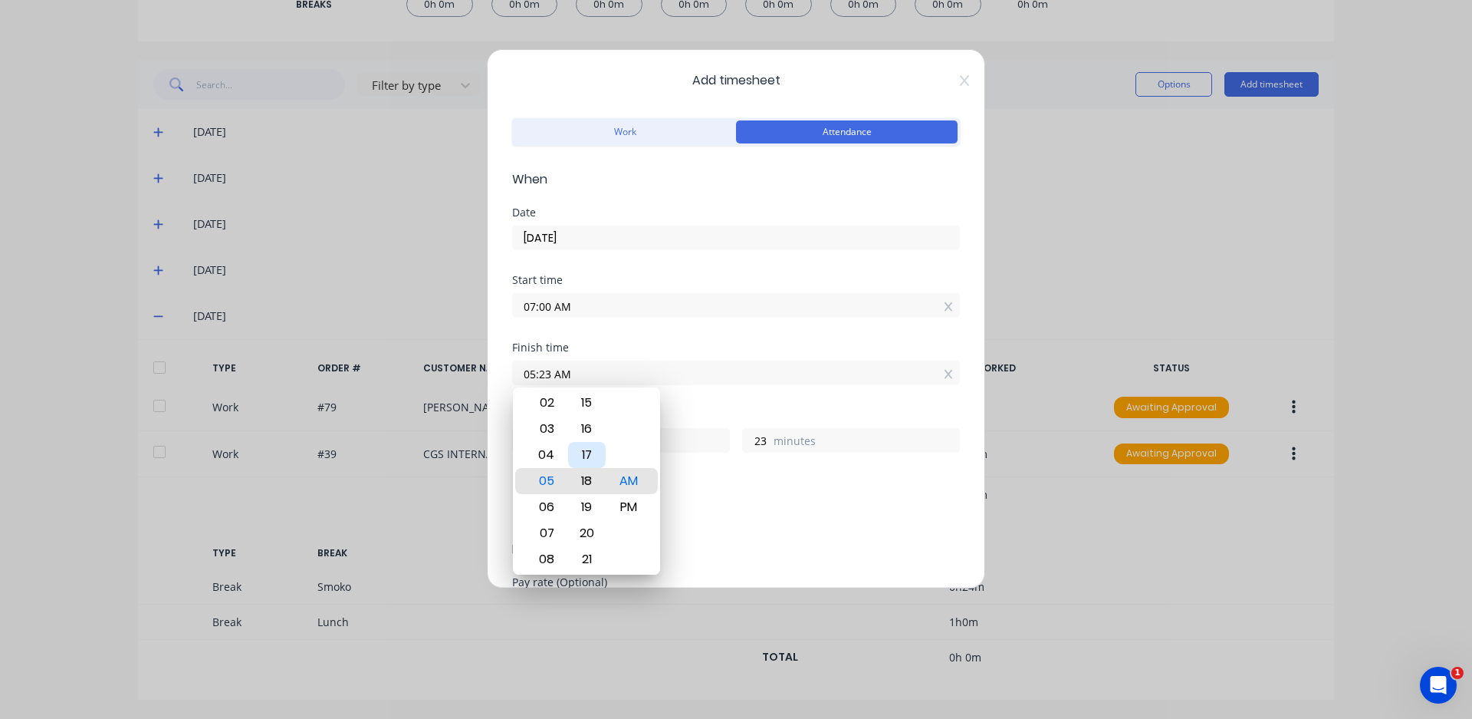
type input "05:18 AM"
type input "18"
type input "05:08 AM"
type input "8"
type input "05:03 AM"
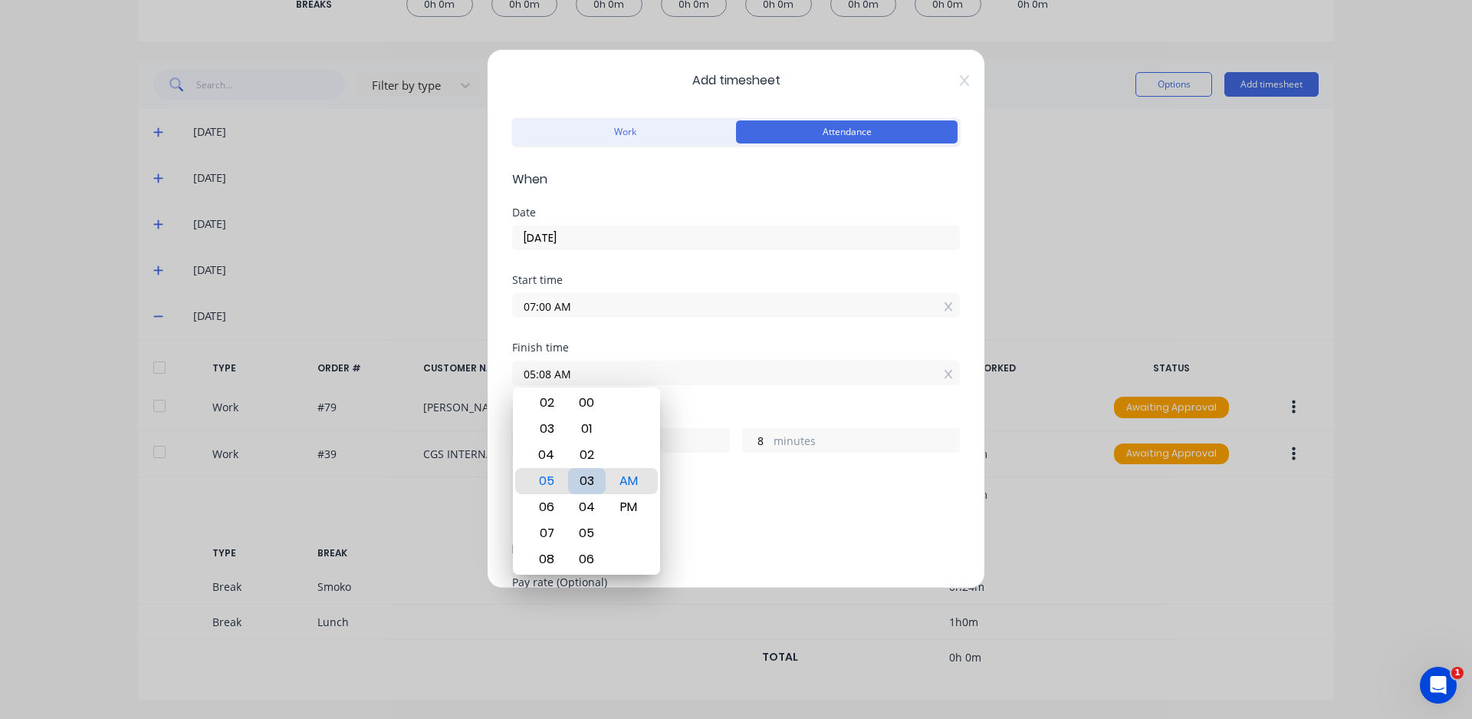
type input "3"
type input "05:00 AM"
type input "0"
click at [626, 481] on div "AM" at bounding box center [629, 481] width 38 height 26
click at [731, 527] on div "Breaks Add breaks" at bounding box center [736, 508] width 448 height 63
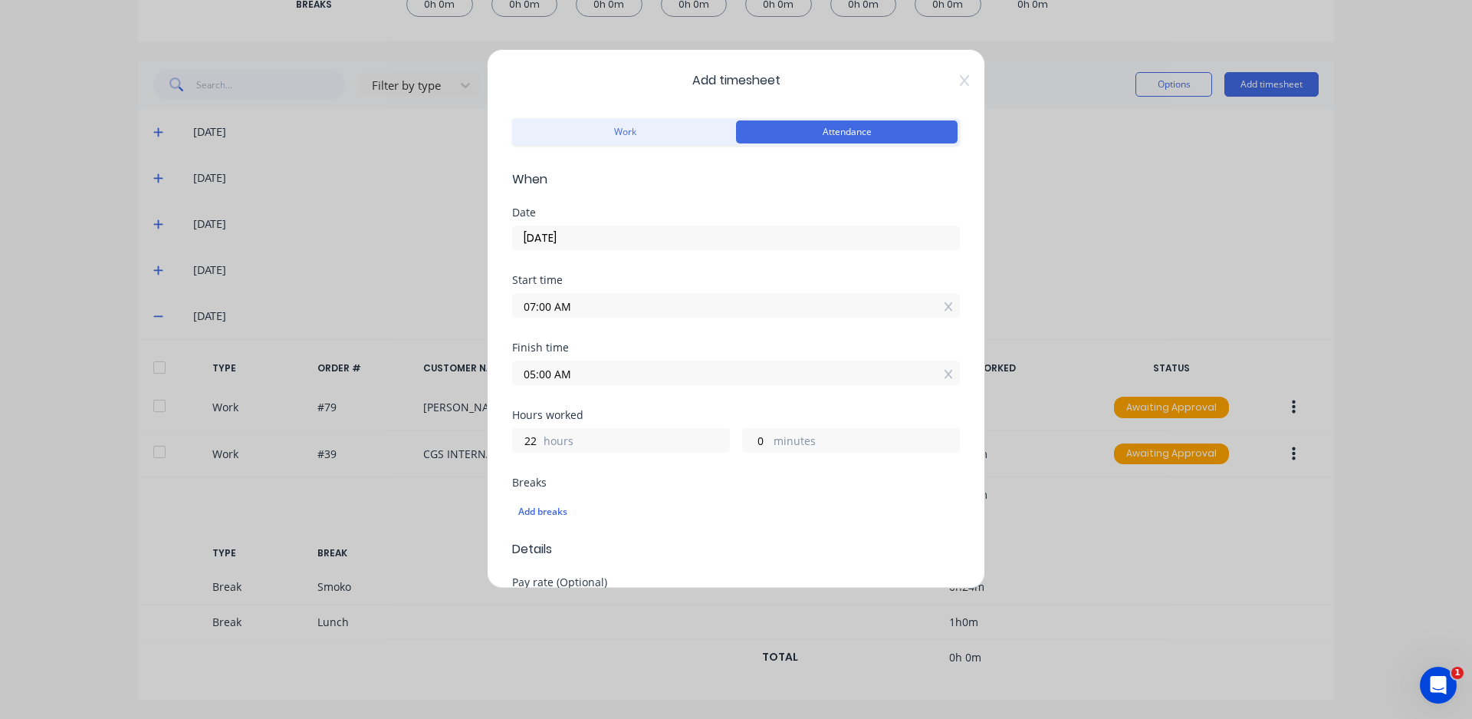
click at [565, 370] on input "05:00 AM" at bounding box center [736, 372] width 446 height 23
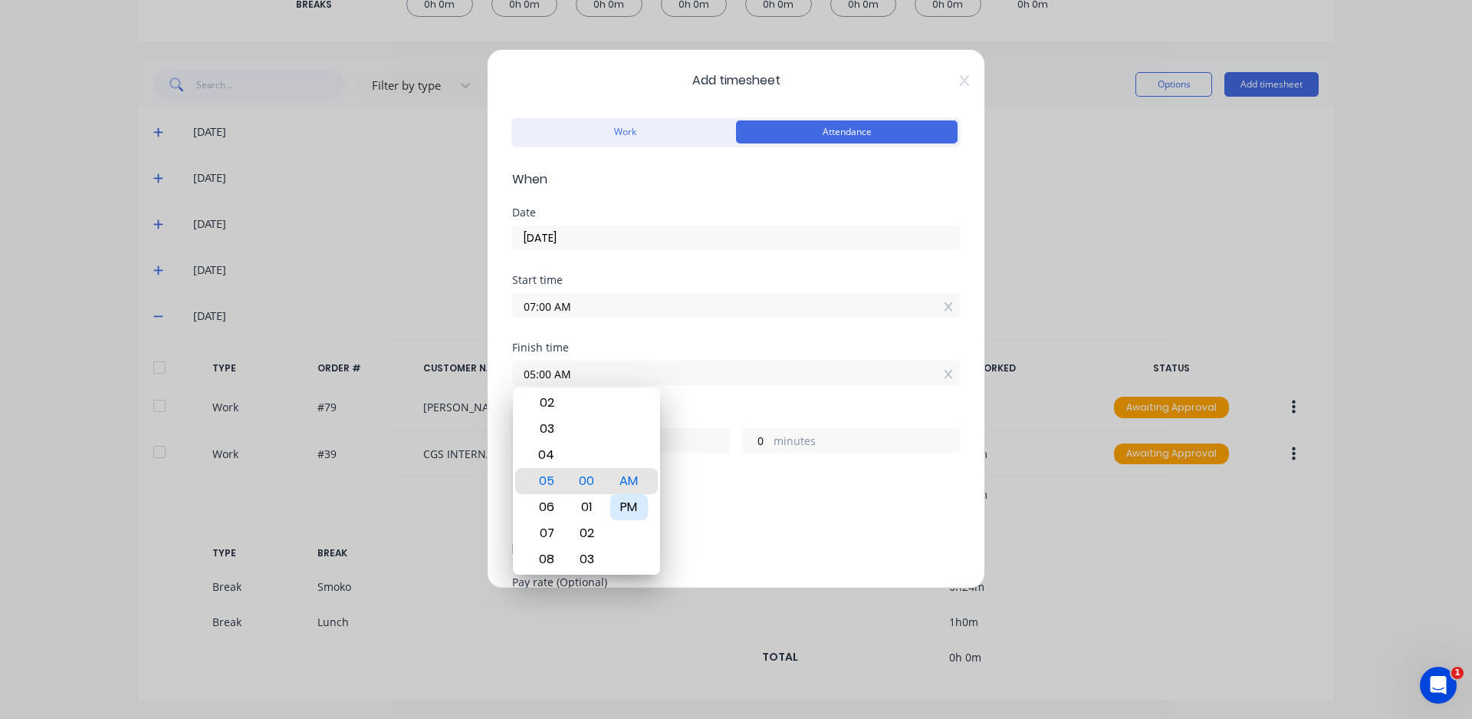
click at [634, 510] on div "PM" at bounding box center [629, 507] width 38 height 26
type input "05:00 PM"
type input "10"
click at [689, 502] on div "Add breaks" at bounding box center [736, 512] width 436 height 20
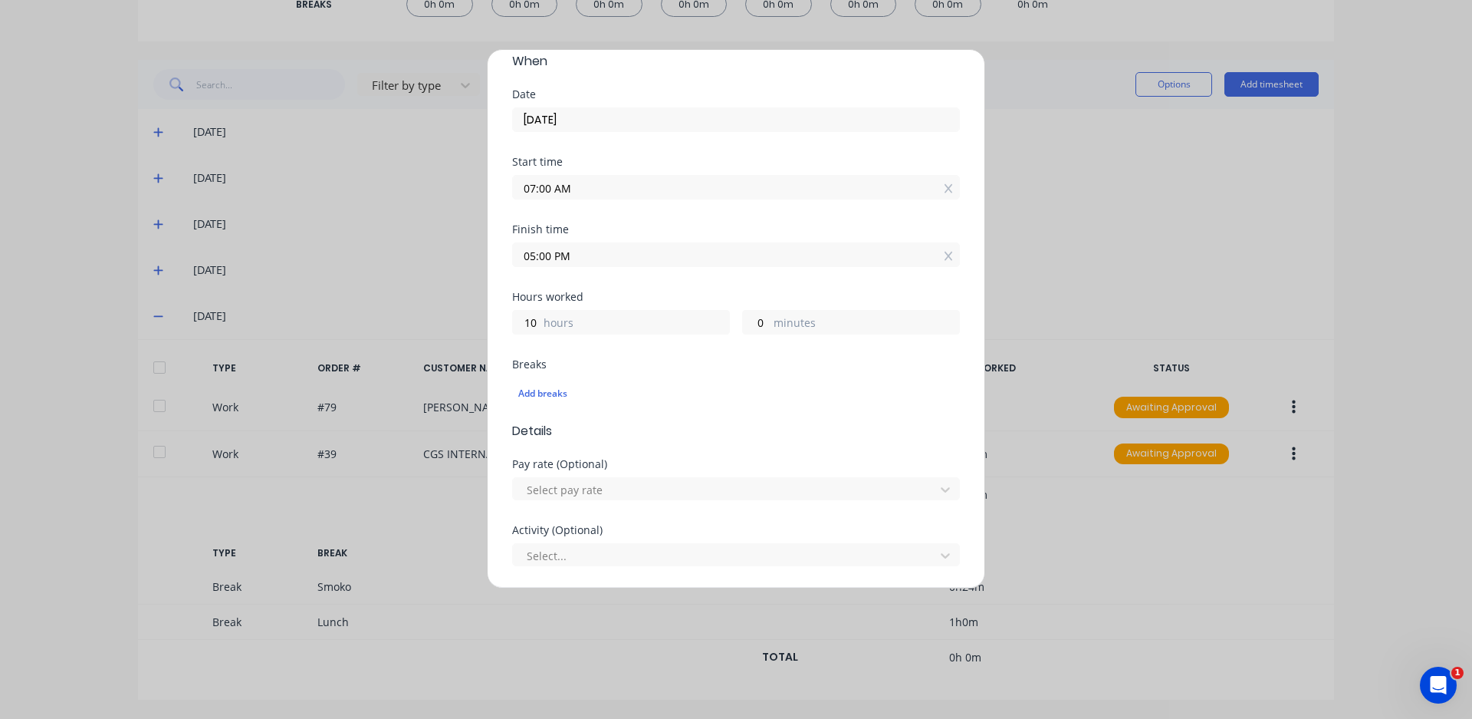
scroll to position [153, 0]
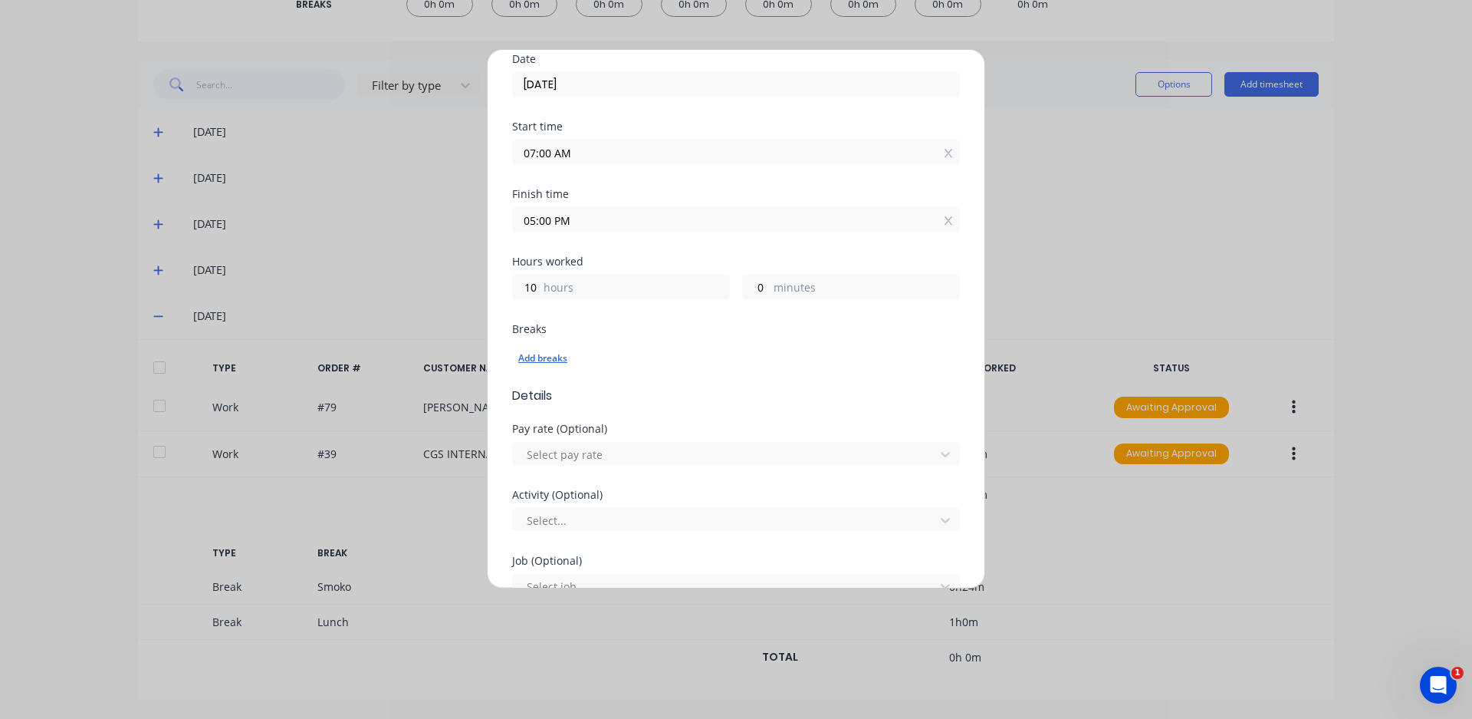
click at [559, 360] on div "Add breaks" at bounding box center [736, 358] width 436 height 20
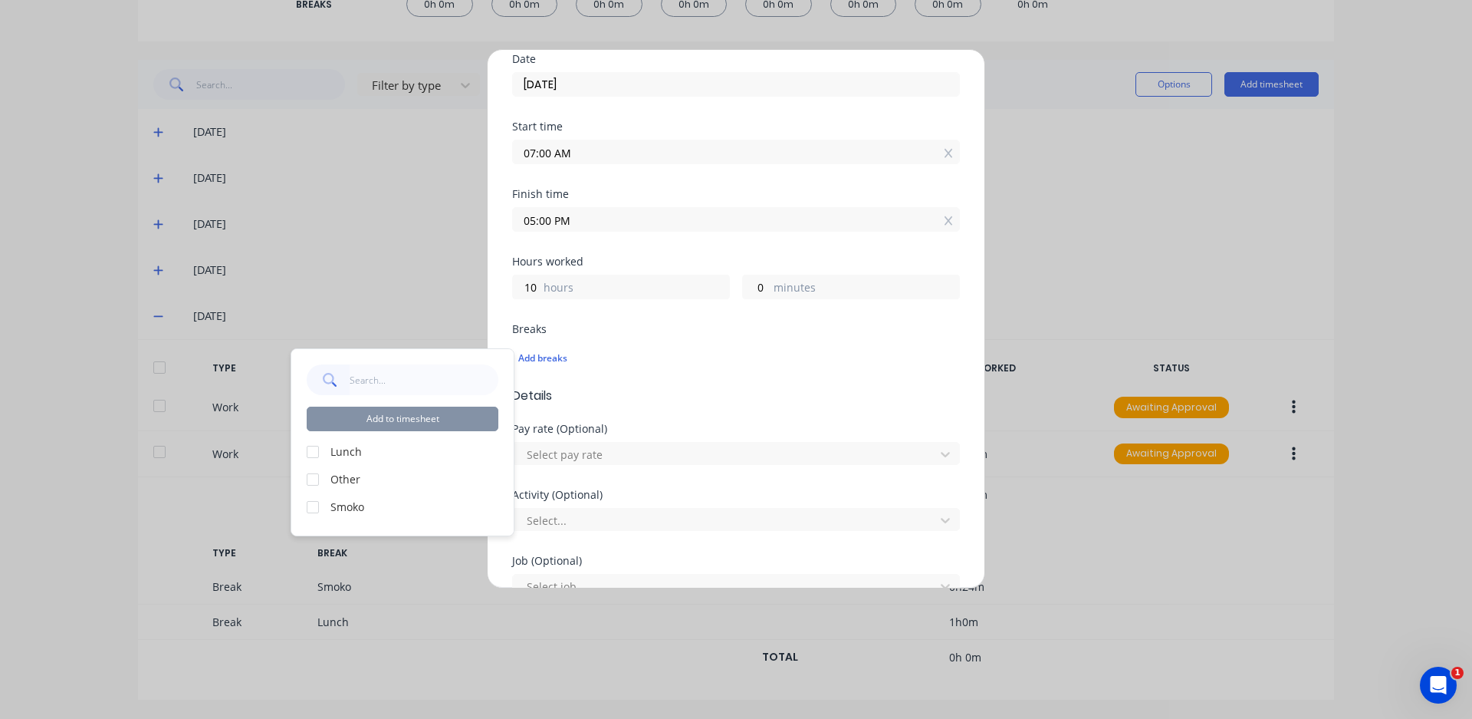
click at [354, 444] on label "Lunch" at bounding box center [415, 451] width 168 height 16
click at [311, 442] on div "Add to timesheet Lunch Other Smoko" at bounding box center [402, 442] width 222 height 186
click at [309, 451] on div at bounding box center [313, 451] width 31 height 31
click at [312, 511] on div at bounding box center [313, 507] width 31 height 31
click at [373, 415] on button "Add to timesheet" at bounding box center [403, 418] width 192 height 25
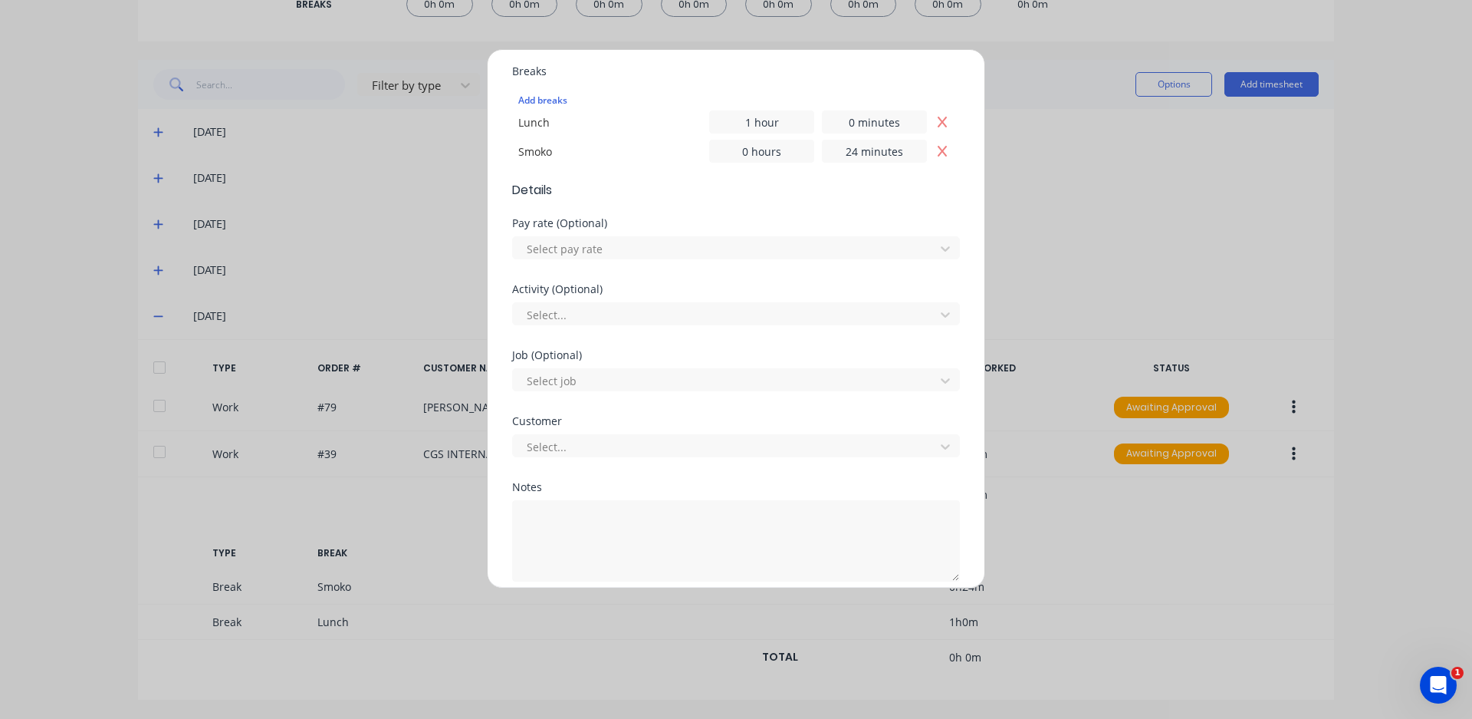
scroll to position [475, 0]
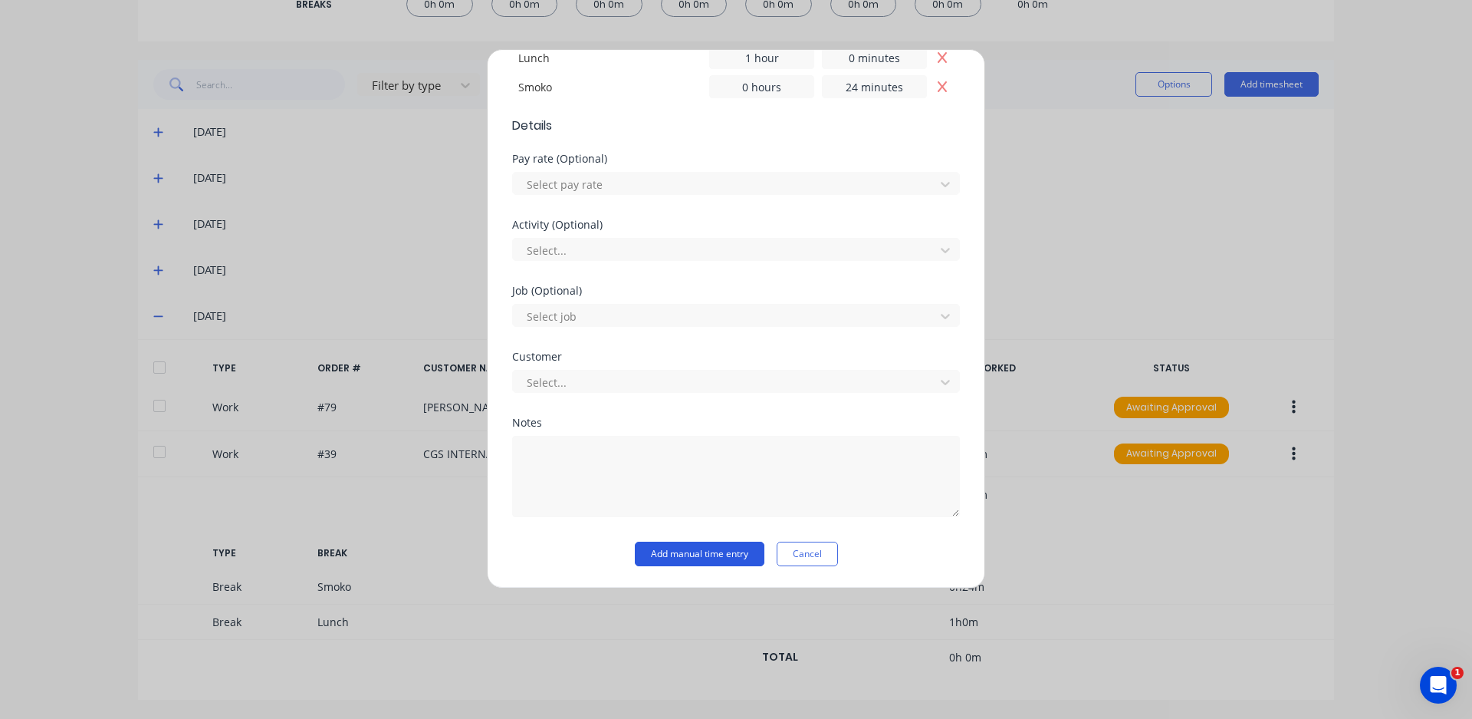
click at [664, 546] on button "Add manual time entry" at bounding box center [700, 553] width 130 height 25
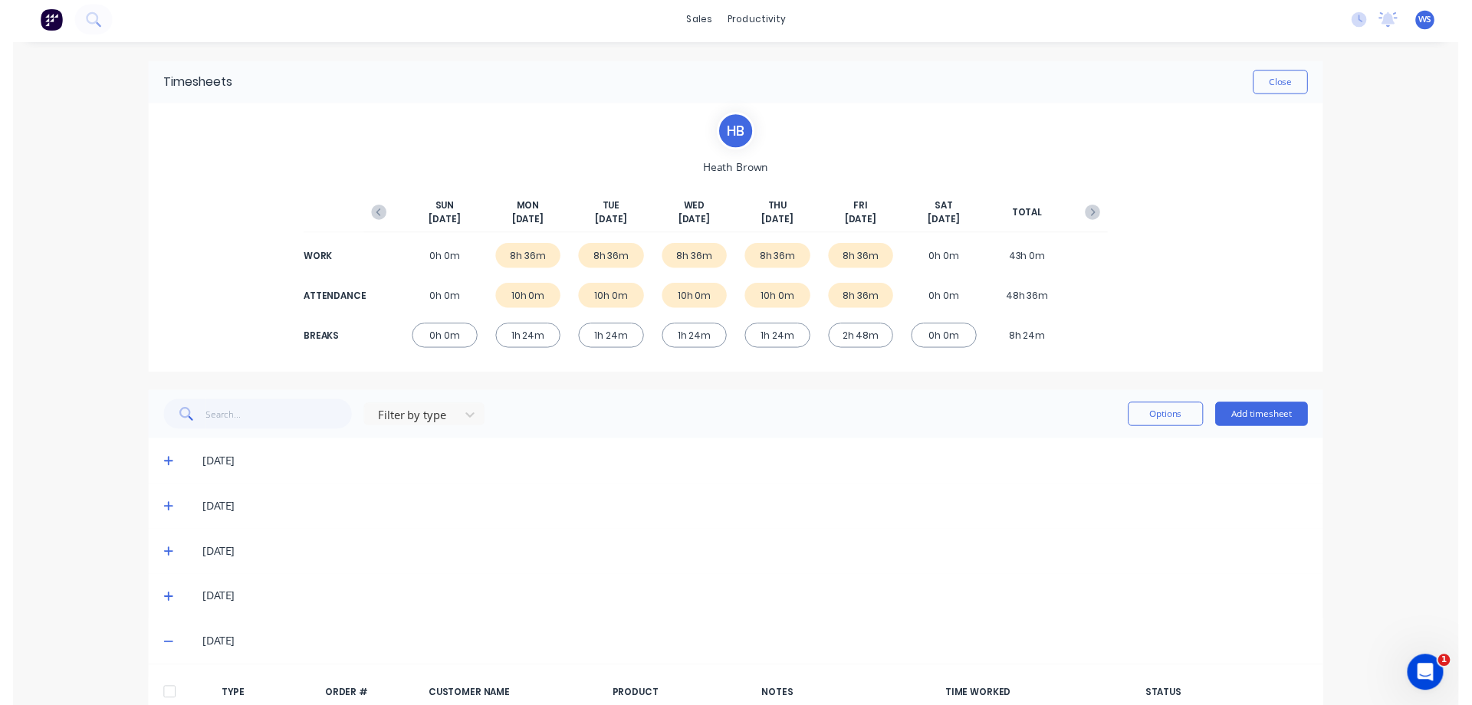
scroll to position [0, 0]
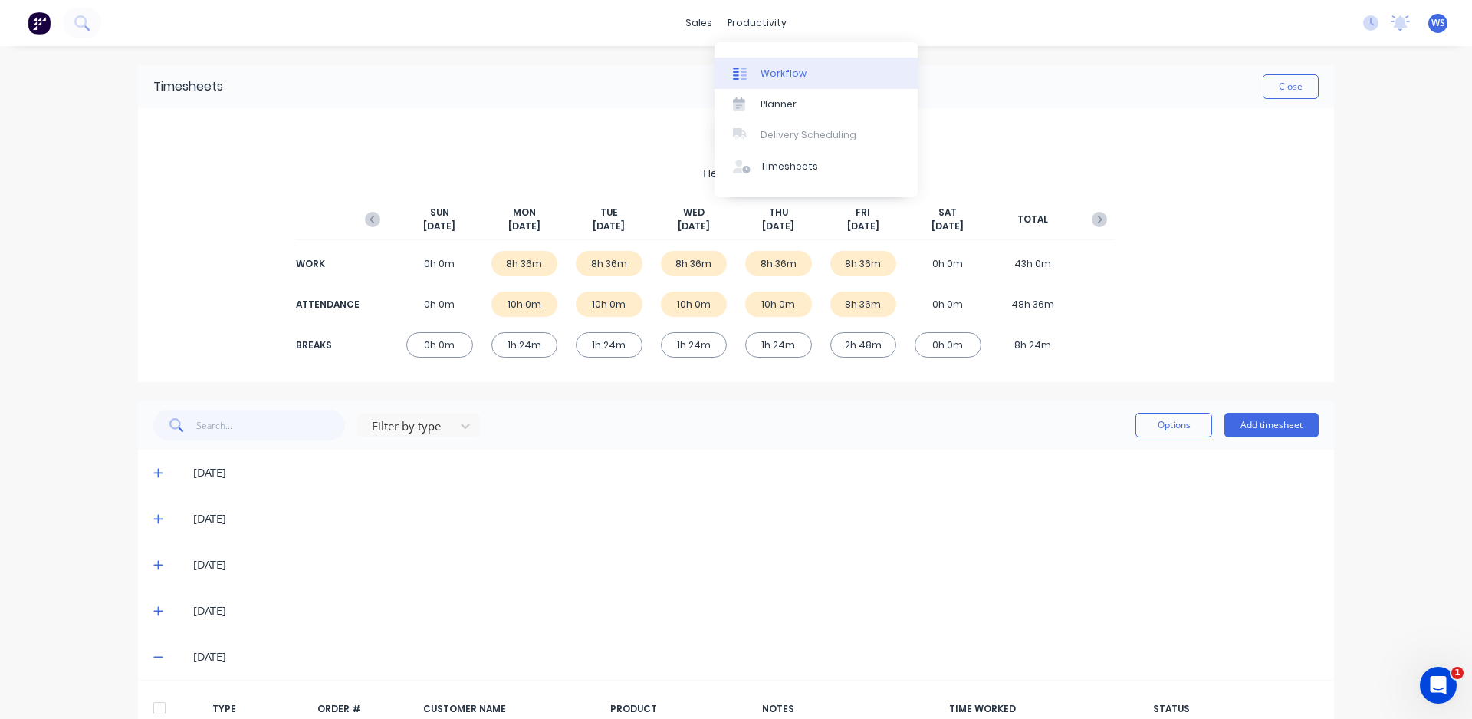
click at [750, 63] on link "Workflow" at bounding box center [816, 73] width 203 height 31
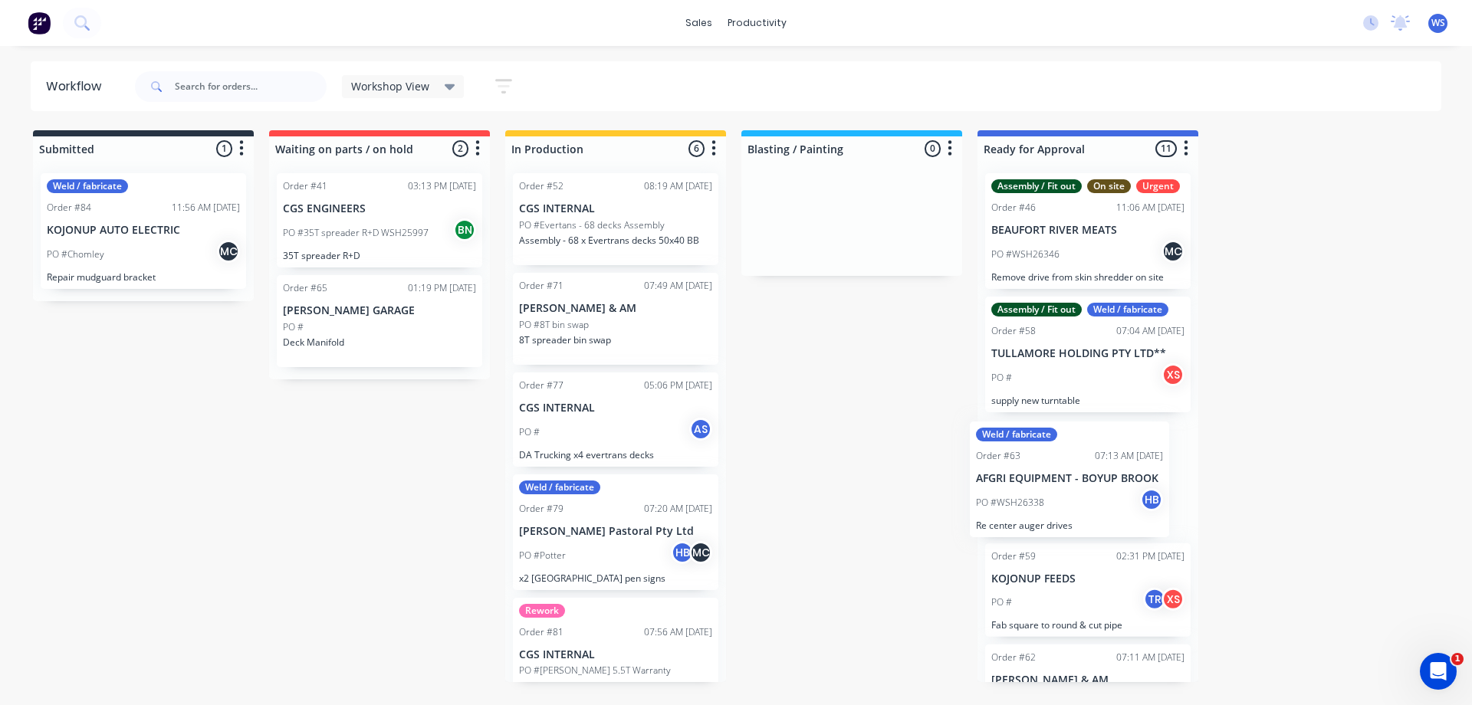
drag, startPoint x: 659, startPoint y: 343, endPoint x: 1122, endPoint y: 495, distance: 487.7
click at [1122, 495] on div "Submitted 1 Sort By Created date Required date Order number Customer name Most …" at bounding box center [1044, 406] width 2113 height 552
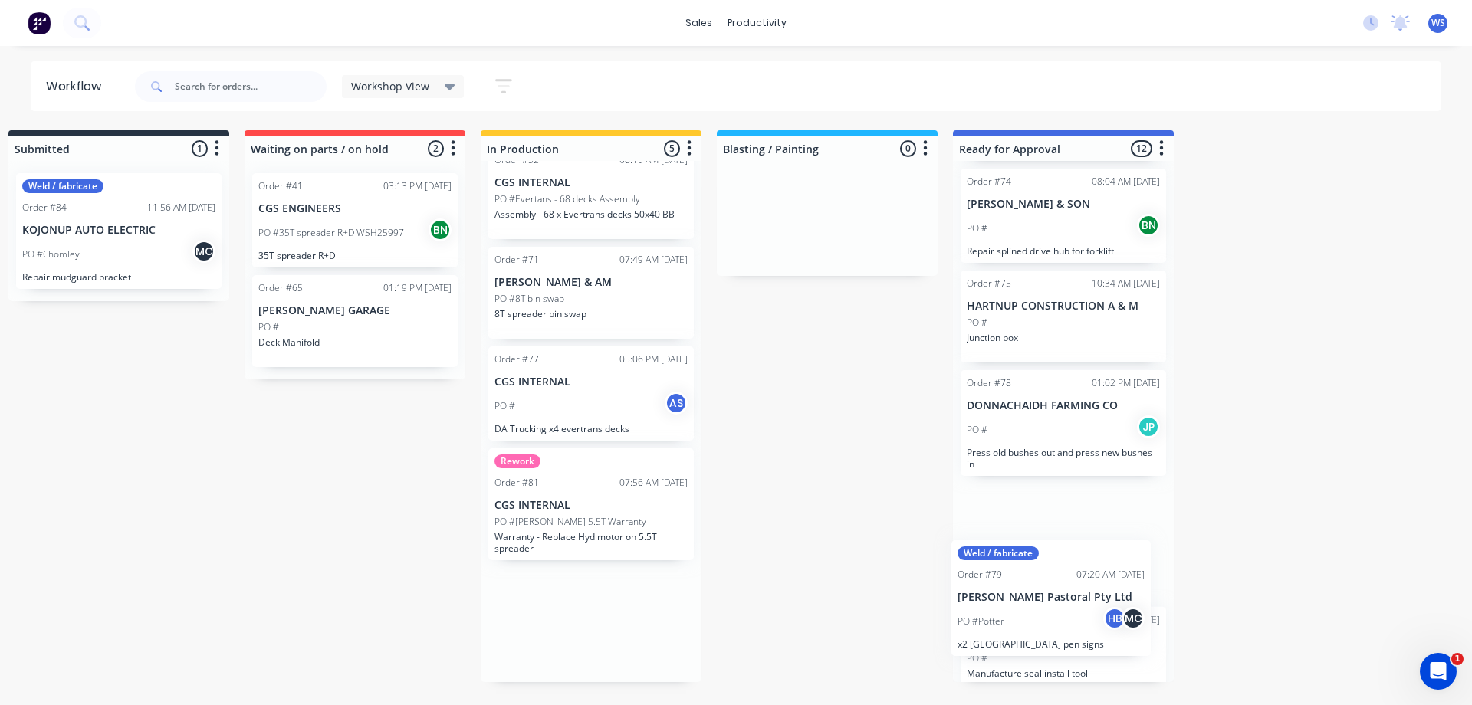
scroll to position [804, 0]
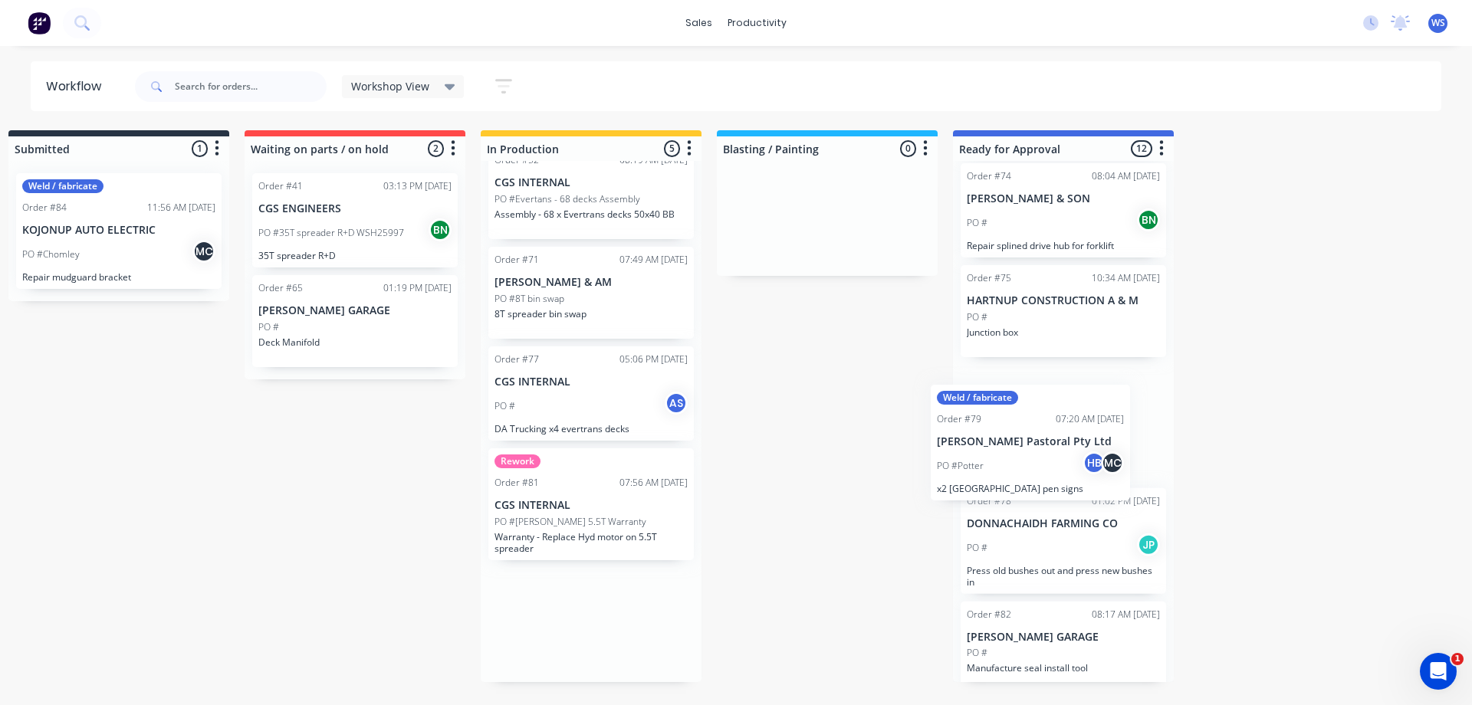
drag, startPoint x: 663, startPoint y: 479, endPoint x: 1099, endPoint y: 415, distance: 440.2
click at [1097, 415] on div "Submitted 1 Sort By Created date Required date Order number Customer name Most …" at bounding box center [1020, 406] width 2113 height 552
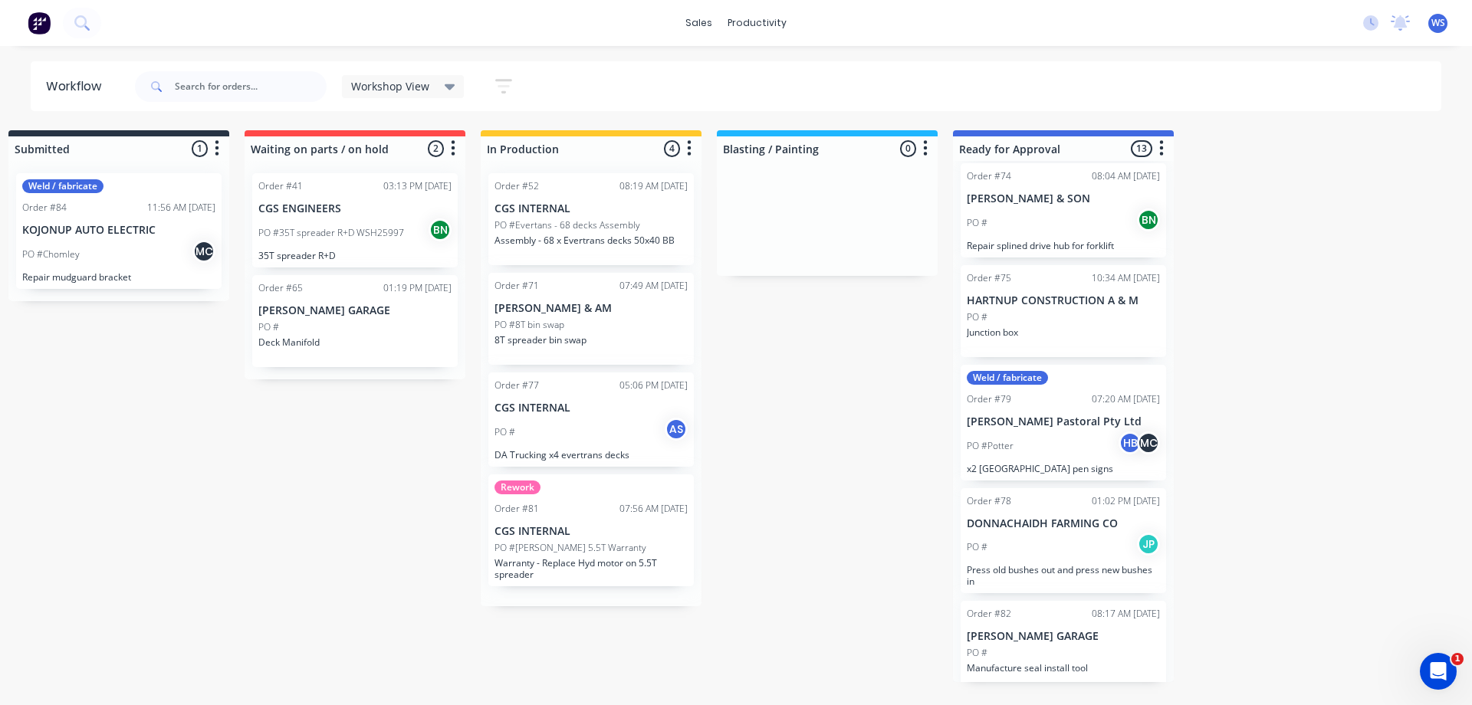
scroll to position [0, 0]
click at [778, 160] on div "Timesheets" at bounding box center [796, 167] width 58 height 14
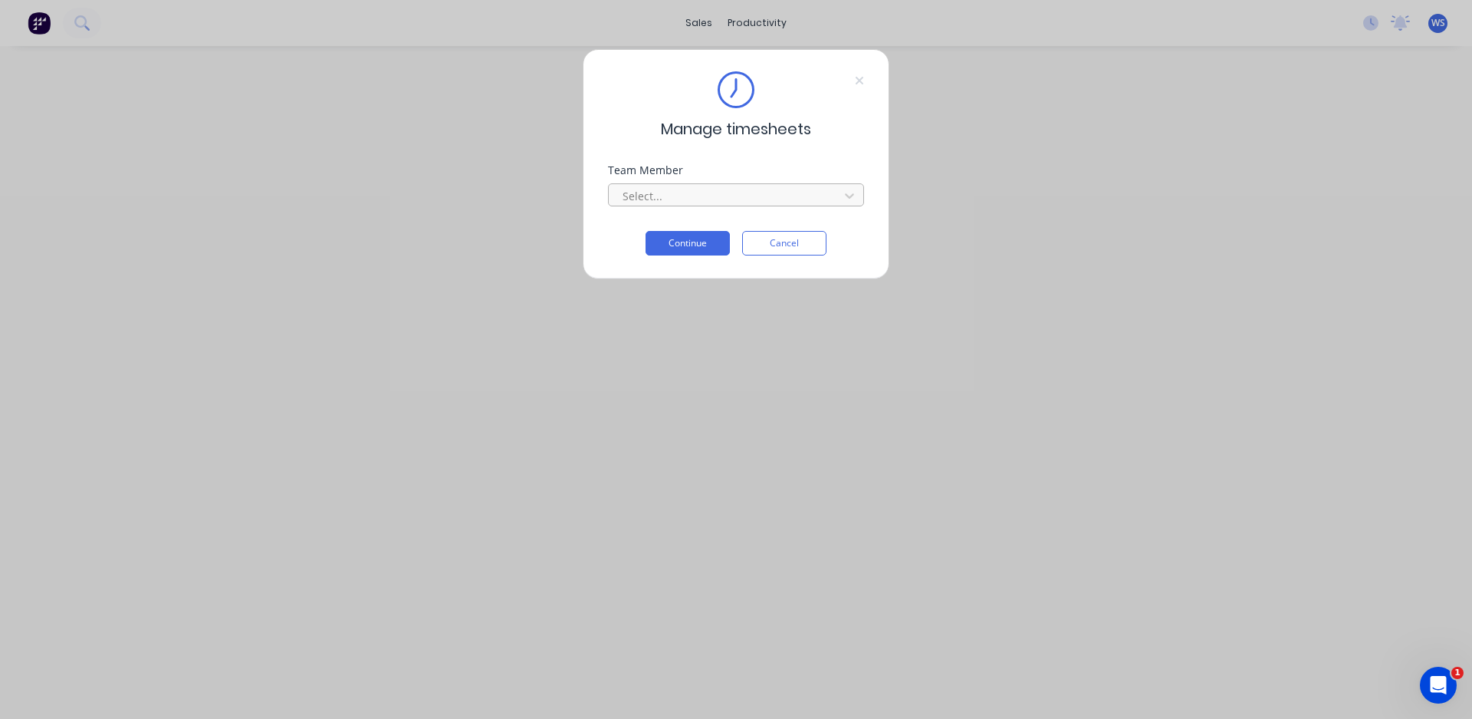
click at [689, 194] on div at bounding box center [726, 195] width 210 height 19
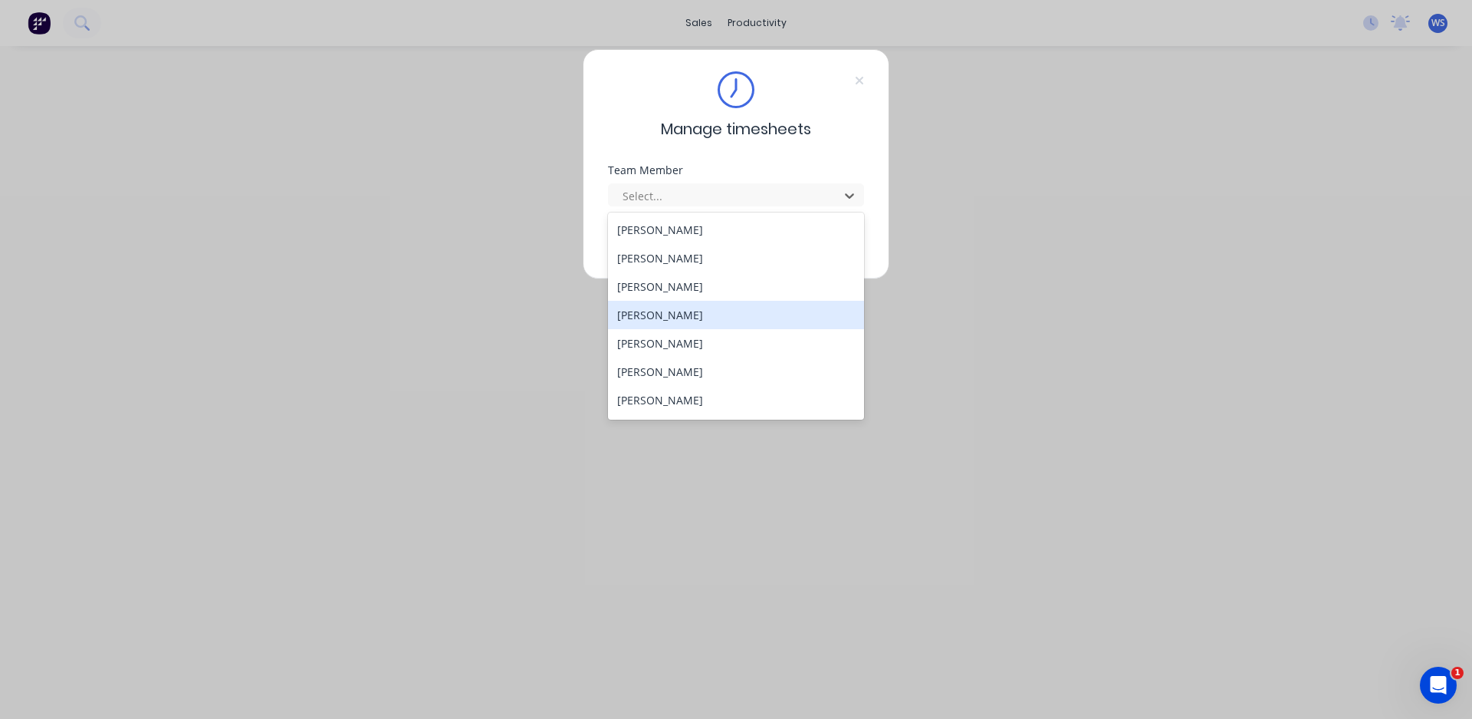
click at [667, 323] on div "[PERSON_NAME]" at bounding box center [736, 315] width 256 height 28
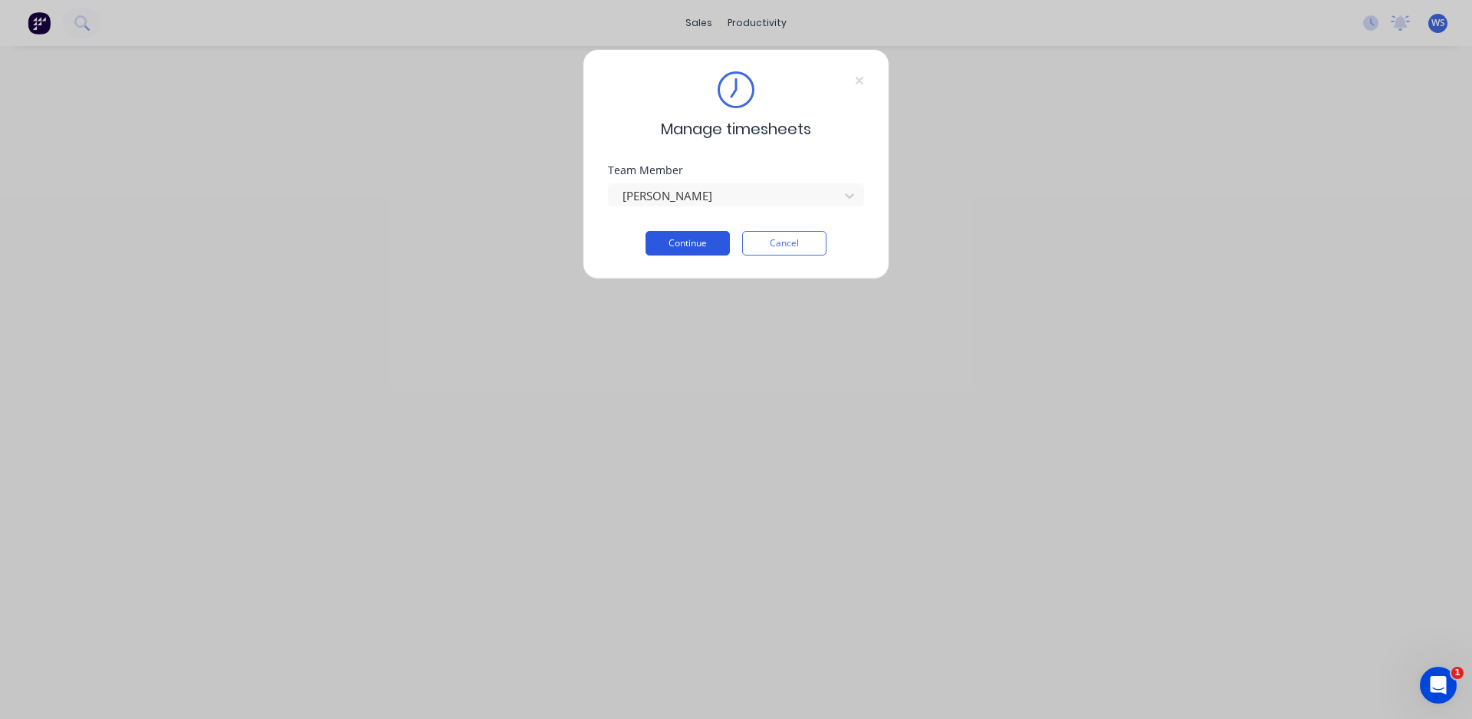
click at [689, 250] on button "Continue" at bounding box center [688, 243] width 84 height 25
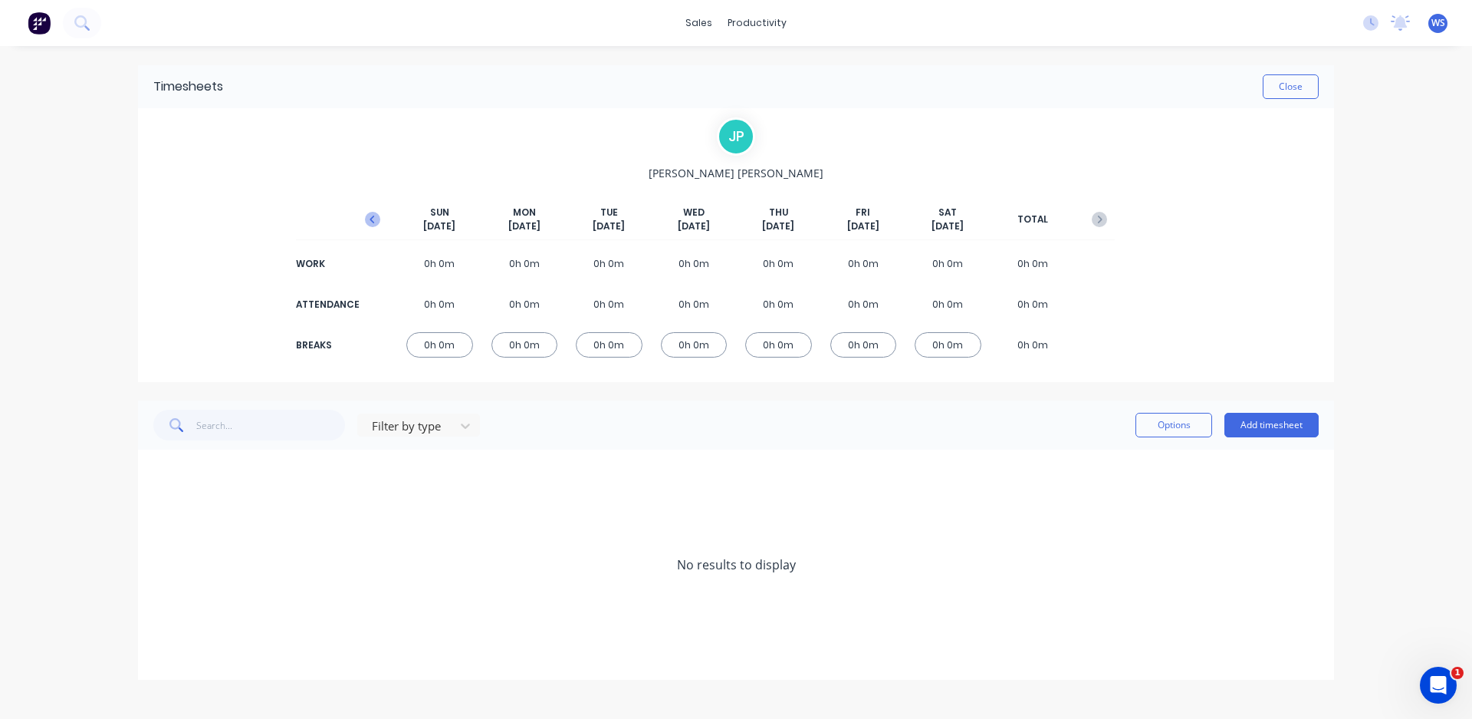
click at [368, 225] on icon "button" at bounding box center [372, 219] width 15 height 15
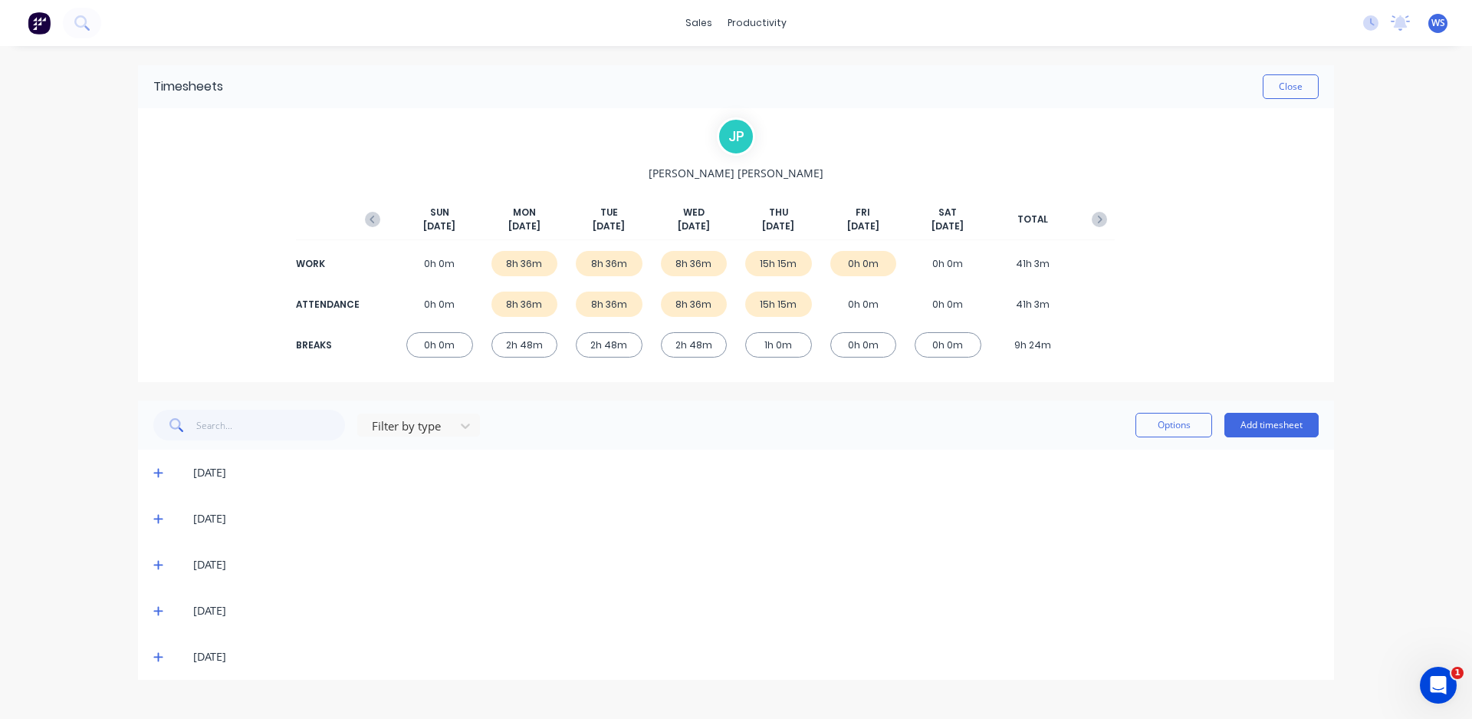
click at [156, 658] on icon at bounding box center [158, 656] width 10 height 11
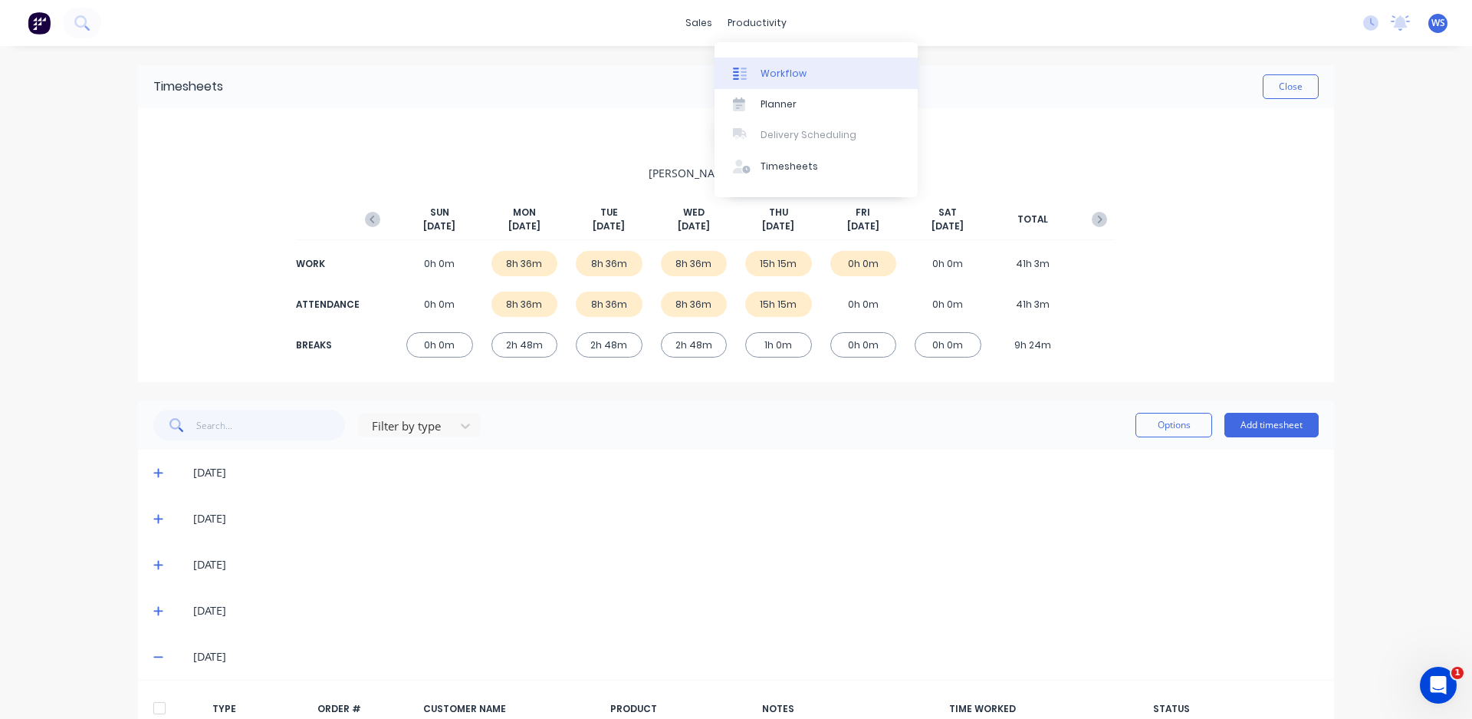
click at [750, 64] on link "Workflow" at bounding box center [816, 73] width 203 height 31
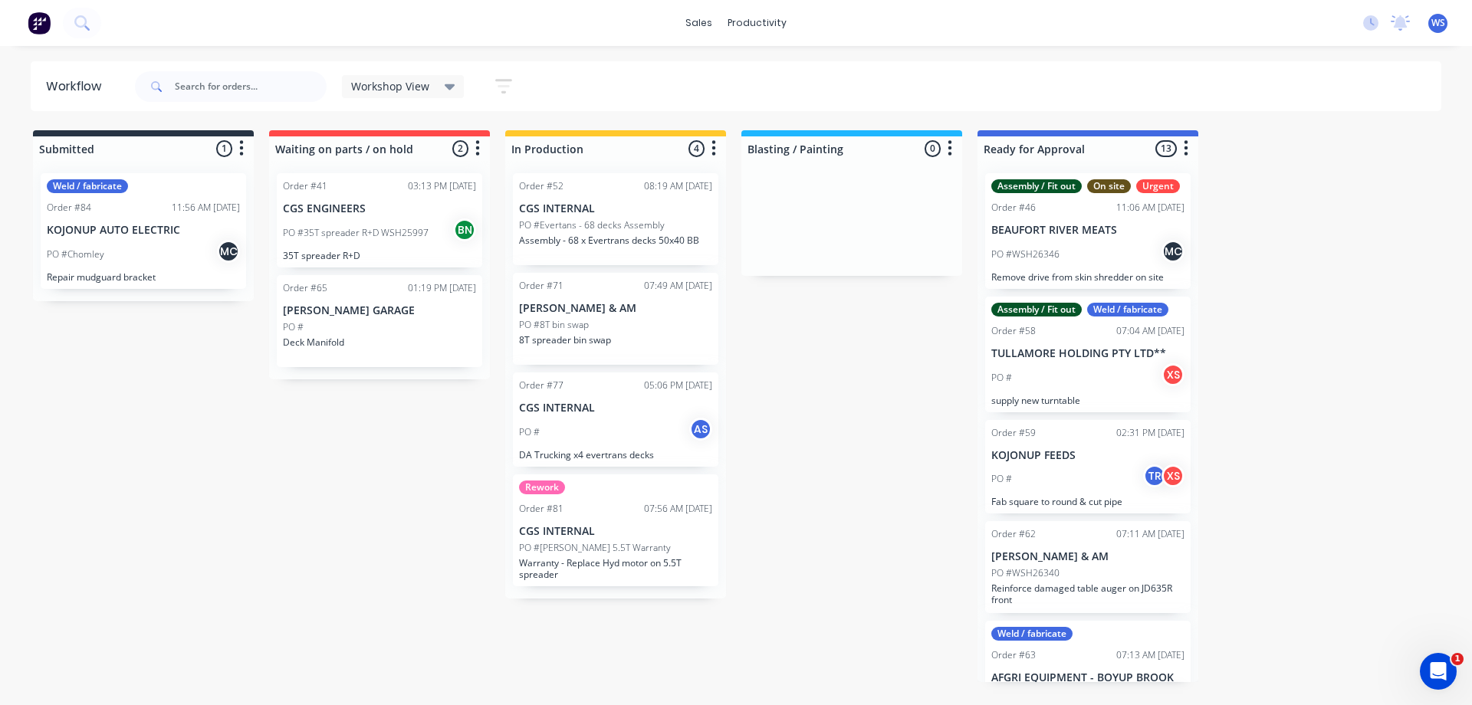
click at [38, 23] on img at bounding box center [39, 23] width 23 height 23
